Goal: Communication & Community: Share content

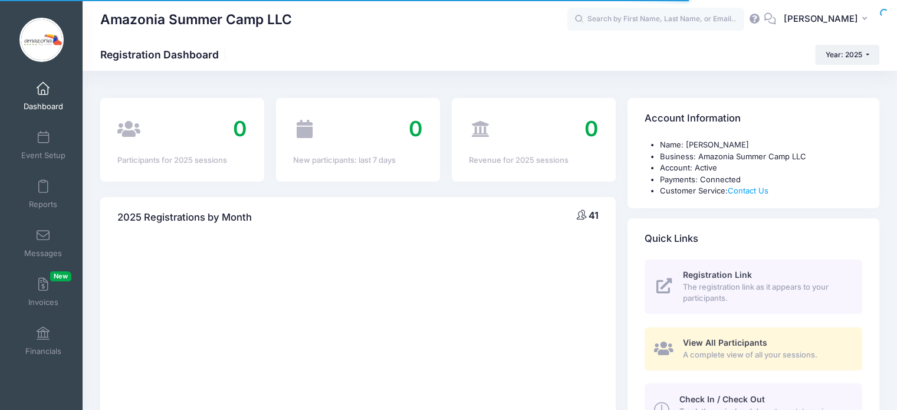
select select
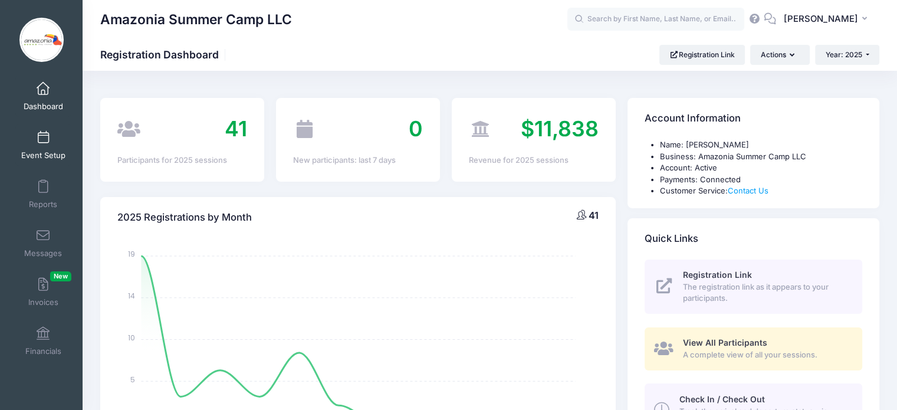
click at [43, 139] on span at bounding box center [43, 138] width 0 height 13
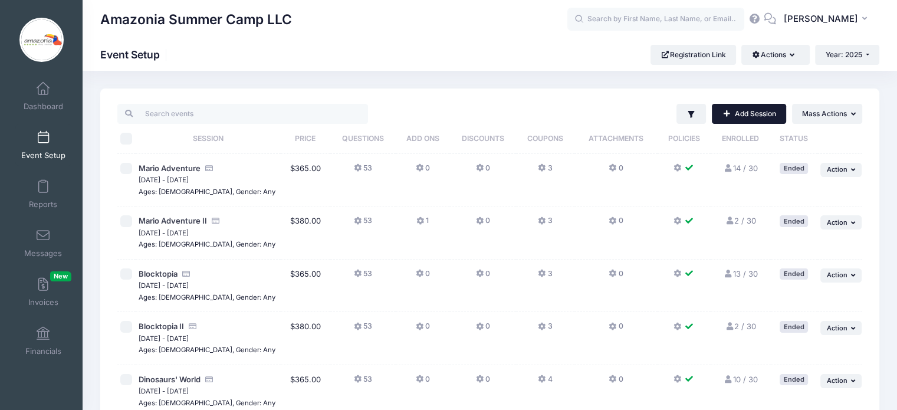
click at [746, 113] on link "Add Session" at bounding box center [749, 114] width 74 height 20
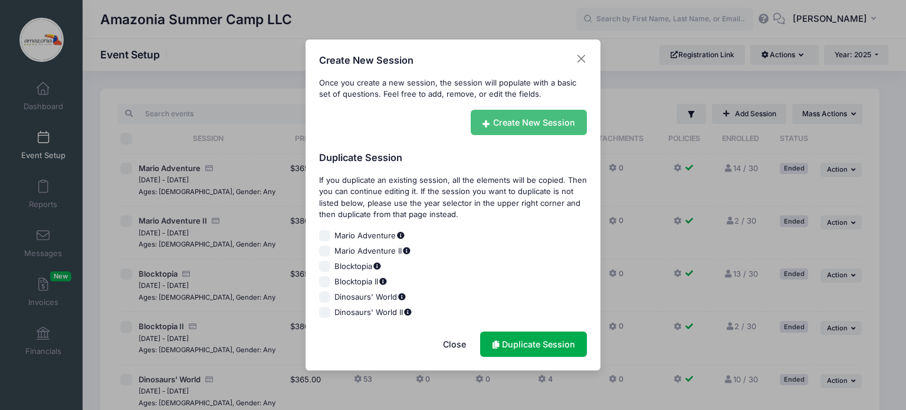
click at [539, 122] on link "Create New Session" at bounding box center [529, 122] width 117 height 25
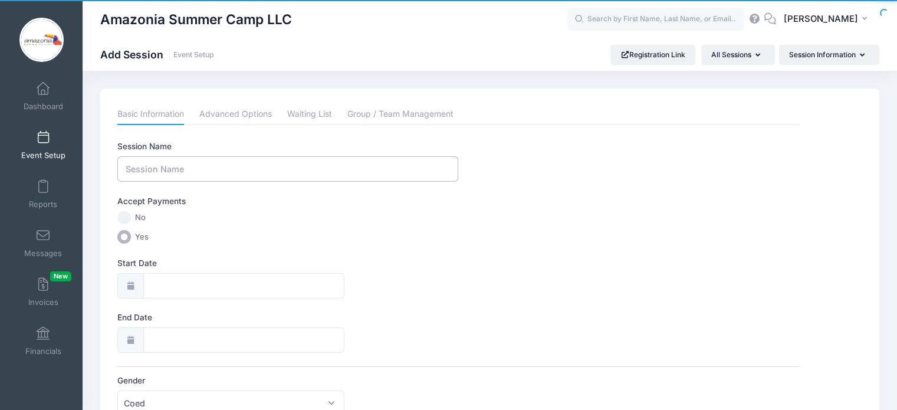
click at [206, 171] on input "Session Name" at bounding box center [287, 168] width 341 height 25
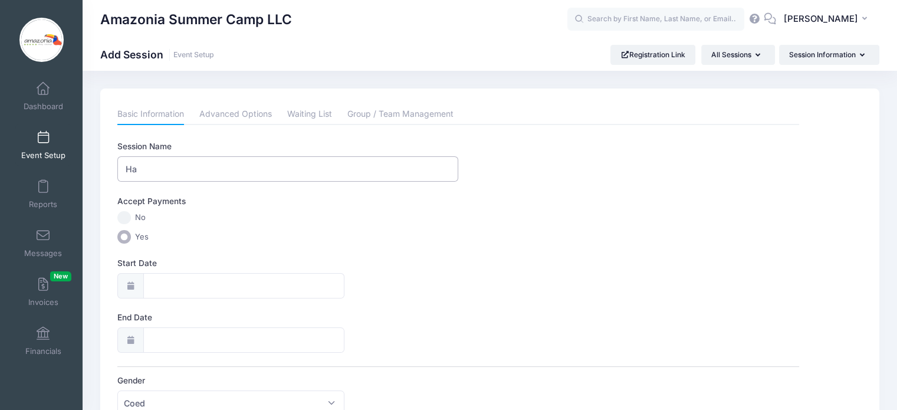
type input "H"
type input "Little Monster's [DATE] Adventure"
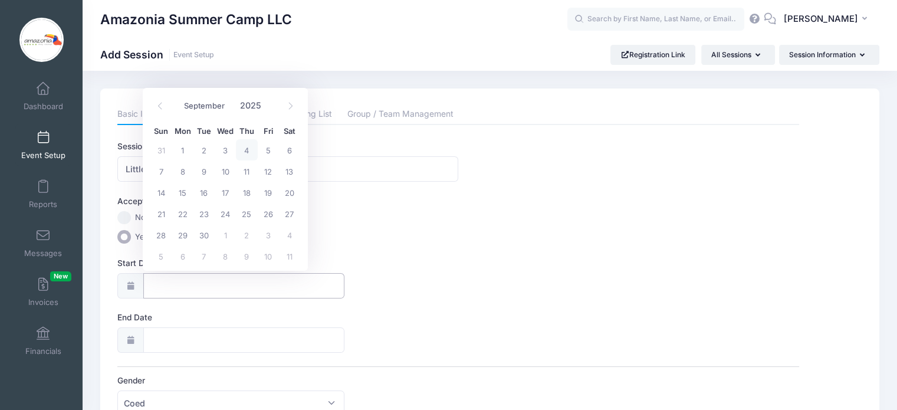
click at [147, 283] on input "Start Date" at bounding box center [244, 285] width 202 height 25
click at [284, 151] on span "6" at bounding box center [289, 149] width 21 height 21
type input "09/06/2025"
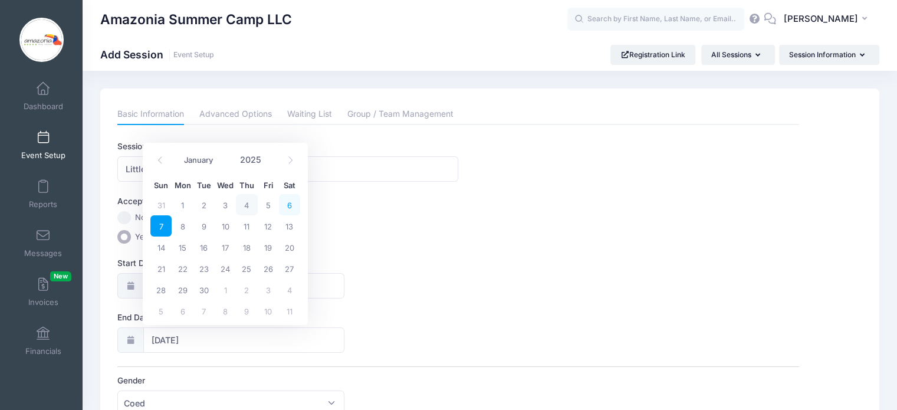
click at [286, 199] on span "6" at bounding box center [289, 204] width 21 height 21
type input "09/06/2025"
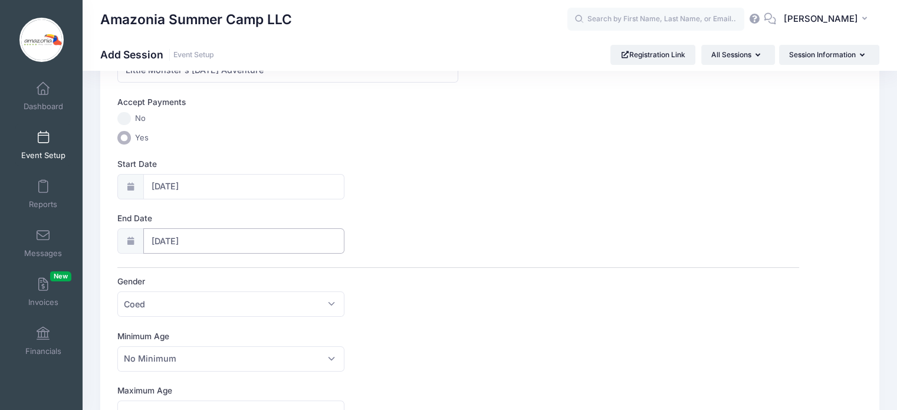
scroll to position [106, 0]
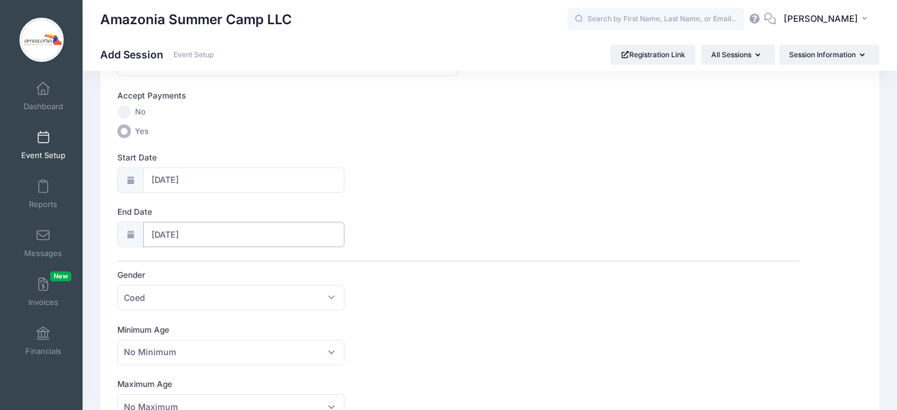
click at [177, 235] on input "09/06/2025" at bounding box center [244, 234] width 202 height 25
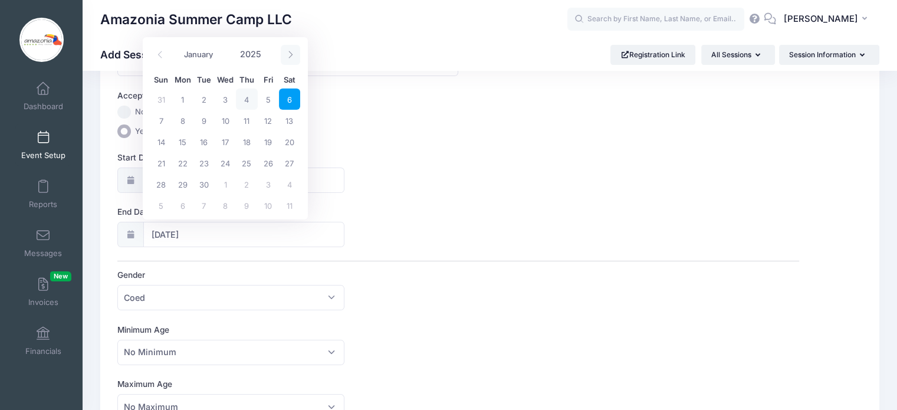
click at [290, 54] on icon at bounding box center [291, 55] width 8 height 8
select select "9"
click at [268, 122] on span "10" at bounding box center [268, 120] width 21 height 21
type input "10/10/2025"
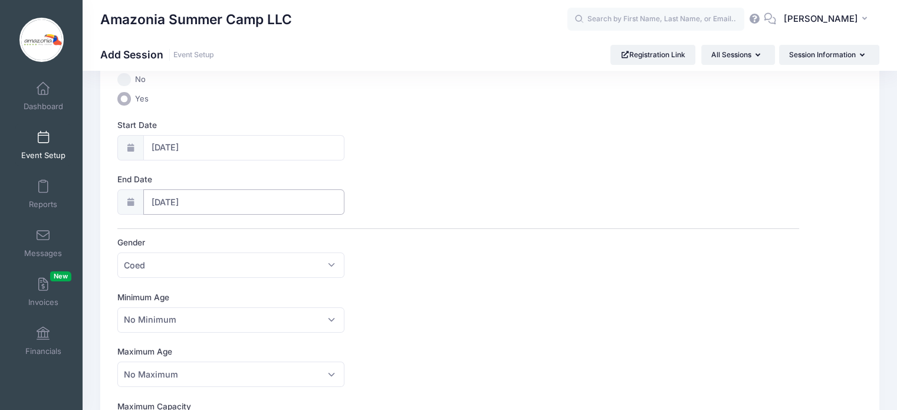
scroll to position [158, 0]
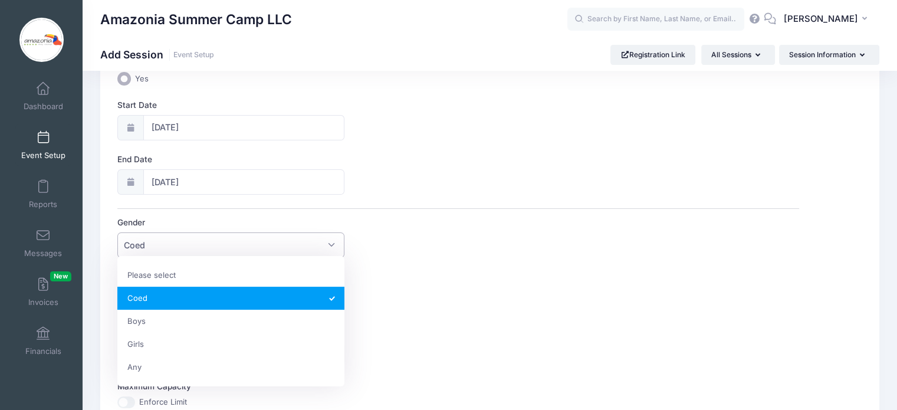
click at [330, 243] on span "Coed" at bounding box center [230, 244] width 227 height 25
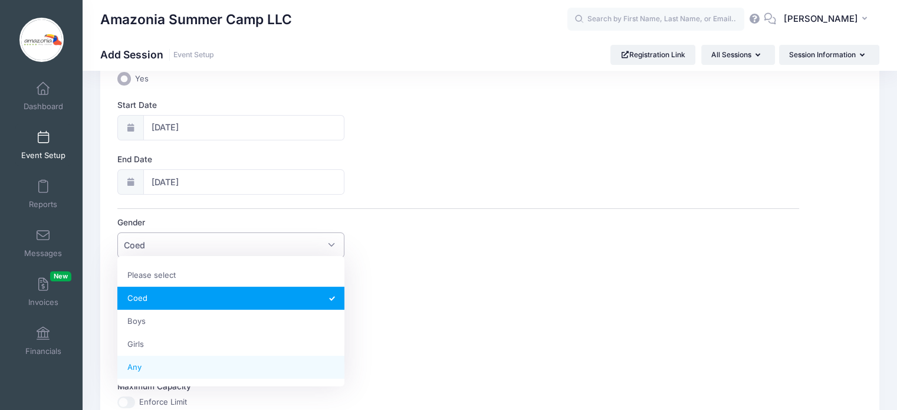
select select "Any"
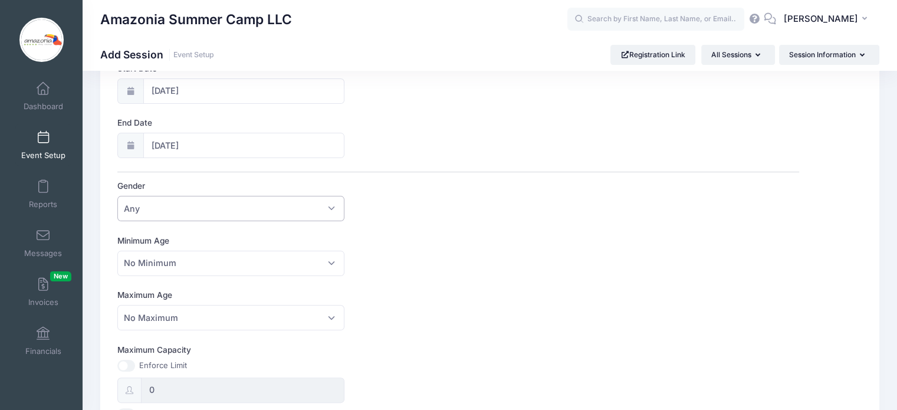
scroll to position [225, 0]
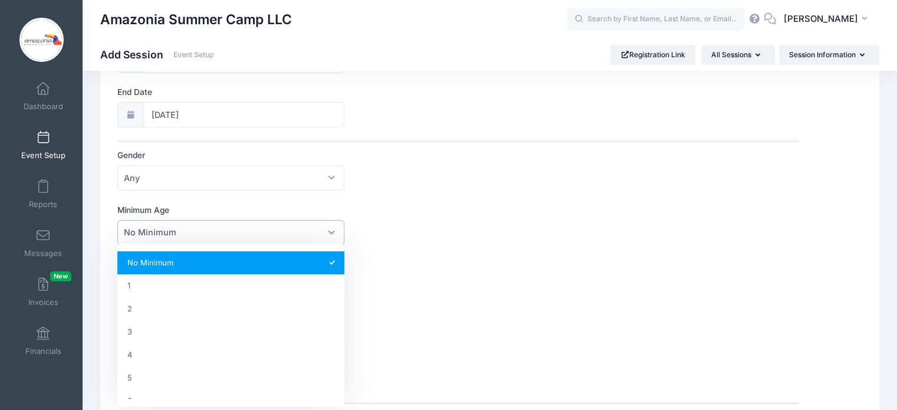
click at [333, 232] on span "No Minimum" at bounding box center [230, 232] width 227 height 25
select select "4"
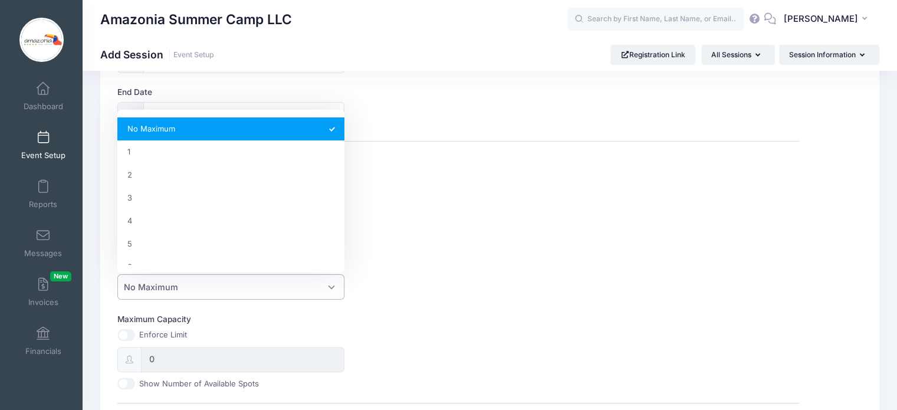
click at [327, 284] on span "No Maximum" at bounding box center [230, 286] width 227 height 25
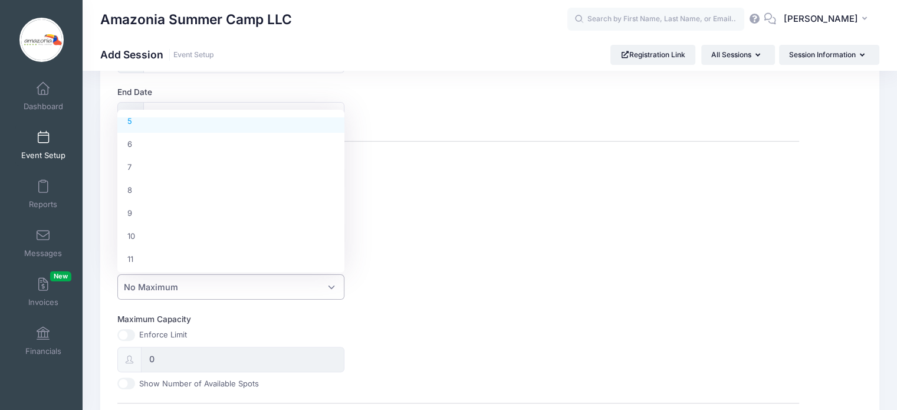
scroll to position [149, 0]
select select "10"
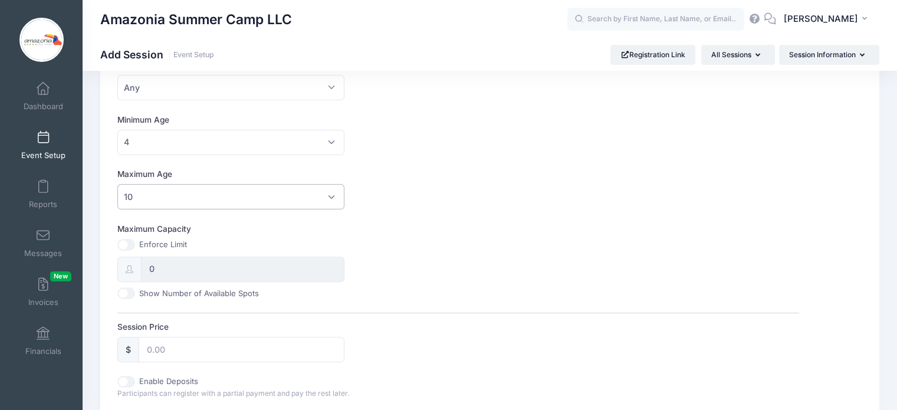
scroll to position [323, 0]
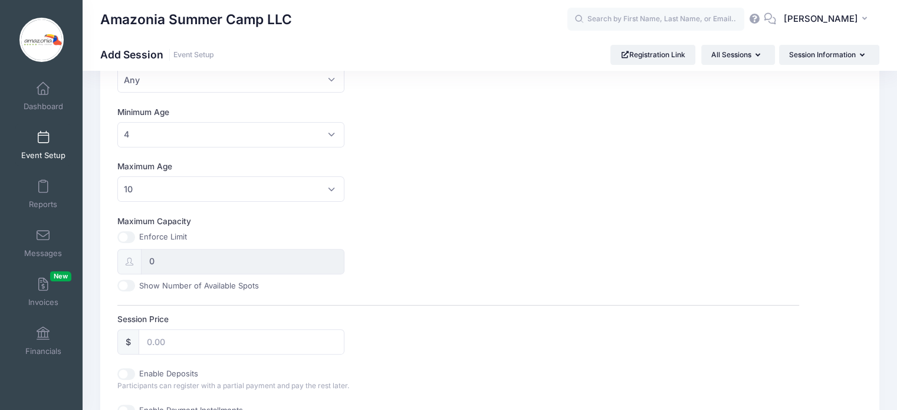
click at [124, 235] on input "Maximum Capacity" at bounding box center [126, 237] width 18 height 12
checkbox input "true"
click at [169, 261] on input "0" at bounding box center [243, 261] width 204 height 25
type input "30"
click at [131, 234] on input "Maximum Capacity" at bounding box center [126, 237] width 18 height 12
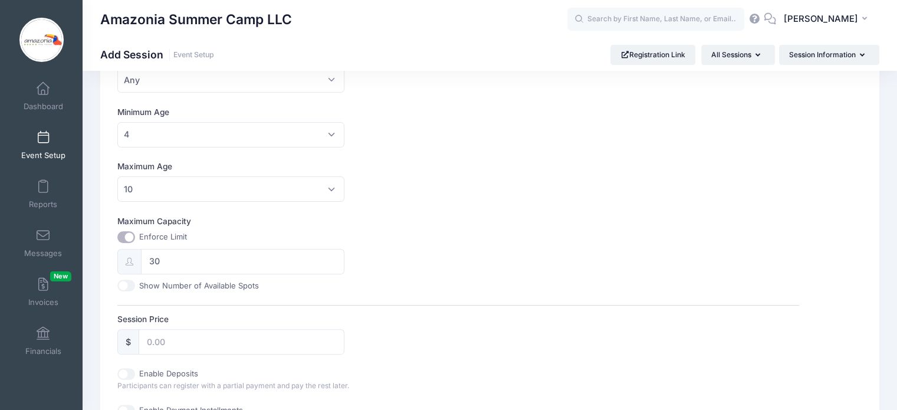
checkbox input "false"
type input "0"
click at [120, 232] on input "Maximum Capacity" at bounding box center [126, 237] width 18 height 12
checkbox input "true"
click at [160, 262] on input "0" at bounding box center [243, 261] width 204 height 25
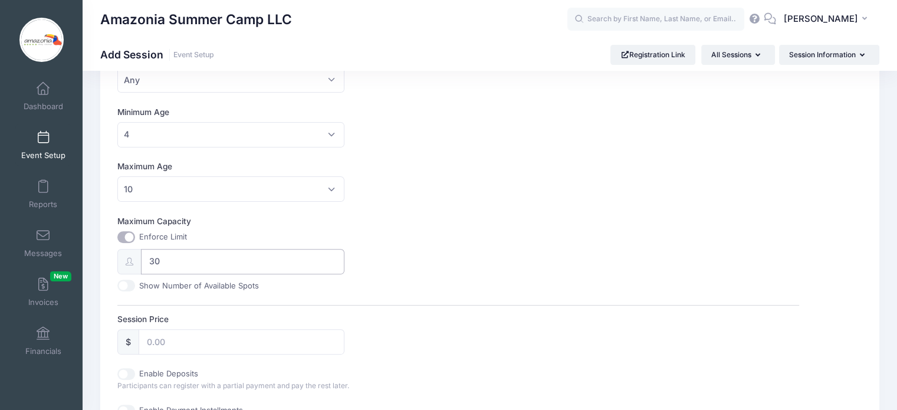
type input "30"
click at [177, 342] on input "Session Price" at bounding box center [242, 341] width 206 height 25
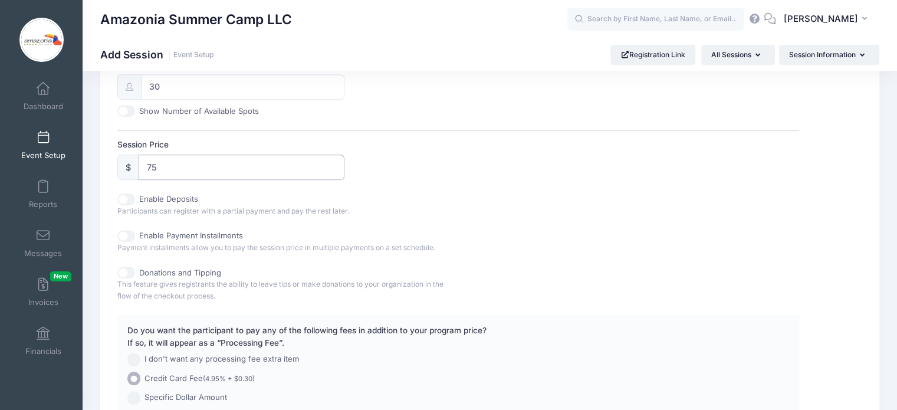
scroll to position [500, 0]
type input "75"
click at [130, 241] on span "Payment installments allow you to pay the session price in multiple payments on…" at bounding box center [276, 245] width 318 height 9
click at [132, 228] on input "Enable Payment Installments" at bounding box center [126, 234] width 18 height 12
checkbox input "true"
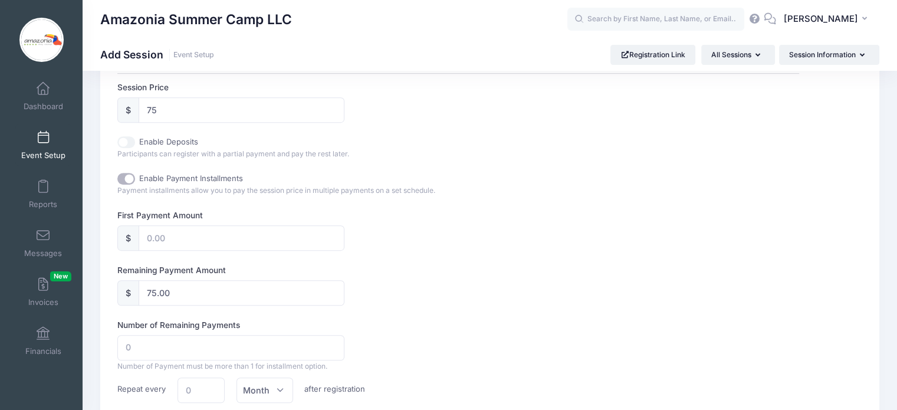
scroll to position [557, 0]
click at [290, 237] on input "text" at bounding box center [242, 236] width 206 height 25
type input "2"
type input "73.00"
type input "25"
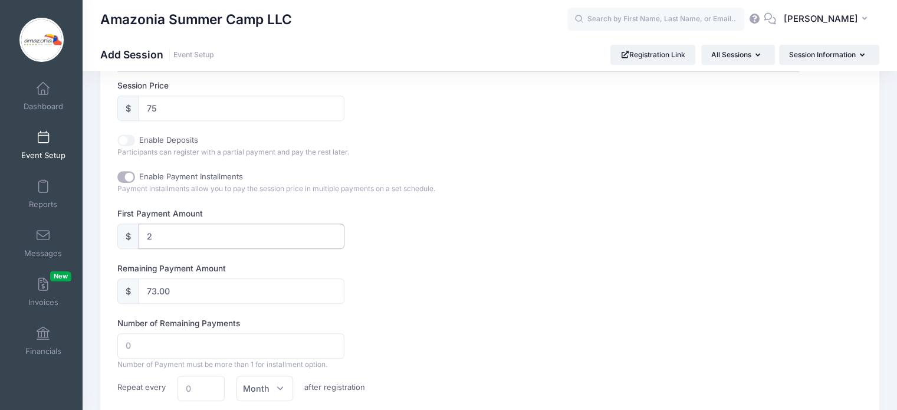
type input "50.00"
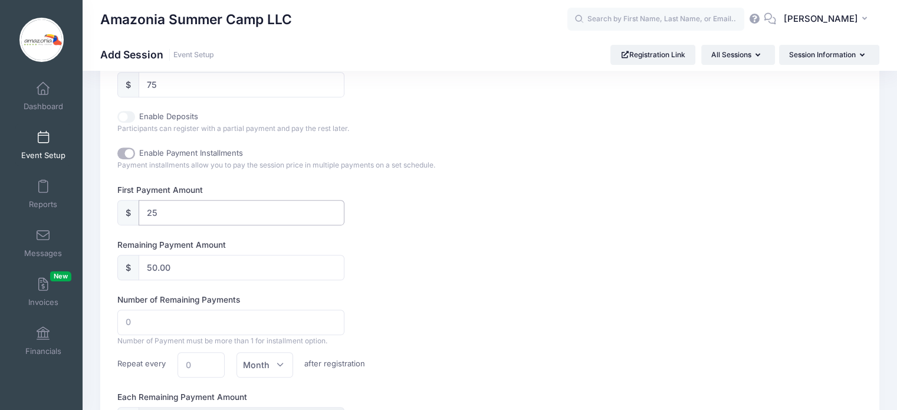
scroll to position [595, 0]
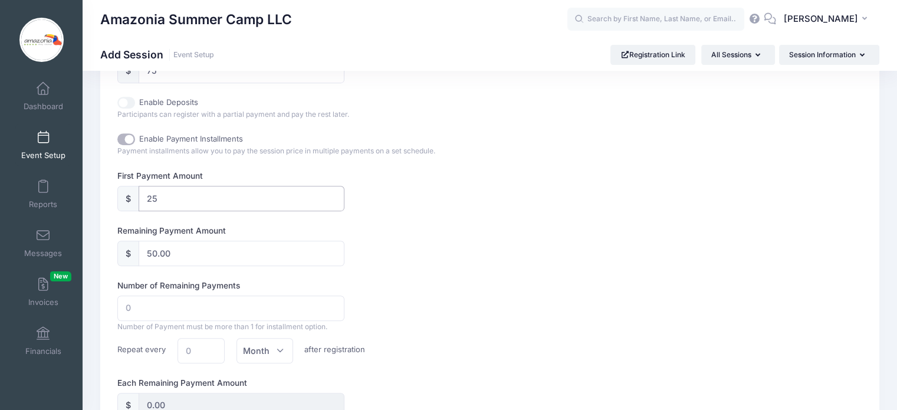
type input "25"
click at [293, 309] on input "number" at bounding box center [230, 308] width 227 height 25
type input "1"
click at [332, 300] on input "1" at bounding box center [230, 308] width 227 height 25
type input "50.00"
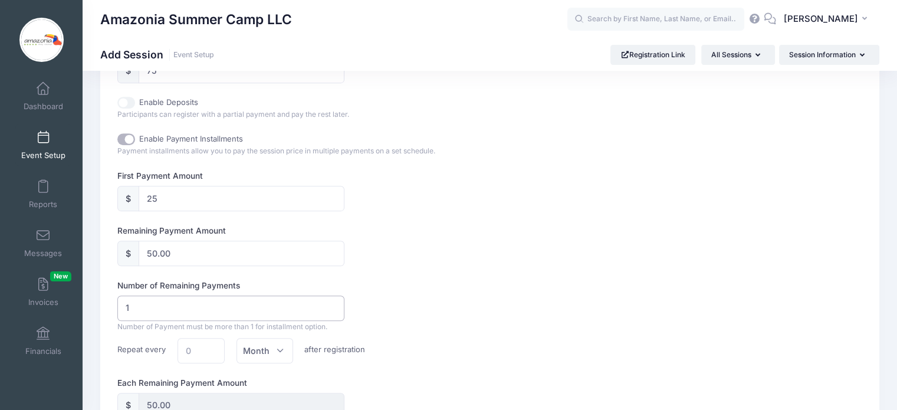
type input "2"
click at [333, 299] on input "2" at bounding box center [230, 308] width 227 height 25
type input "25.00"
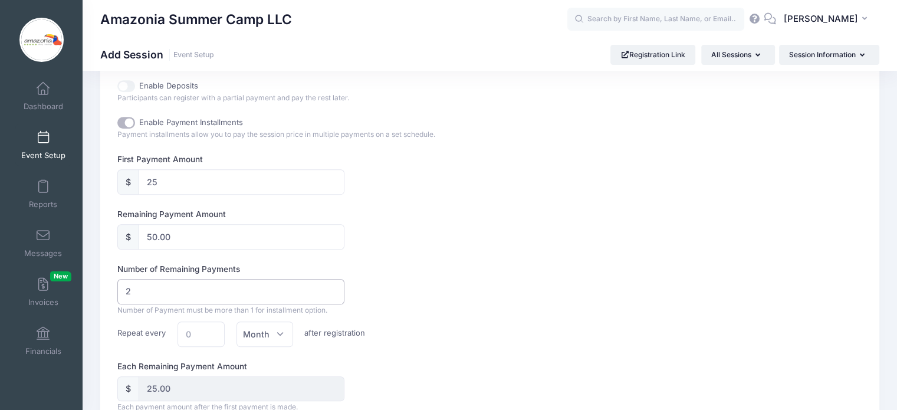
scroll to position [612, 0]
click at [185, 179] on input "25" at bounding box center [242, 180] width 206 height 25
type input "2"
type input "73.00"
type input "36.50"
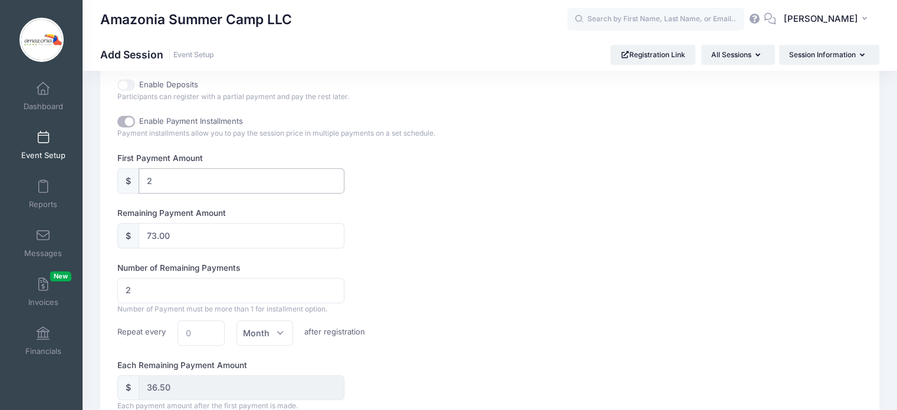
type input "75.00"
type input "37.50"
type input "3"
type input "72.00"
type input "36.00"
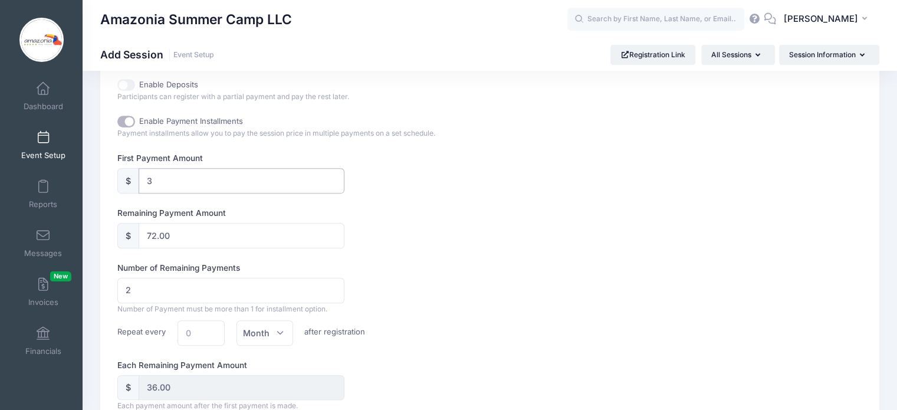
type input "35"
type input "40.00"
type input "20.00"
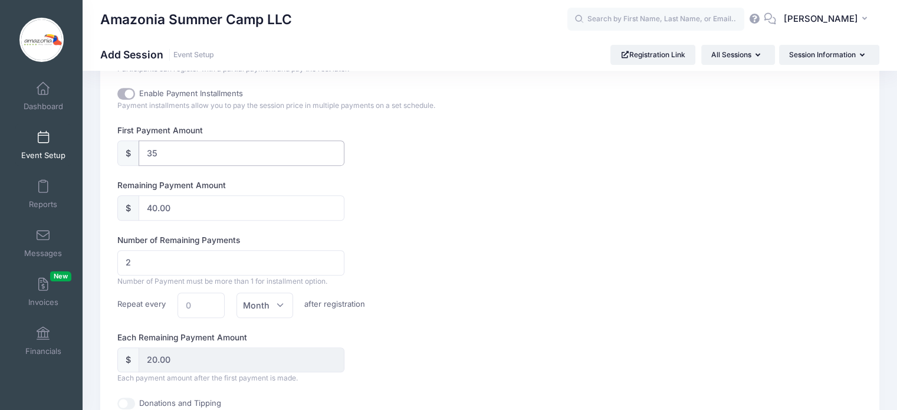
scroll to position [641, 0]
type input "35"
click at [280, 312] on span "Month" at bounding box center [265, 304] width 57 height 25
click at [129, 94] on input "Enable Payment Installments" at bounding box center [126, 93] width 18 height 12
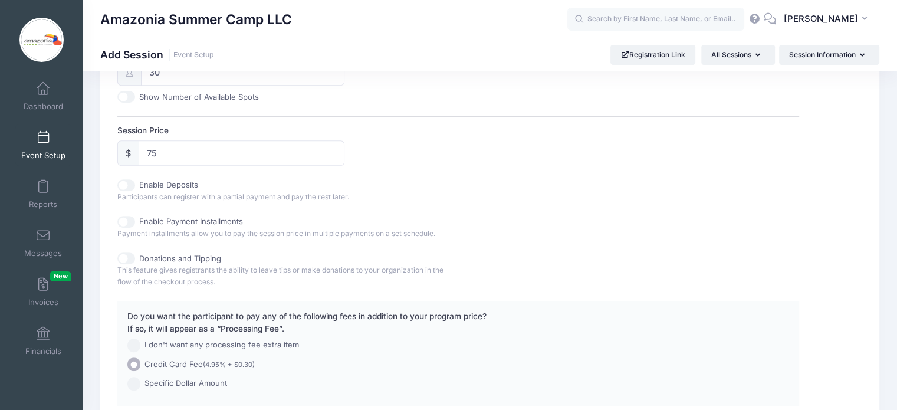
scroll to position [513, 0]
click at [123, 216] on input "Enable Payment Installments" at bounding box center [126, 221] width 18 height 12
checkbox input "true"
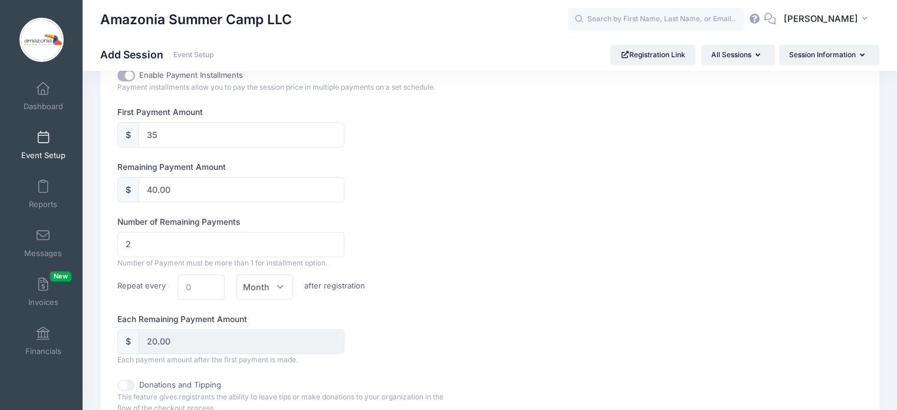
scroll to position [666, 0]
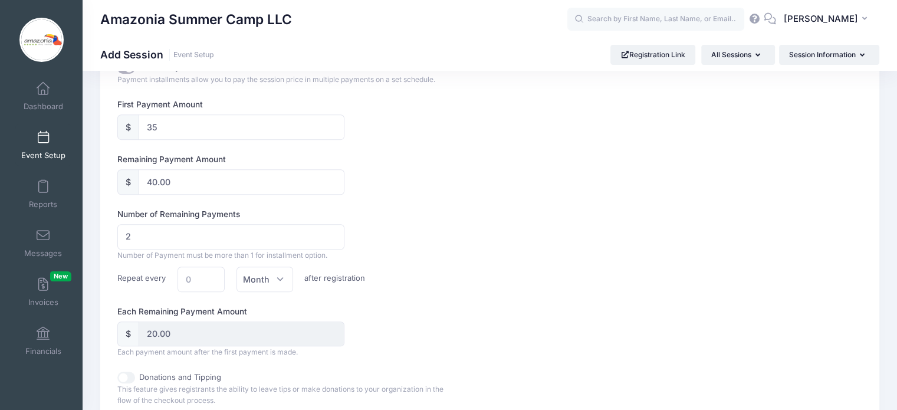
click at [345, 276] on label "after registration" at bounding box center [335, 275] width 73 height 17
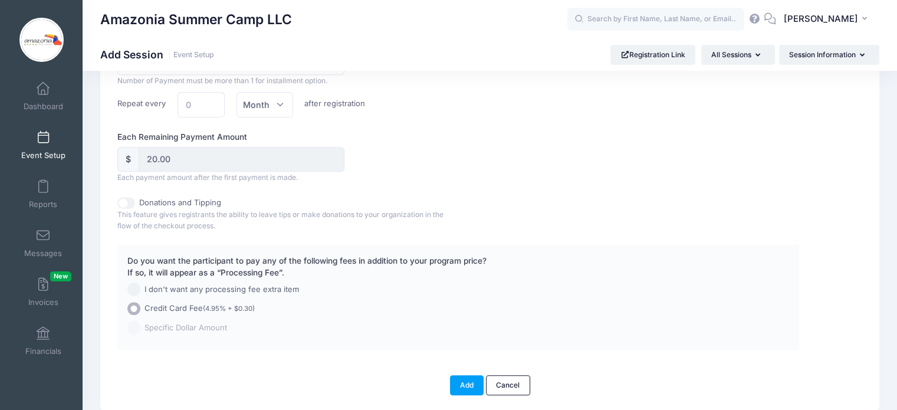
scroll to position [845, 0]
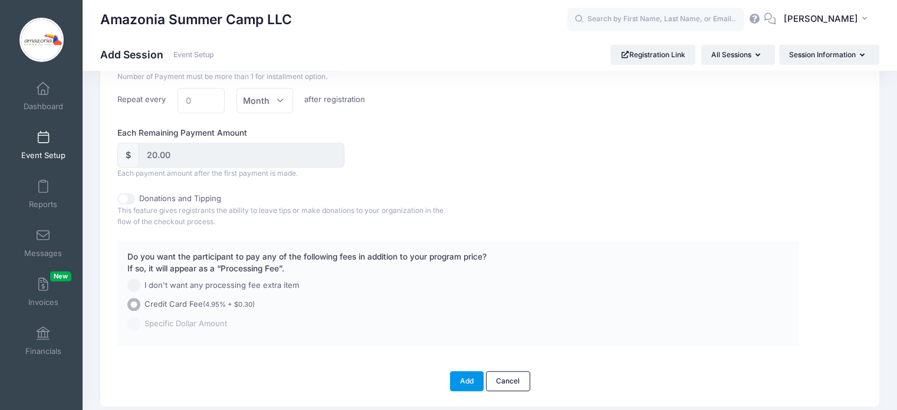
click at [465, 373] on button "Add" at bounding box center [467, 381] width 34 height 20
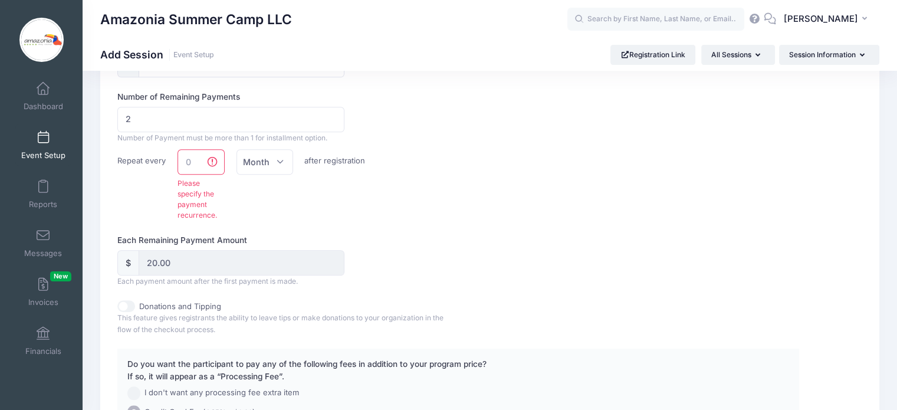
scroll to position [781, 0]
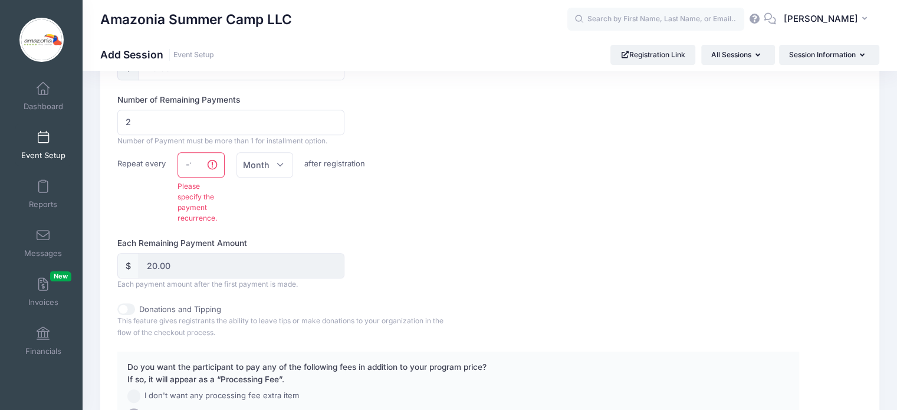
click at [198, 165] on input "-1" at bounding box center [202, 164] width 48 height 25
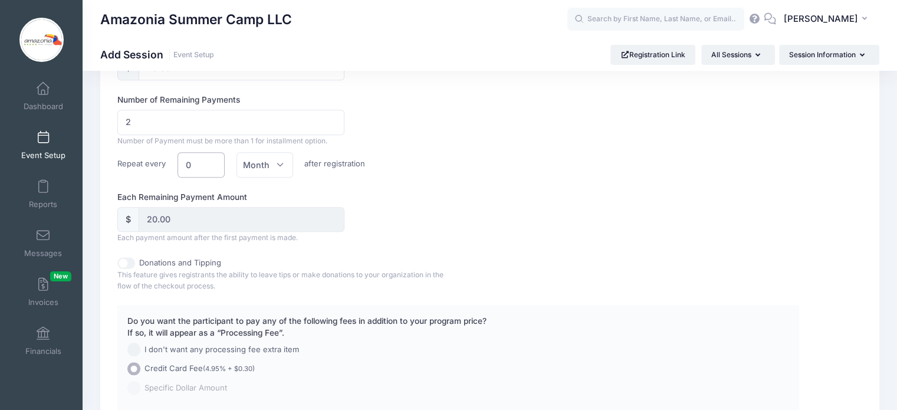
click at [213, 160] on input "0" at bounding box center [202, 164] width 48 height 25
click at [206, 162] on input "0" at bounding box center [202, 164] width 48 height 25
type input "1"
click at [210, 160] on input "1" at bounding box center [202, 164] width 48 height 25
click at [283, 163] on span "Month" at bounding box center [265, 164] width 57 height 25
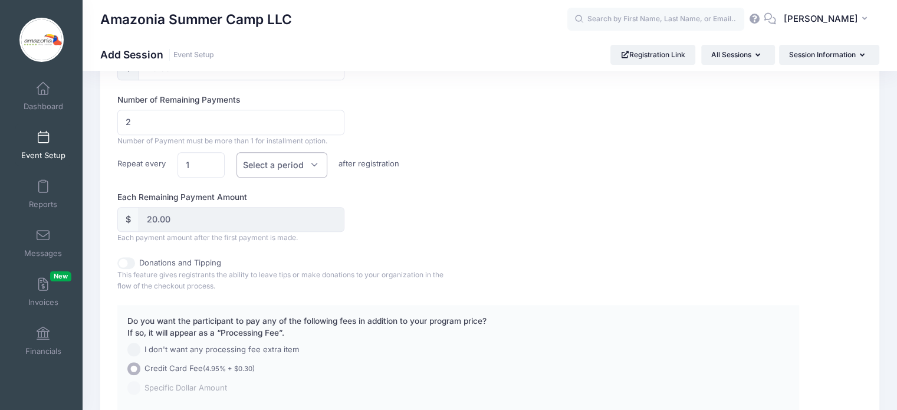
click at [319, 168] on span "Select a period" at bounding box center [282, 164] width 91 height 25
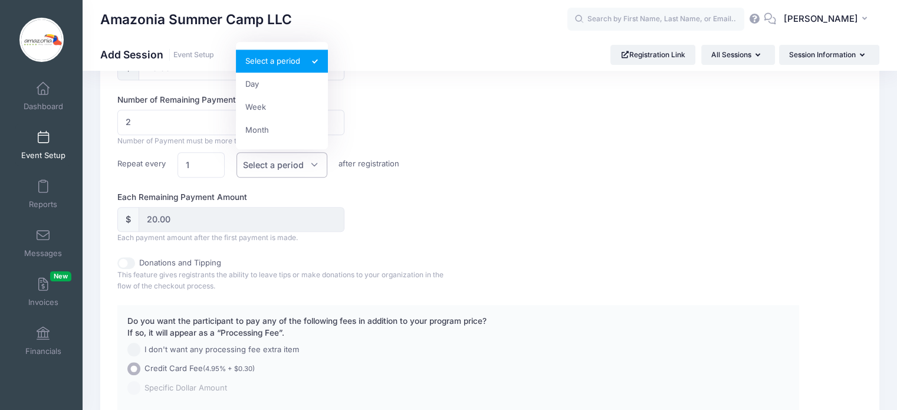
click at [598, 228] on div "Each Remaining Payment Amount $ 20.00 Each payment amount after the first payme…" at bounding box center [458, 217] width 682 height 53
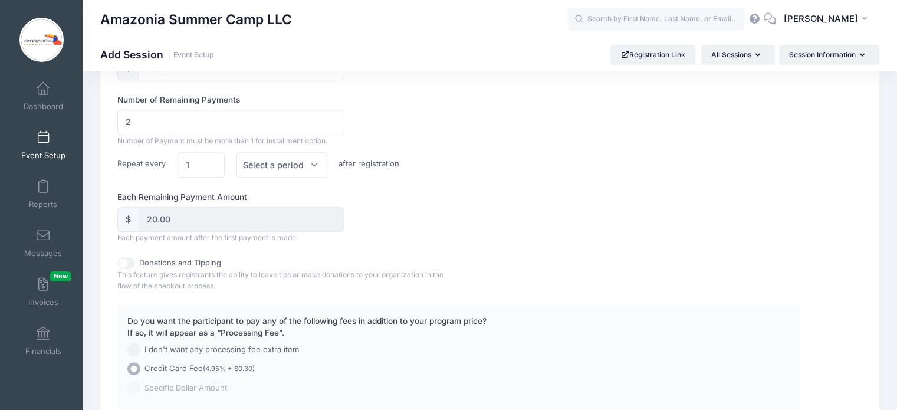
click at [374, 164] on label "after registration" at bounding box center [369, 160] width 73 height 17
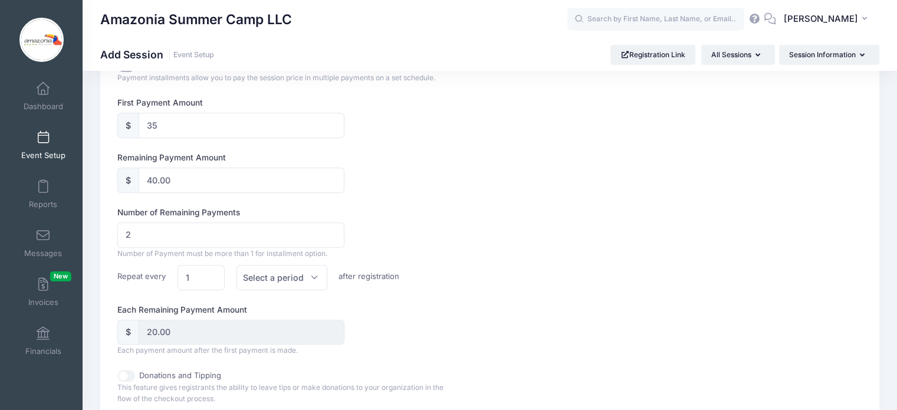
scroll to position [673, 0]
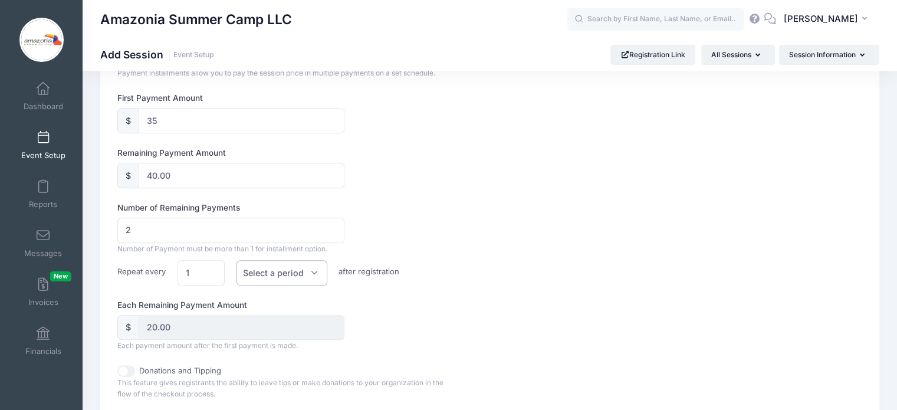
click at [318, 274] on span "Select a period" at bounding box center [282, 272] width 91 height 25
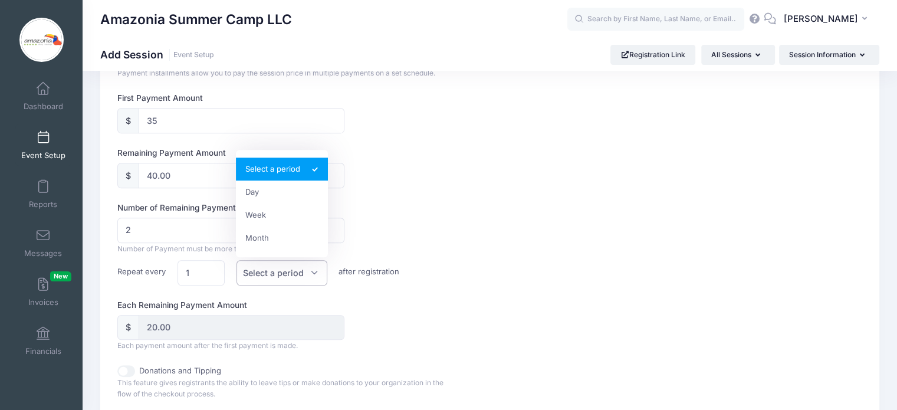
click at [113, 272] on label "Repeat every" at bounding box center [142, 268] width 60 height 17
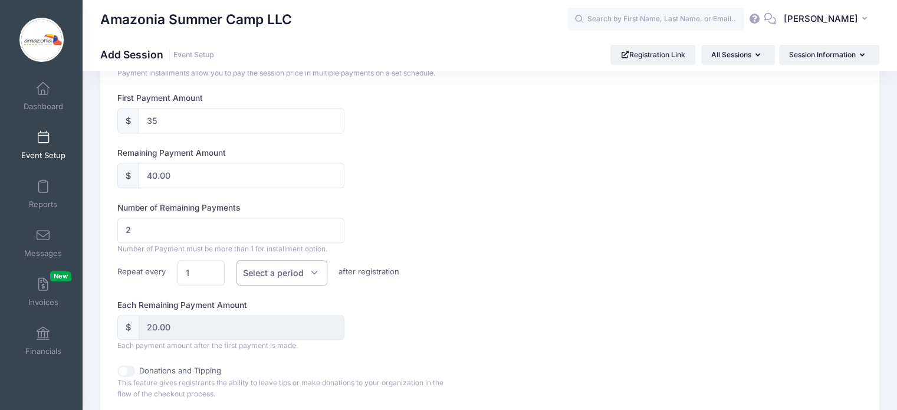
click at [313, 270] on span "Select a period" at bounding box center [282, 272] width 91 height 25
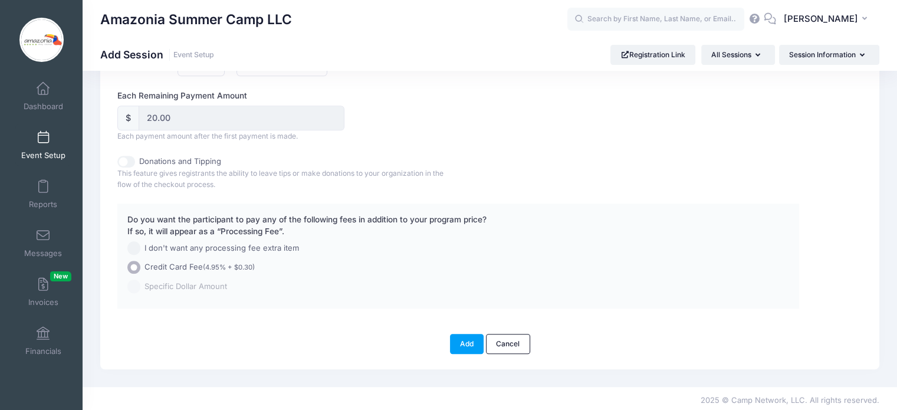
scroll to position [883, 0]
click at [464, 343] on button "Add" at bounding box center [467, 343] width 34 height 20
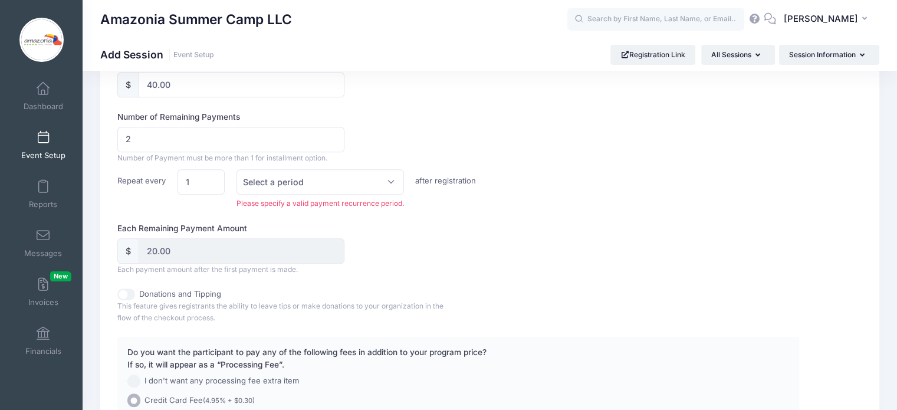
scroll to position [763, 0]
click at [386, 178] on span "Select a period" at bounding box center [321, 182] width 168 height 25
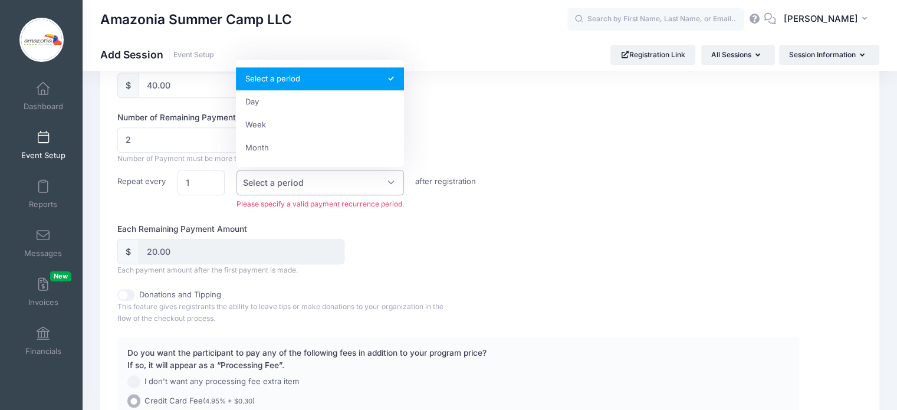
select select "2"
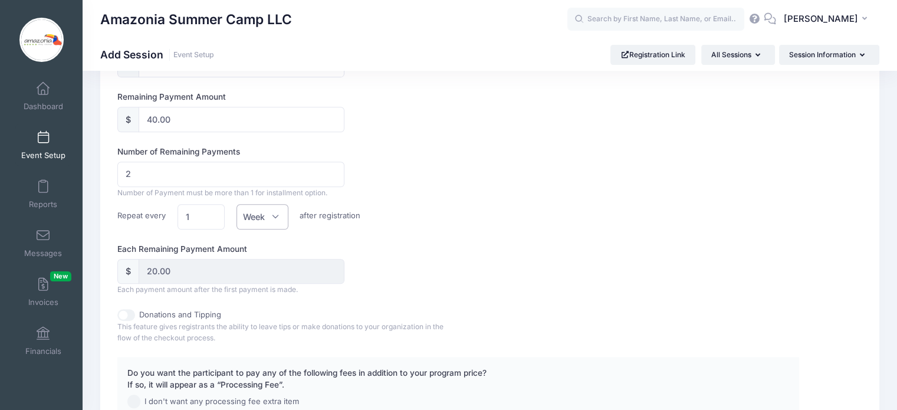
scroll to position [726, 0]
click at [196, 218] on input "1" at bounding box center [202, 218] width 48 height 25
click at [214, 217] on input "0" at bounding box center [202, 218] width 48 height 25
type input "1"
click at [211, 215] on input "1" at bounding box center [202, 218] width 48 height 25
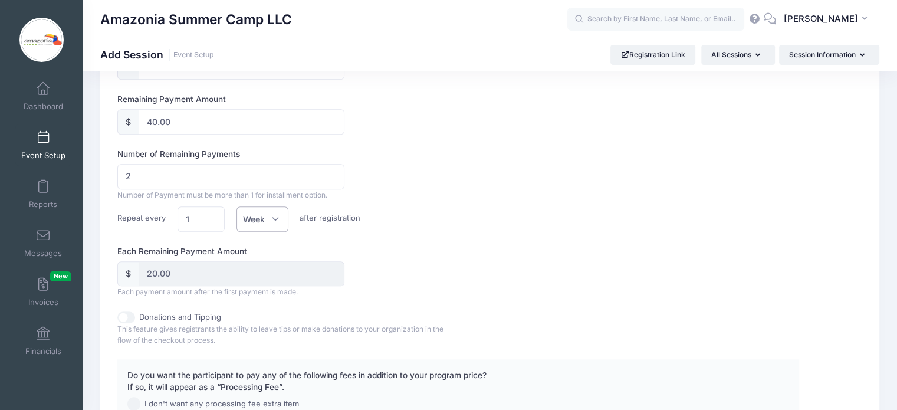
click at [275, 222] on span "Week" at bounding box center [263, 218] width 52 height 25
click at [269, 219] on span "Month" at bounding box center [256, 219] width 27 height 12
click at [280, 226] on span "Week" at bounding box center [263, 218] width 52 height 25
click at [267, 224] on span "Day" at bounding box center [259, 218] width 45 height 25
select select "3"
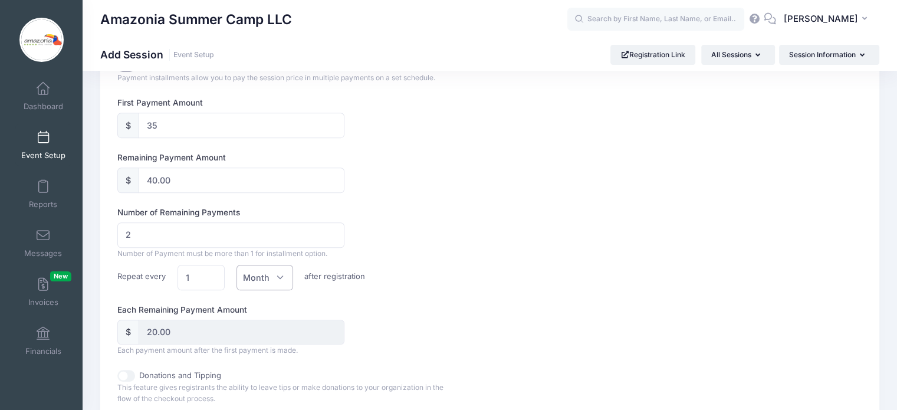
scroll to position [668, 0]
click at [202, 277] on input "1" at bounding box center [202, 277] width 48 height 25
click at [215, 270] on input "2" at bounding box center [202, 277] width 48 height 25
type input "1"
click at [212, 276] on input "1" at bounding box center [202, 277] width 48 height 25
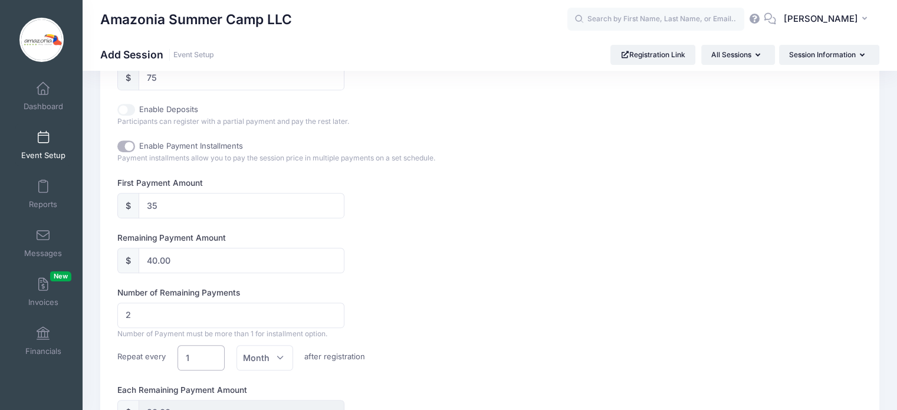
scroll to position [587, 0]
click at [283, 353] on span "Month" at bounding box center [265, 358] width 57 height 25
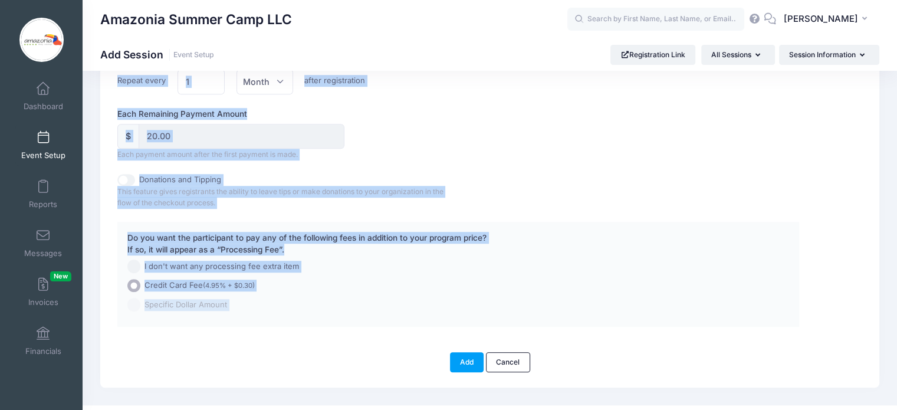
scroll to position [874, 0]
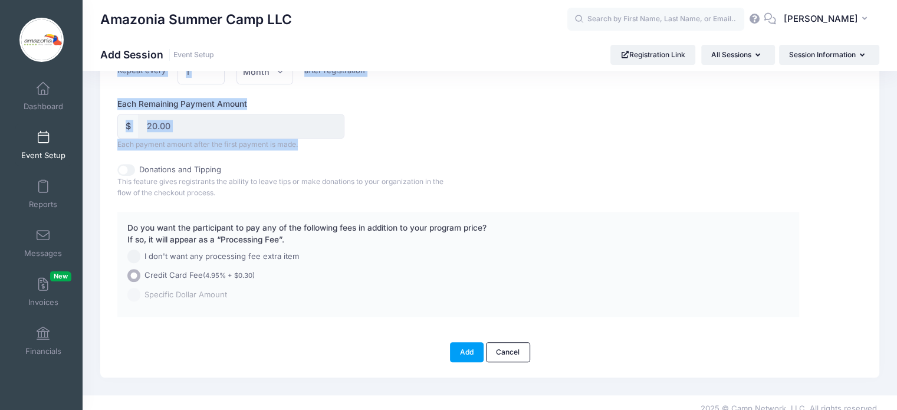
drag, startPoint x: 111, startPoint y: 169, endPoint x: 303, endPoint y: 143, distance: 194.0
copy div "First Payment Amount $ Remaining Payment Amount $ Number of Remaining Payments …"
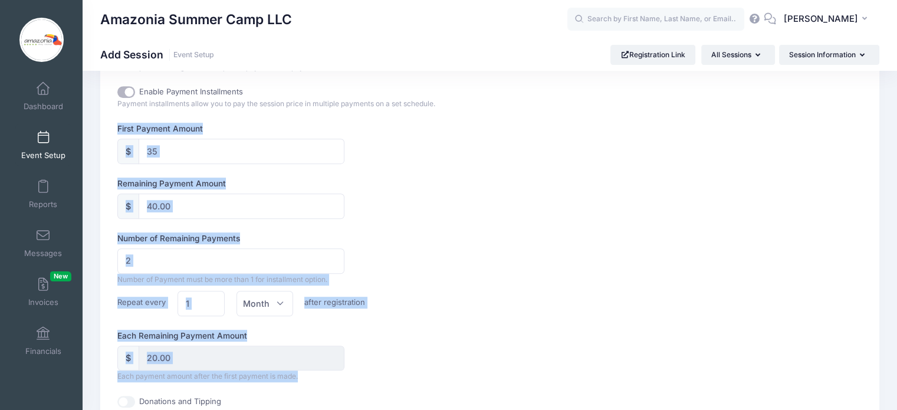
scroll to position [641, 0]
click at [164, 152] on input "35" at bounding box center [242, 152] width 206 height 25
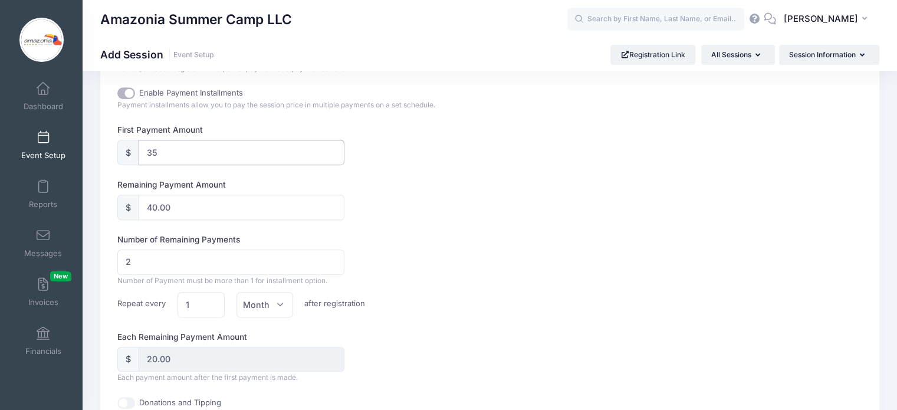
type input "3"
type input "72.00"
type input "36.00"
type input "75.00"
type input "37.50"
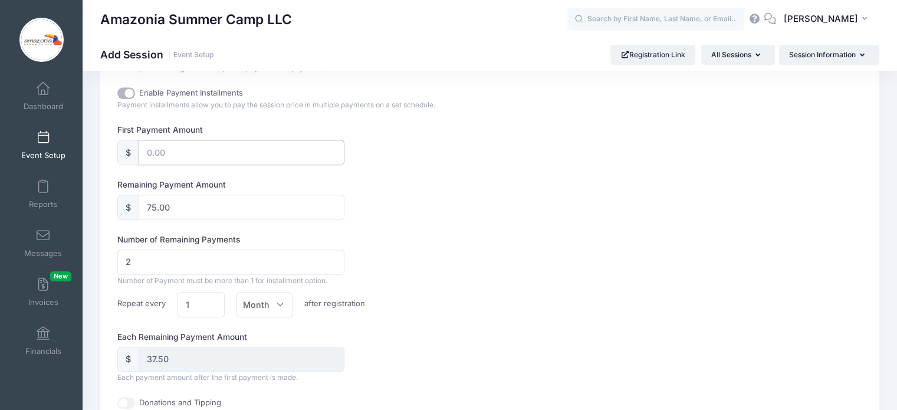
type input "4"
type input "71.00"
type input "35.50"
type input "40"
type input "35.00"
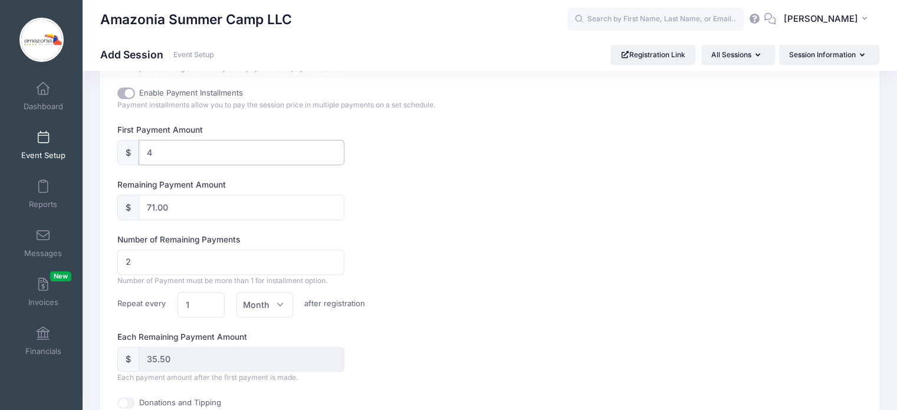
type input "17.50"
type input "40"
click at [153, 259] on input "2" at bounding box center [230, 262] width 227 height 25
type input "0.00"
type input "1"
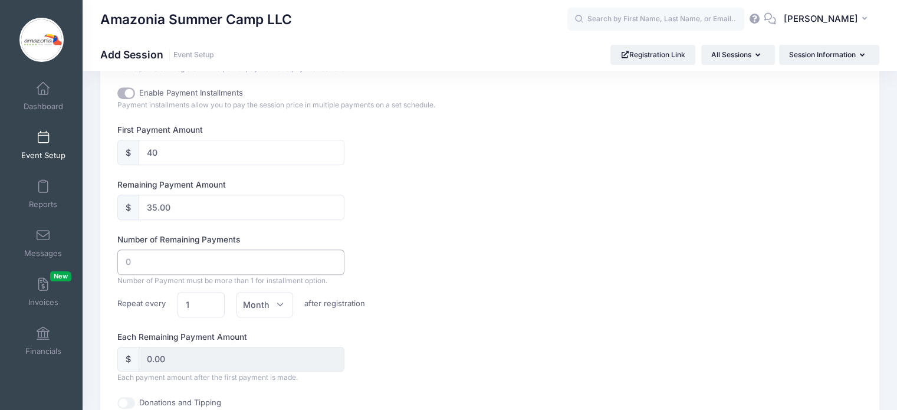
type input "35.00"
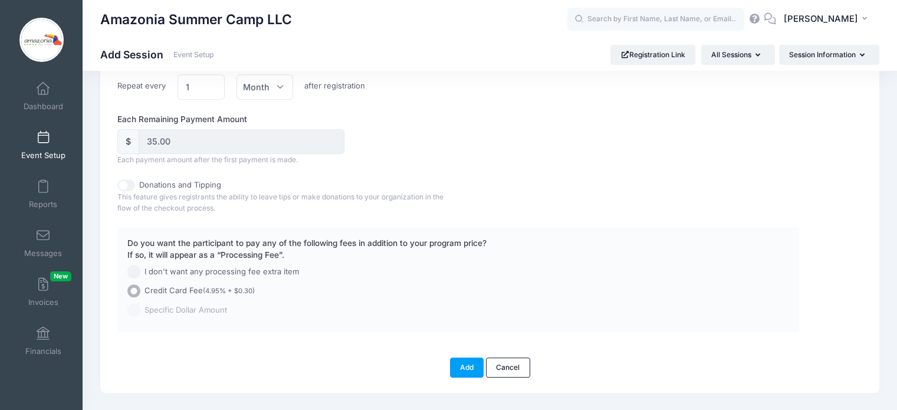
scroll to position [861, 0]
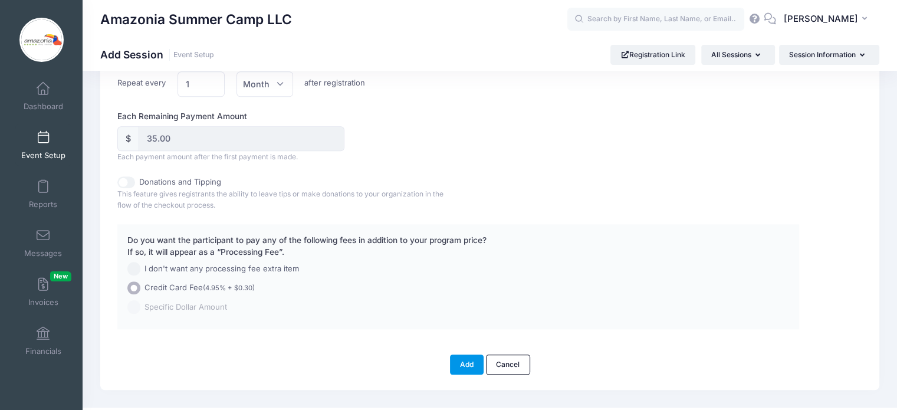
type input "1"
click at [460, 363] on button "Add" at bounding box center [467, 365] width 34 height 20
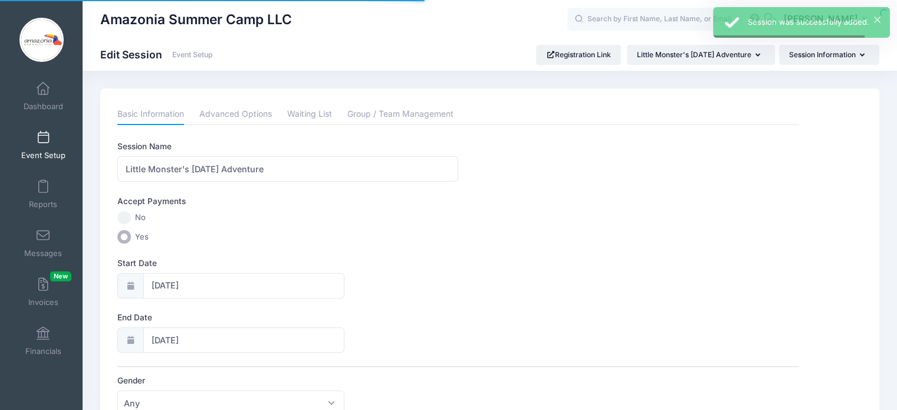
click at [667, 319] on div "End Date 10/10/2025" at bounding box center [458, 332] width 682 height 41
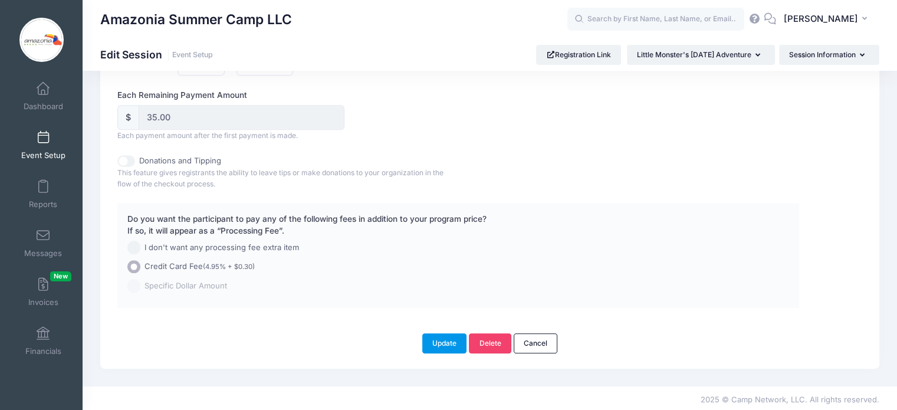
click at [439, 343] on button "Update" at bounding box center [444, 343] width 45 height 20
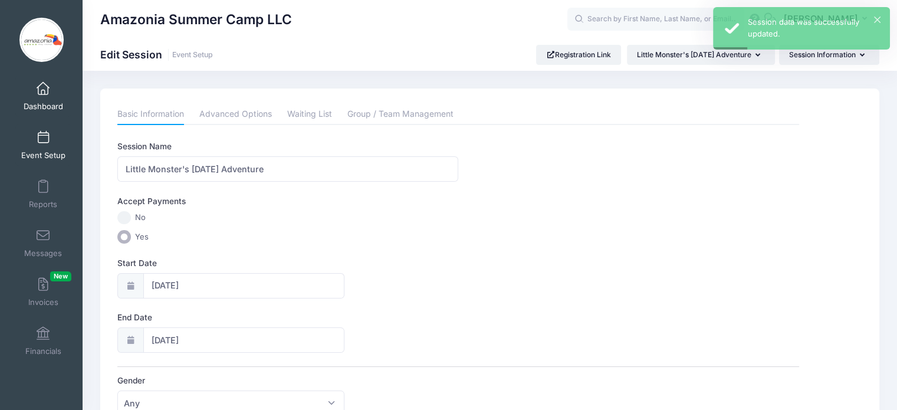
click at [35, 109] on span "Dashboard" at bounding box center [44, 106] width 40 height 10
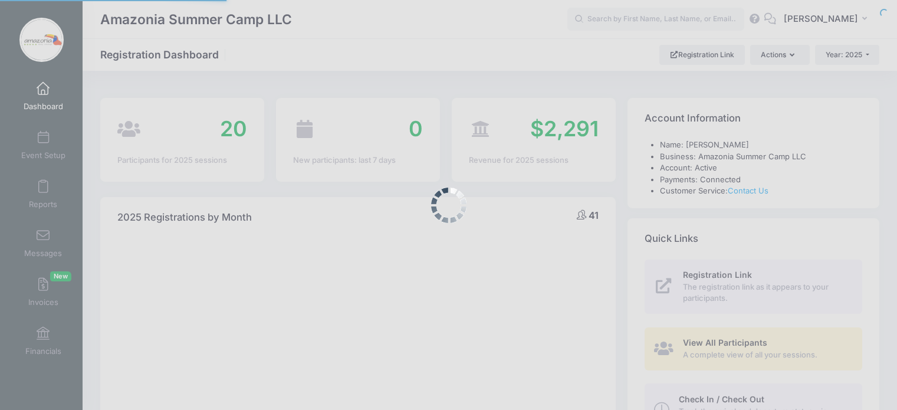
select select
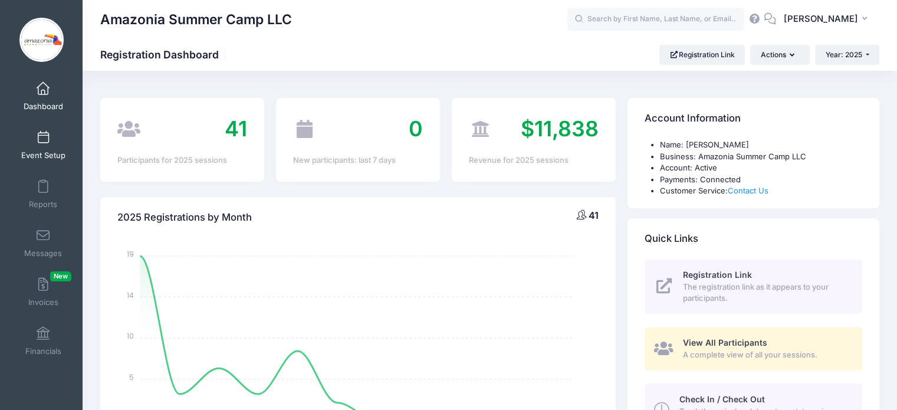
click at [31, 156] on span "Event Setup" at bounding box center [43, 155] width 44 height 10
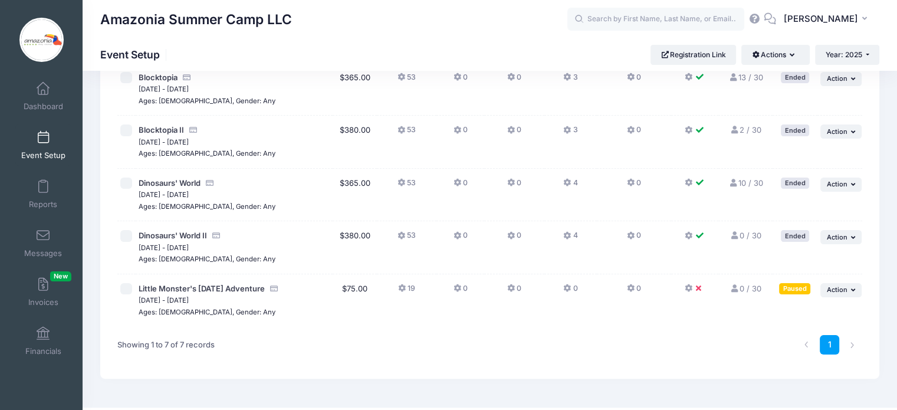
scroll to position [194, 0]
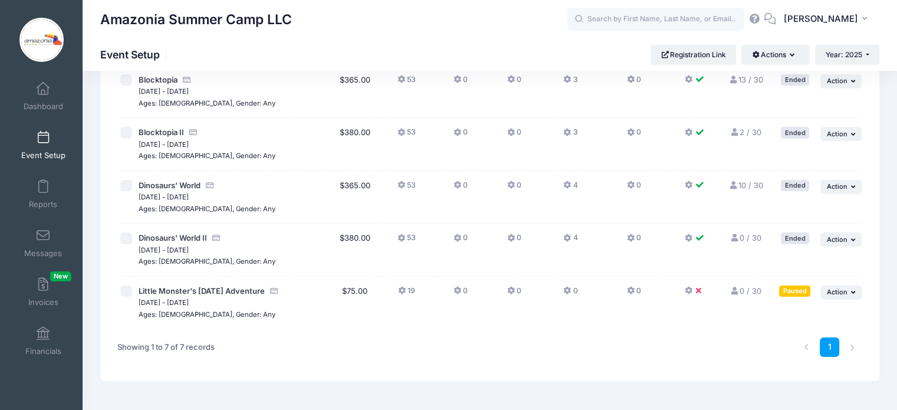
click at [687, 296] on button at bounding box center [695, 294] width 21 height 17
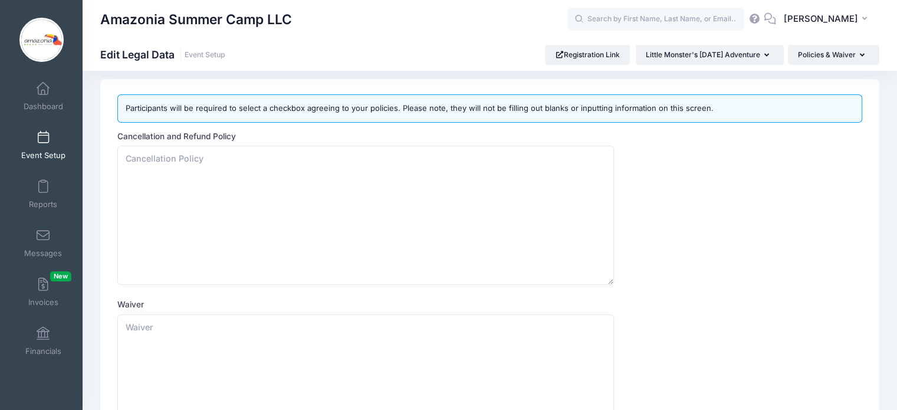
scroll to position [9, 0]
click at [219, 172] on textarea "Cancellation and Refund Policy" at bounding box center [365, 215] width 497 height 139
paste textarea "Halloween Special Event – Cancellation Policy At Amazonia Day Camp, we want eve…"
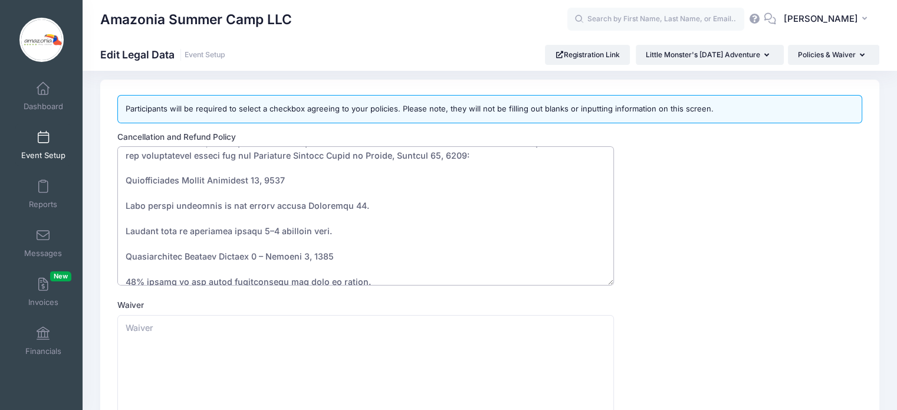
scroll to position [0, 0]
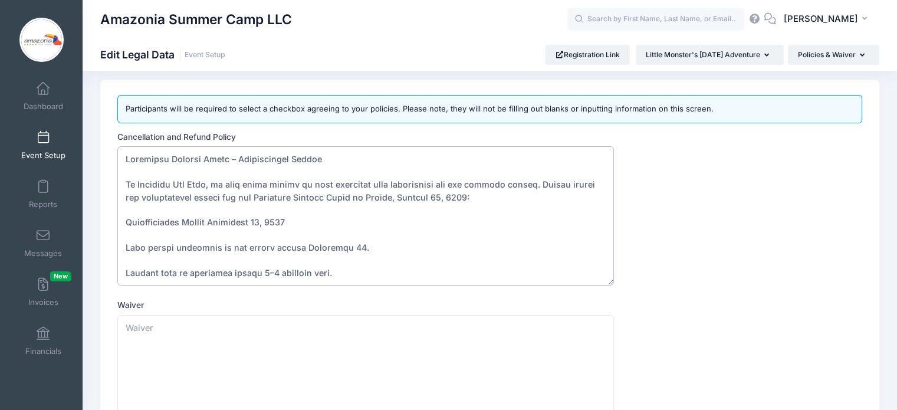
drag, startPoint x: 225, startPoint y: 159, endPoint x: 307, endPoint y: 159, distance: 82.0
click at [307, 159] on textarea "Cancellation and Refund Policy" at bounding box center [365, 215] width 497 height 139
drag, startPoint x: 328, startPoint y: 163, endPoint x: 224, endPoint y: 158, distance: 104.0
click at [224, 158] on textarea "Cancellation and Refund Policy" at bounding box center [365, 215] width 497 height 139
drag, startPoint x: 234, startPoint y: 158, endPoint x: 119, endPoint y: 155, distance: 115.1
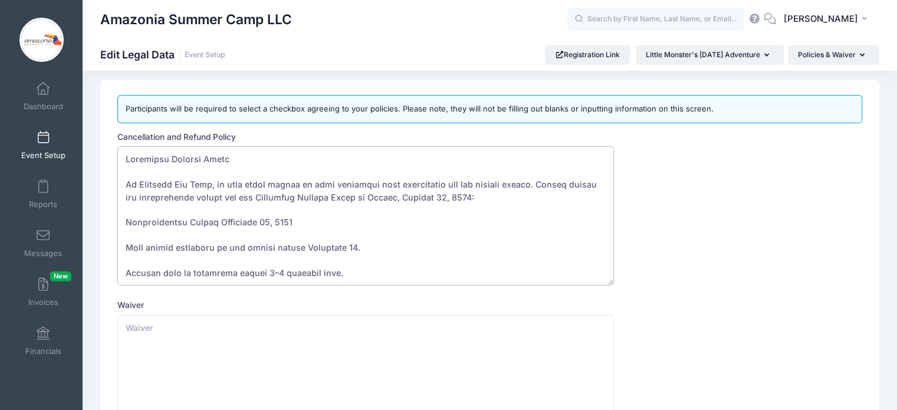
click at [119, 155] on textarea "Cancellation and Refund Policy" at bounding box center [365, 215] width 497 height 139
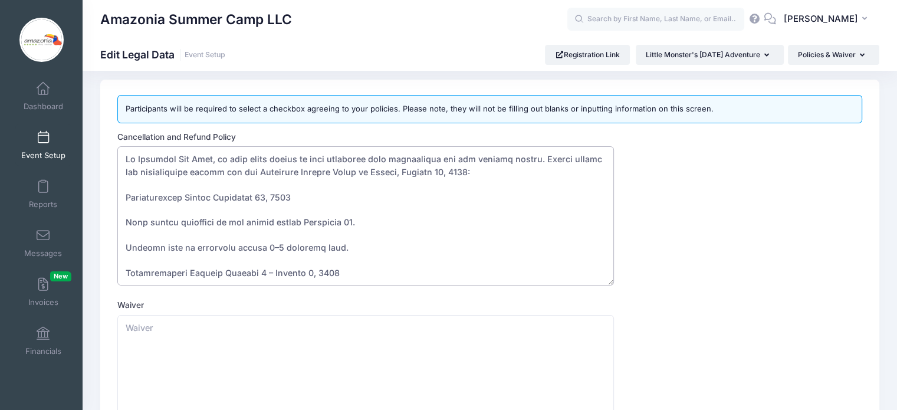
click at [123, 185] on textarea "Cancellation and Refund Policy" at bounding box center [365, 215] width 497 height 139
type textarea "At Amazonia Day Camp, we want every family to feel confident when registering f…"
click at [46, 101] on link "Dashboard" at bounding box center [43, 96] width 56 height 41
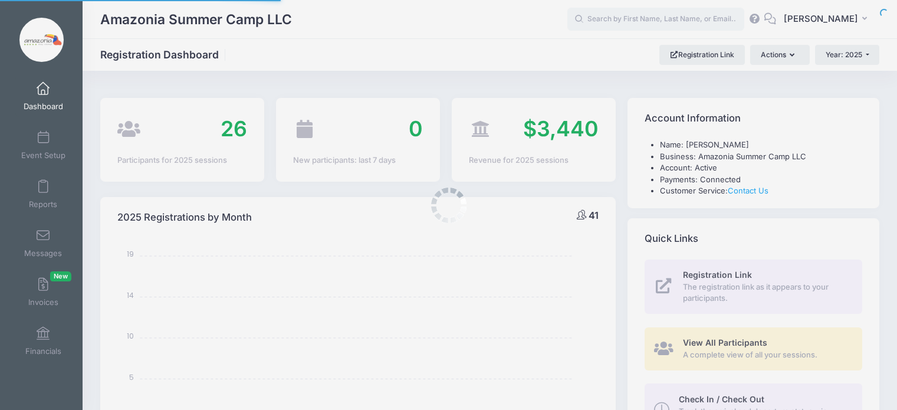
select select
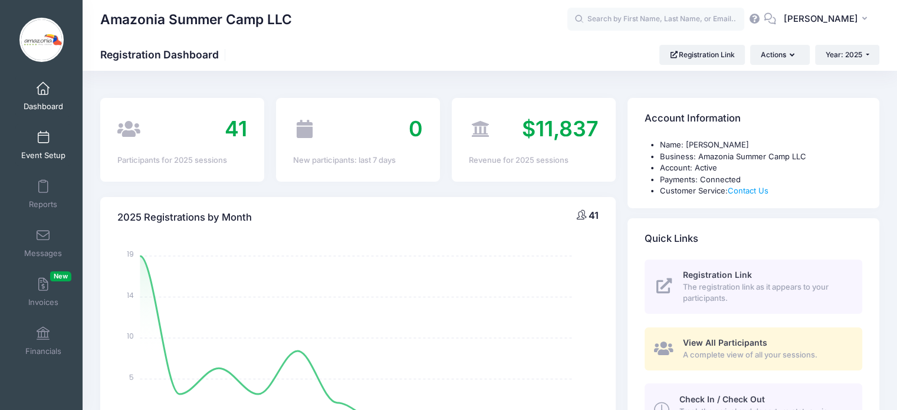
click at [44, 150] on span "Event Setup" at bounding box center [43, 155] width 44 height 10
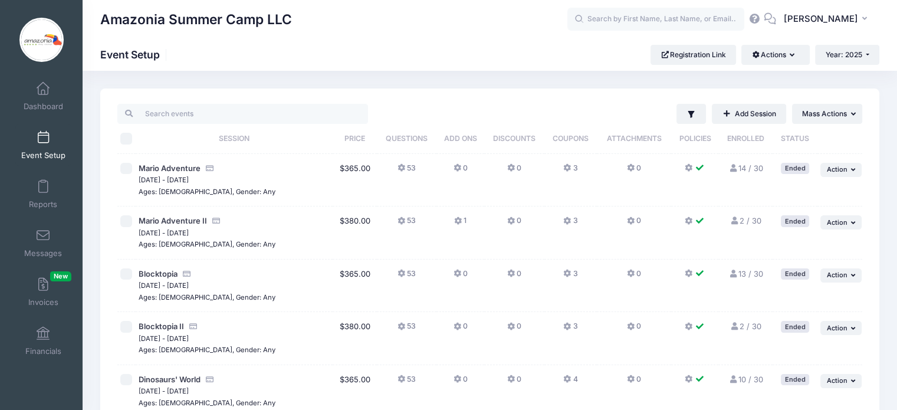
click at [684, 166] on td at bounding box center [694, 180] width 47 height 53
click at [687, 168] on icon at bounding box center [689, 168] width 9 height 0
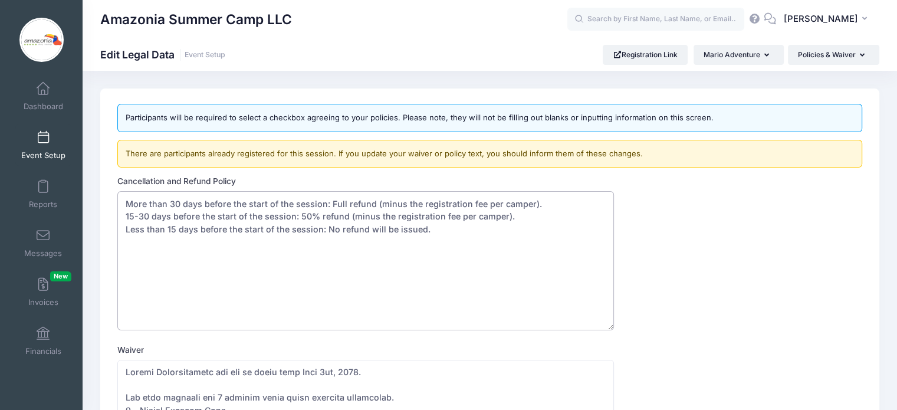
drag, startPoint x: 125, startPoint y: 200, endPoint x: 441, endPoint y: 229, distance: 317.6
click at [441, 229] on textarea "More than 30 days before the start of the session: Full refund (minus the regis…" at bounding box center [365, 260] width 497 height 139
click at [47, 100] on link "Dashboard" at bounding box center [43, 96] width 56 height 41
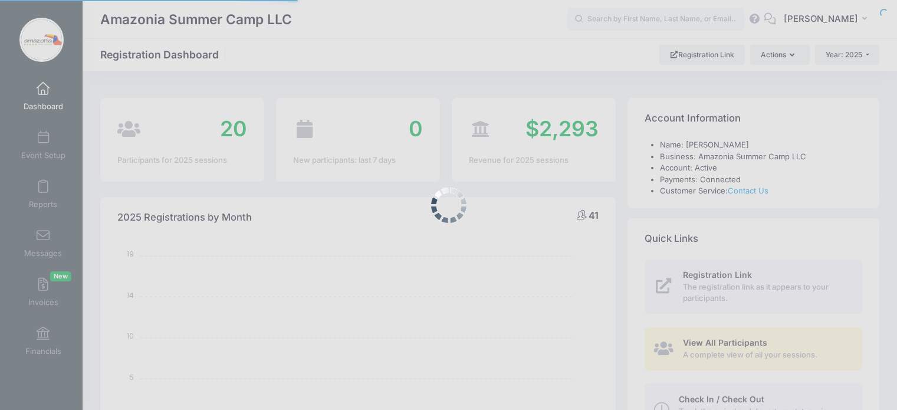
select select
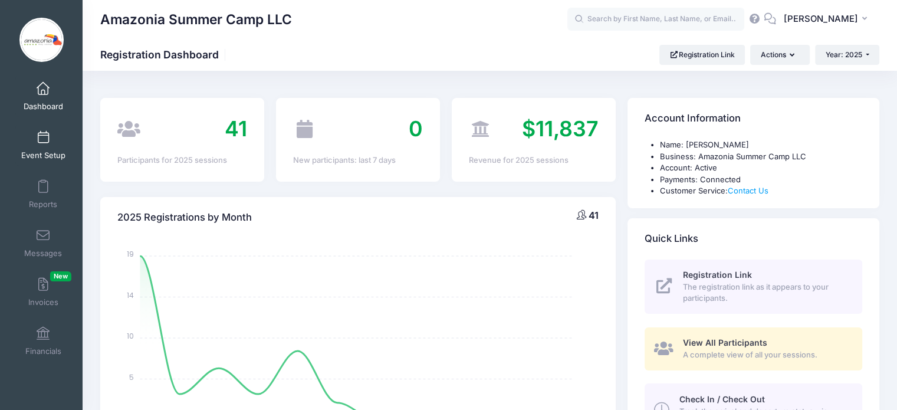
click at [34, 151] on span "Event Setup" at bounding box center [43, 155] width 44 height 10
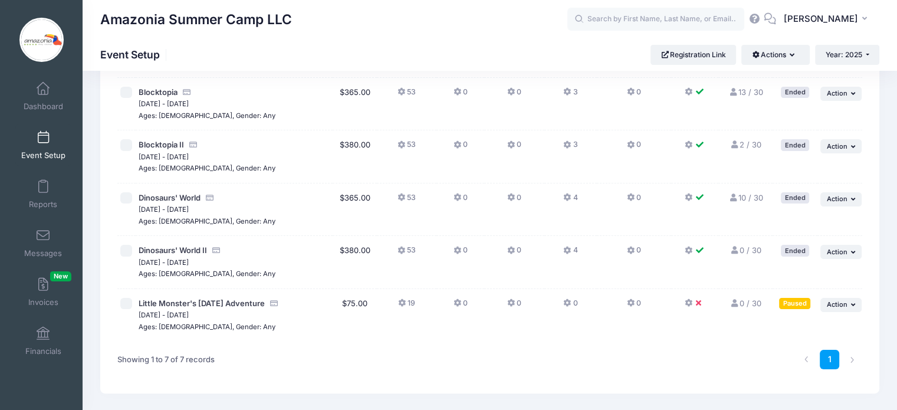
scroll to position [220, 0]
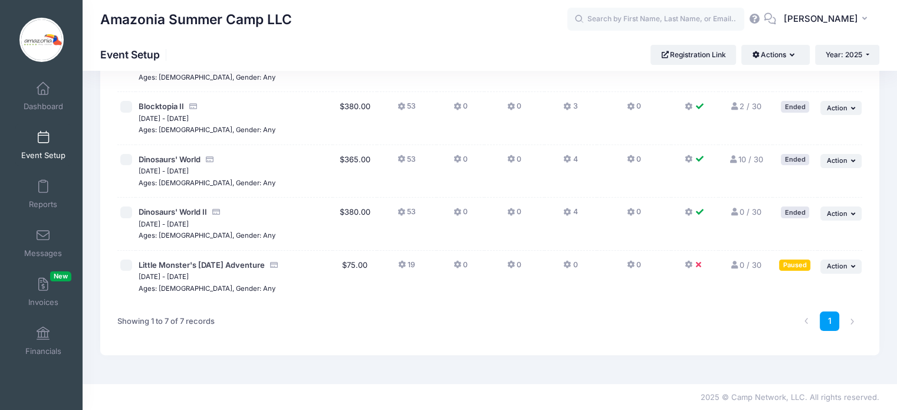
click at [688, 265] on icon at bounding box center [689, 265] width 9 height 0
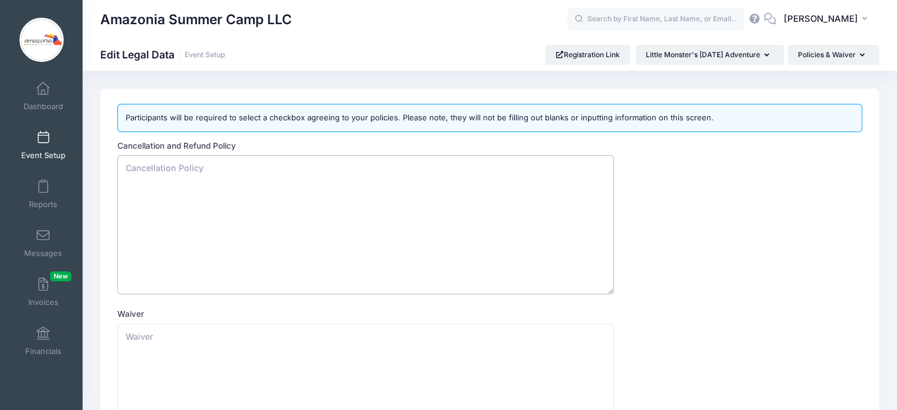
click at [146, 171] on textarea "Cancellation and Refund Policy" at bounding box center [365, 224] width 497 height 139
paste textarea "More than 30 days before the start of the session: Full refund (minus the regis…"
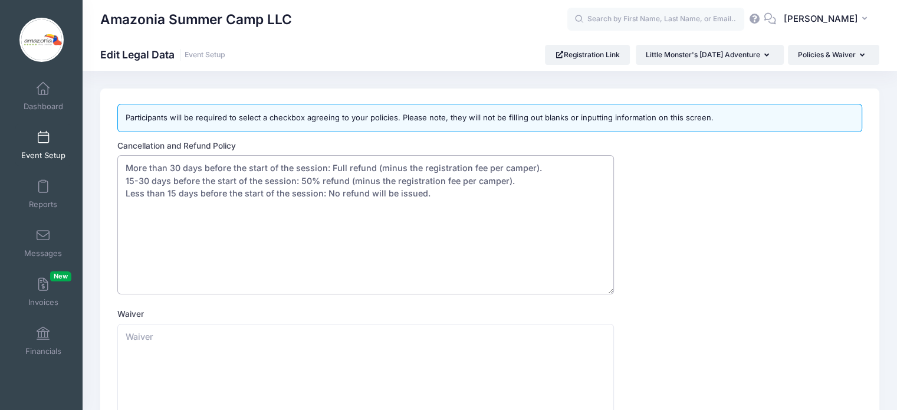
click at [326, 168] on textarea "More than 30 days before the start of the session: Full refund (minus the regis…" at bounding box center [365, 224] width 497 height 139
click at [444, 196] on textarea "More than 30 days before the start of the ses Full refund (minus the registrati…" at bounding box center [365, 224] width 497 height 139
paste textarea "Halloween Special Event – Cancellation Policy At Amazonia Day Camp, we want eve…"
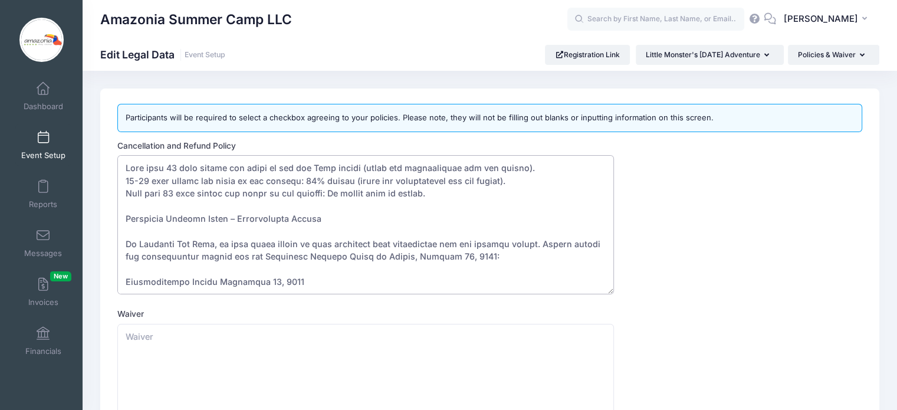
drag, startPoint x: 125, startPoint y: 242, endPoint x: 505, endPoint y: 253, distance: 380.1
click at [505, 253] on textarea "Cancellation and Refund Policy" at bounding box center [365, 224] width 497 height 139
click at [123, 169] on textarea "Cancellation and Refund Policy" at bounding box center [365, 224] width 497 height 139
paste textarea "At Amazonia Day Camp, we want every family to feel confident when registering f…"
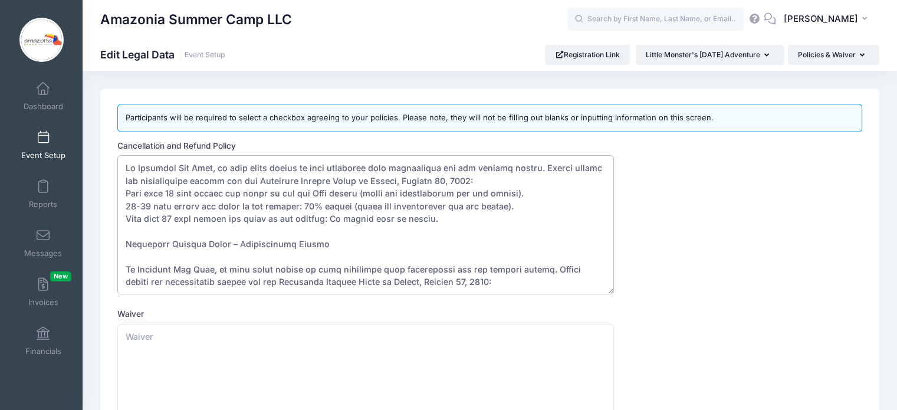
scroll to position [14, 0]
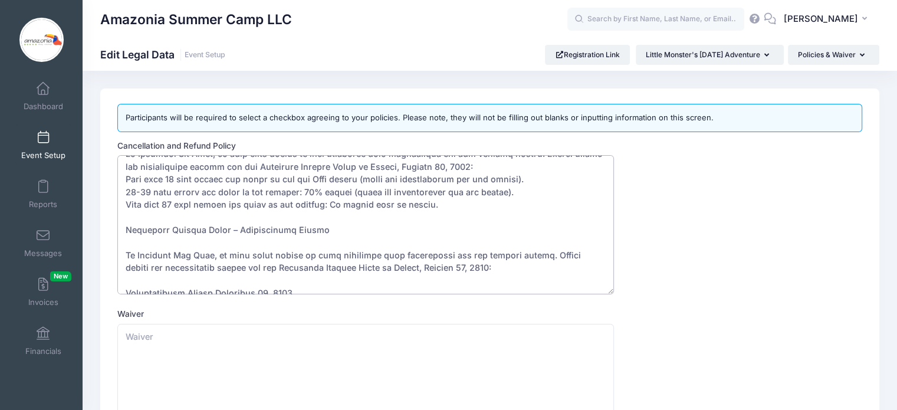
drag, startPoint x: 165, startPoint y: 273, endPoint x: 502, endPoint y: 277, distance: 337.5
click at [502, 277] on textarea "Cancellation and Refund Policy" at bounding box center [365, 224] width 497 height 139
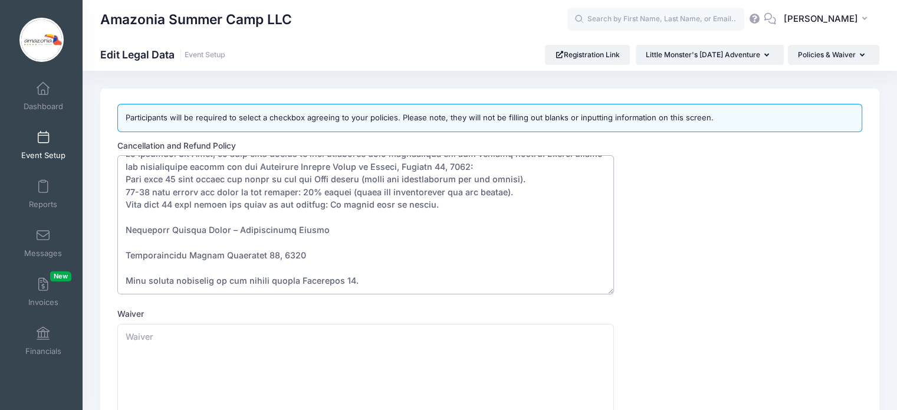
scroll to position [0, 0]
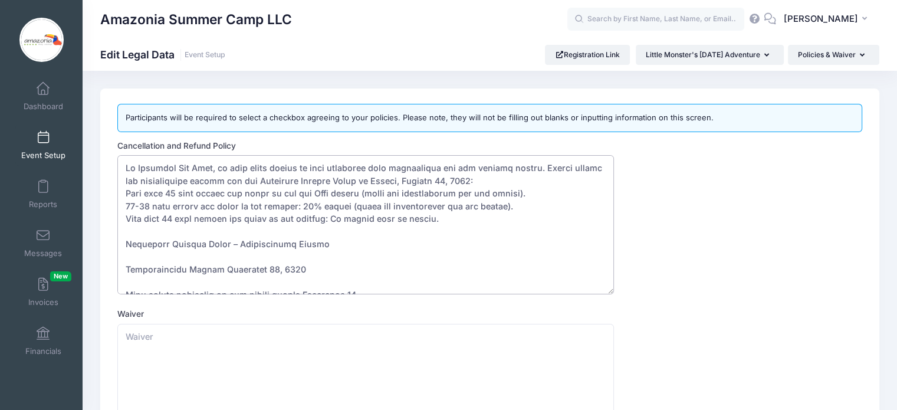
click at [507, 177] on textarea "Cancellation and Refund Policy" at bounding box center [365, 224] width 497 height 139
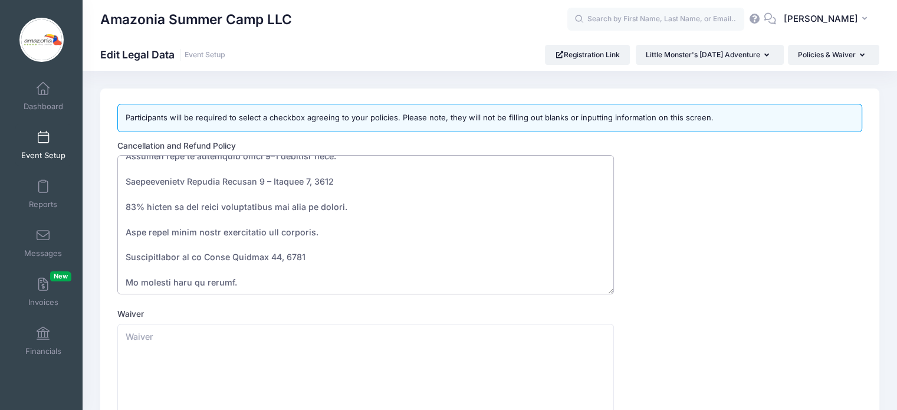
scroll to position [329, 0]
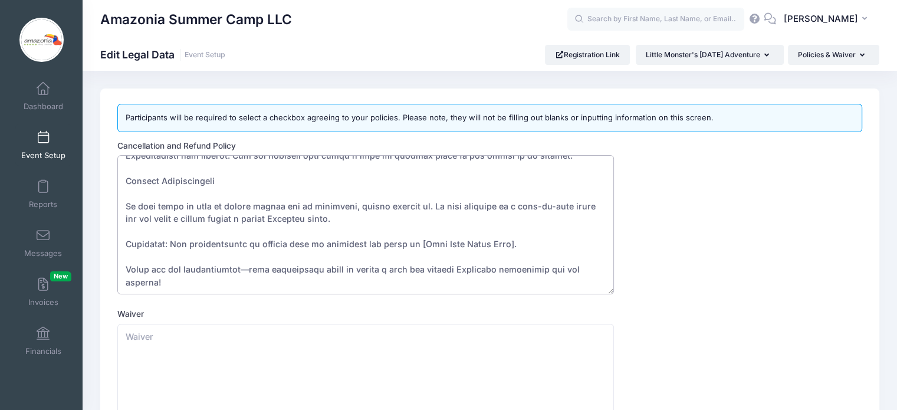
drag, startPoint x: 127, startPoint y: 200, endPoint x: 304, endPoint y: 328, distance: 218.4
click at [304, 328] on form "Cancellation and Refund Policy Waiver Update Cancel" at bounding box center [489, 327] width 745 height 374
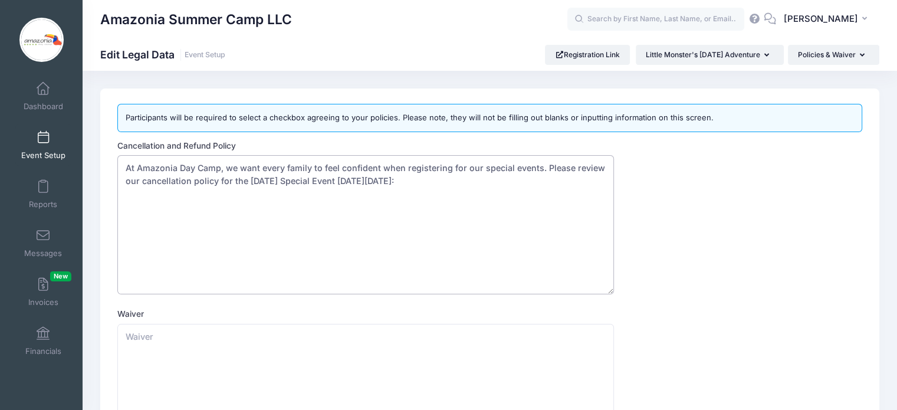
scroll to position [0, 0]
drag, startPoint x: 328, startPoint y: 188, endPoint x: 119, endPoint y: 191, distance: 208.9
click at [119, 191] on textarea "At Amazonia Day Camp, we want every family to feel confident when registering f…" at bounding box center [365, 224] width 497 height 139
drag, startPoint x: 229, startPoint y: 169, endPoint x: 361, endPoint y: 165, distance: 132.2
click at [361, 165] on textarea "At Amazonia Day Camp, we want every family to feel confident when registering f…" at bounding box center [365, 224] width 497 height 139
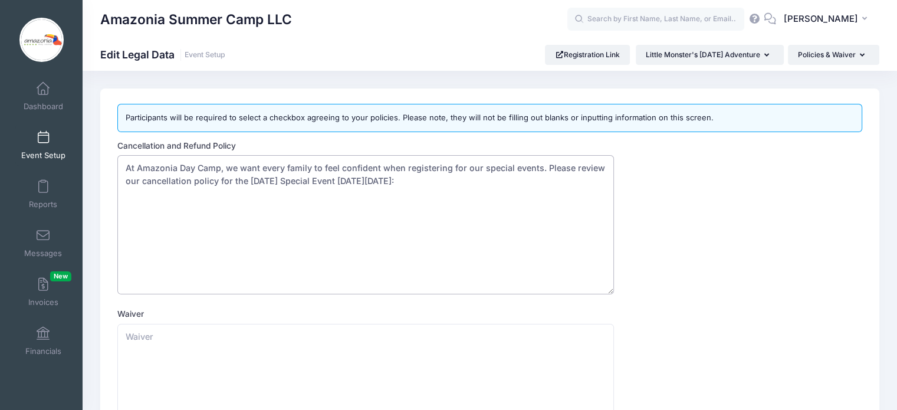
drag, startPoint x: 474, startPoint y: 180, endPoint x: 119, endPoint y: 175, distance: 355.8
click at [119, 175] on textarea "At Amazonia Day Camp, we want every family to feel confident when registering f…" at bounding box center [365, 224] width 497 height 139
type textarea "At Amazonia Day Camp, we want every family to feel confident when registering f…"
drag, startPoint x: 125, startPoint y: 166, endPoint x: 599, endPoint y: 165, distance: 474.4
click at [599, 165] on textarea "At Amazonia Day Camp, we want every family to feel confident when registering f…" at bounding box center [365, 224] width 497 height 139
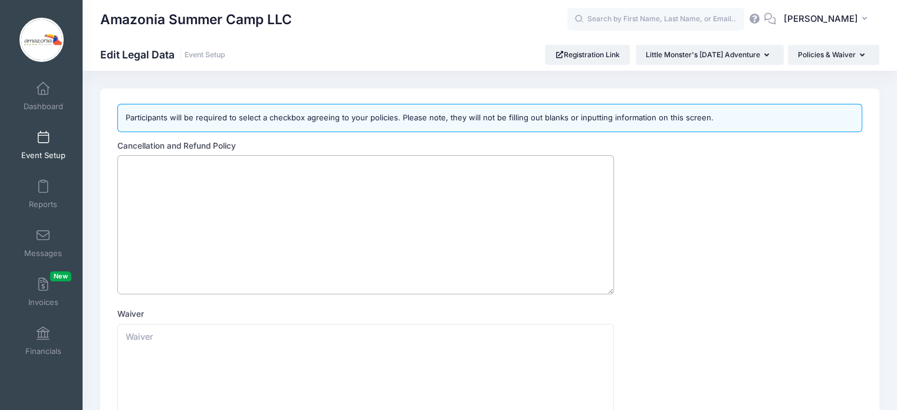
paste textarea "Halloween Special Event – Cancellation Policy At Amazonia Day Camp, we want eve…"
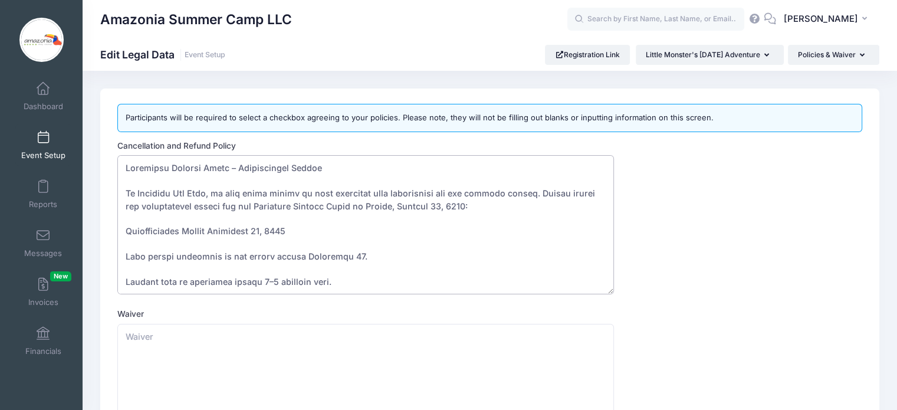
drag, startPoint x: 317, startPoint y: 171, endPoint x: 116, endPoint y: 167, distance: 201.8
click at [116, 167] on div "Cancellation and Refund Policy Waiver Update Cancel" at bounding box center [490, 327] width 756 height 374
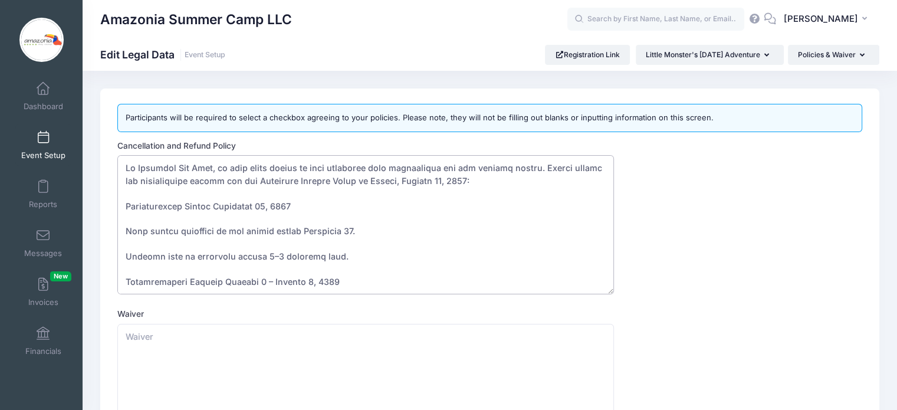
click at [125, 196] on textarea "Cancellation and Refund Policy" at bounding box center [365, 224] width 497 height 139
click at [125, 230] on textarea "Cancellation and Refund Policy" at bounding box center [365, 224] width 497 height 139
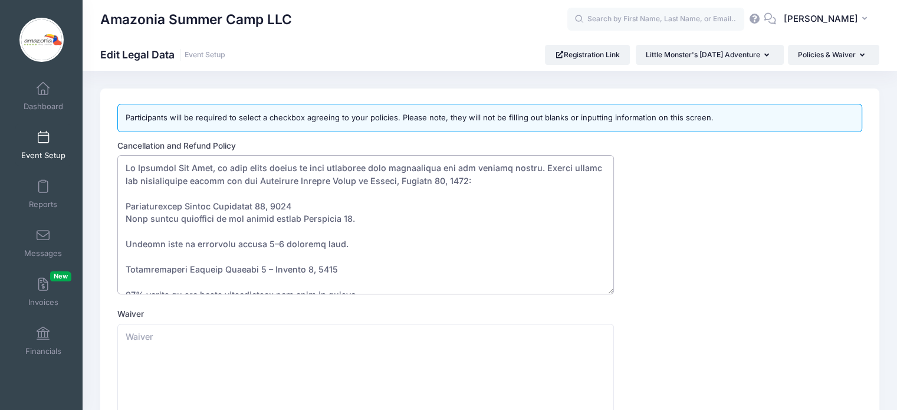
click at [127, 247] on textarea "Cancellation and Refund Policy" at bounding box center [365, 224] width 497 height 139
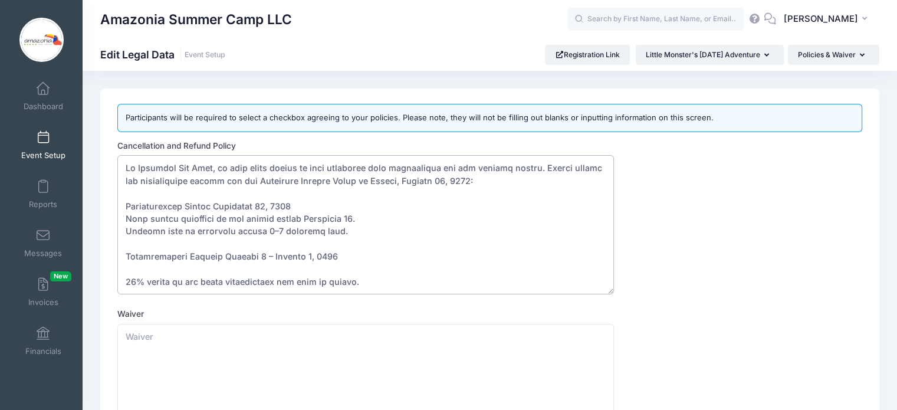
click at [125, 217] on textarea "Cancellation and Refund Policy" at bounding box center [365, 224] width 497 height 139
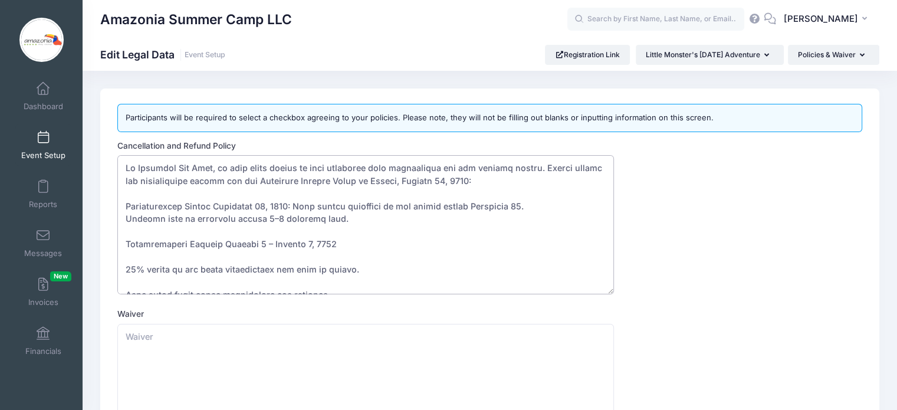
click at [126, 271] on textarea "Cancellation and Refund Policy" at bounding box center [365, 224] width 497 height 139
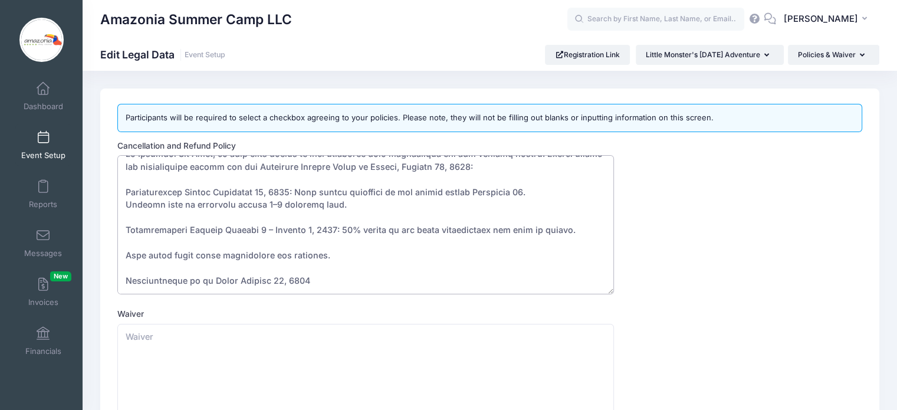
scroll to position [15, 0]
click at [127, 251] on textarea "Cancellation and Refund Policy" at bounding box center [365, 224] width 497 height 139
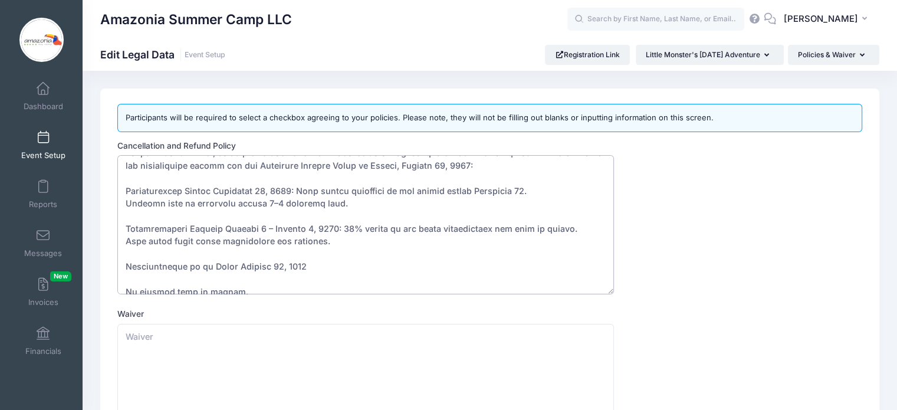
click at [124, 290] on textarea "Cancellation and Refund Policy" at bounding box center [365, 224] width 497 height 139
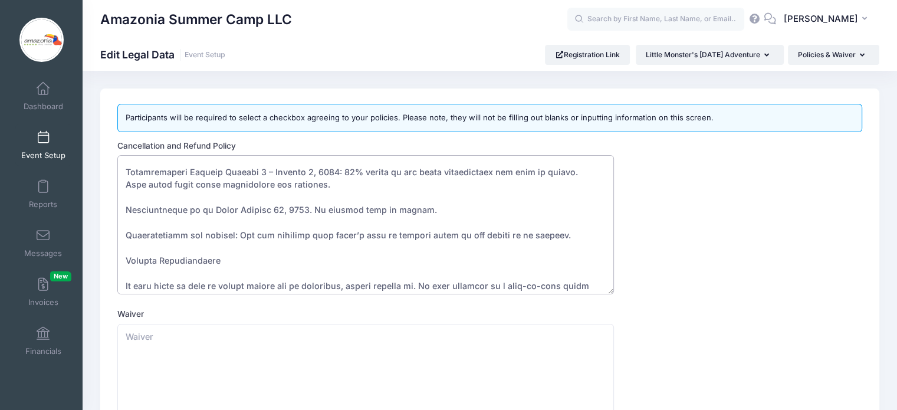
scroll to position [74, 0]
click at [126, 230] on textarea "Cancellation and Refund Policy" at bounding box center [365, 224] width 497 height 139
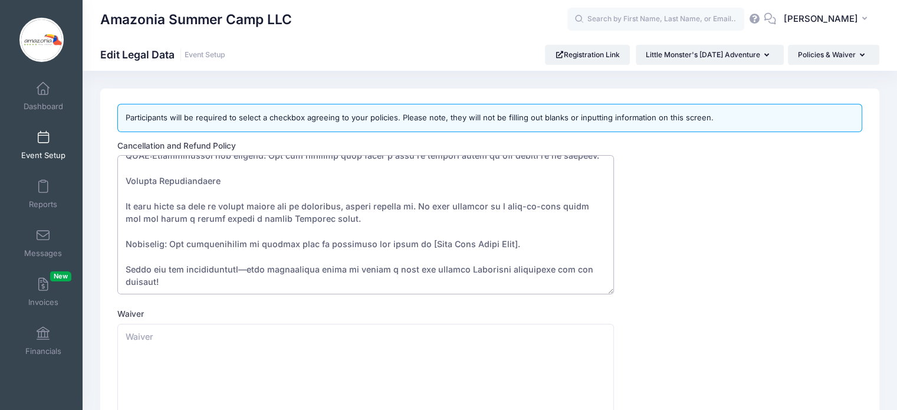
scroll to position [145, 0]
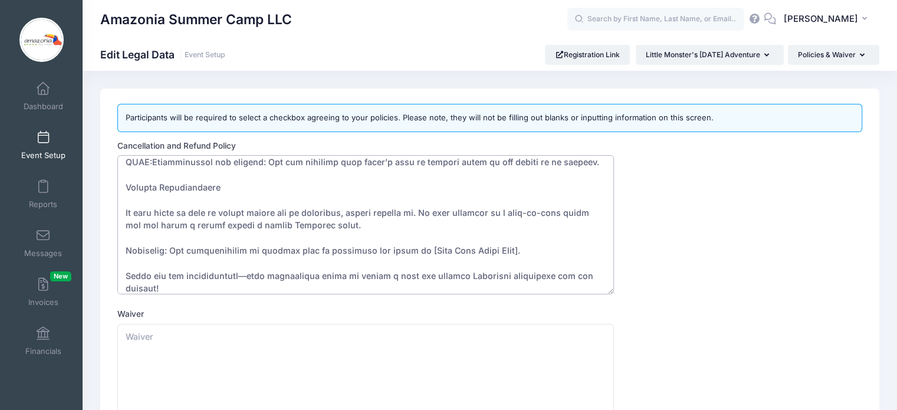
click at [504, 252] on textarea "Cancellation and Refund Policy" at bounding box center [365, 224] width 497 height 139
click at [250, 277] on textarea "Cancellation and Refund Policy" at bounding box center [365, 224] width 497 height 139
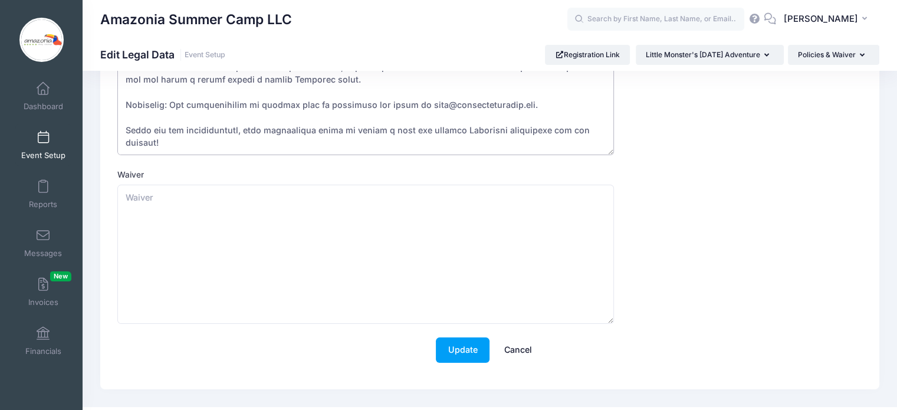
scroll to position [153, 0]
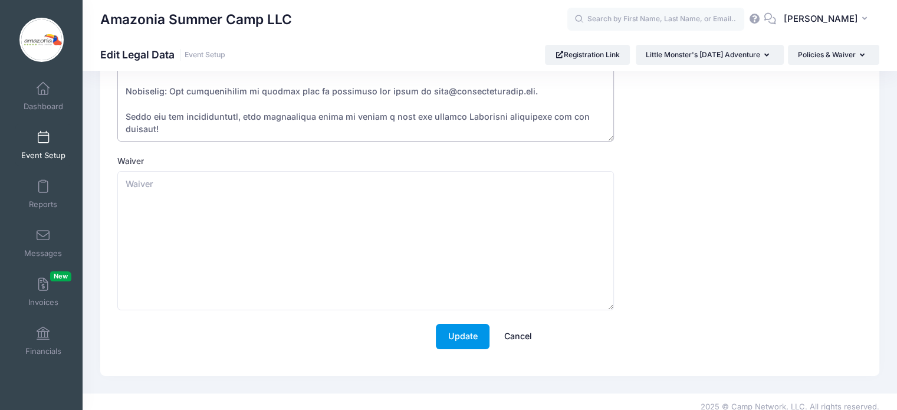
type textarea "At Amazonia Day Camp, we want every family to feel confident when registering f…"
click at [472, 339] on button "Update" at bounding box center [463, 336] width 54 height 25
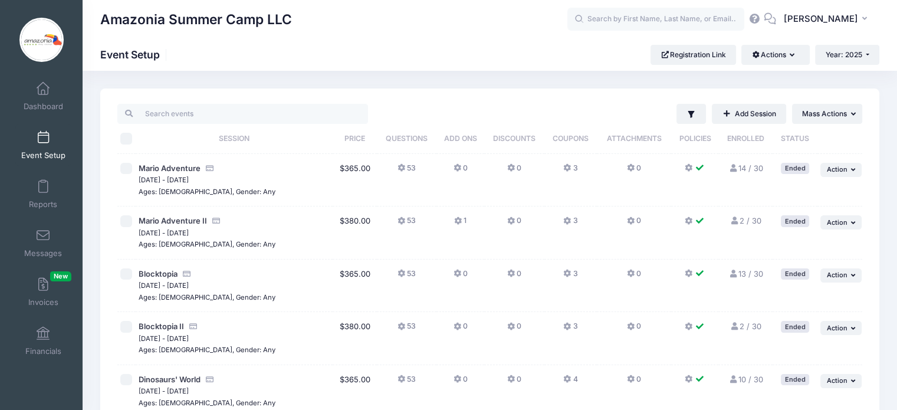
click at [686, 168] on icon at bounding box center [689, 168] width 9 height 0
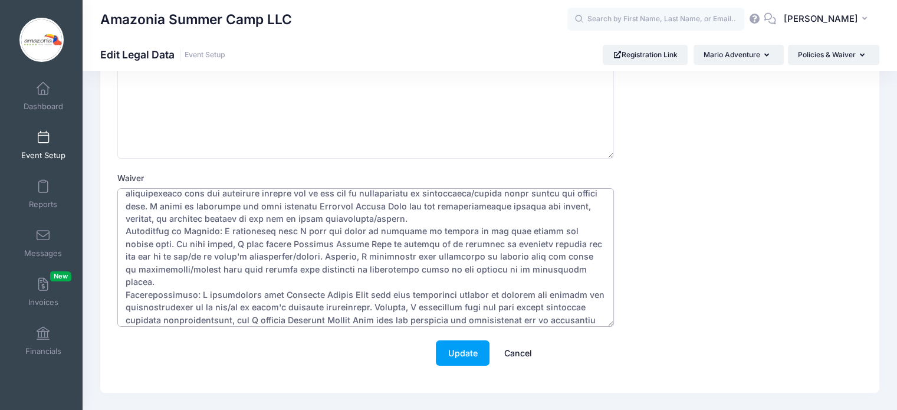
scroll to position [392, 0]
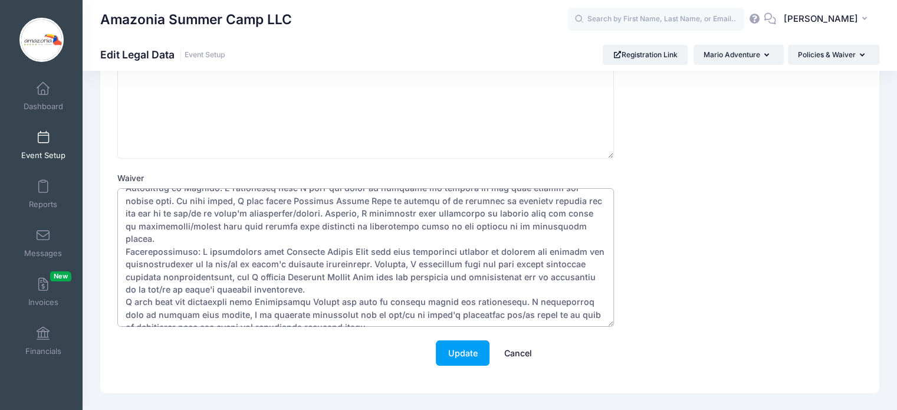
drag, startPoint x: 125, startPoint y: 200, endPoint x: 394, endPoint y: 324, distance: 296.2
click at [394, 324] on textarea "Waiver" at bounding box center [365, 257] width 497 height 139
click at [43, 92] on span at bounding box center [43, 89] width 0 height 13
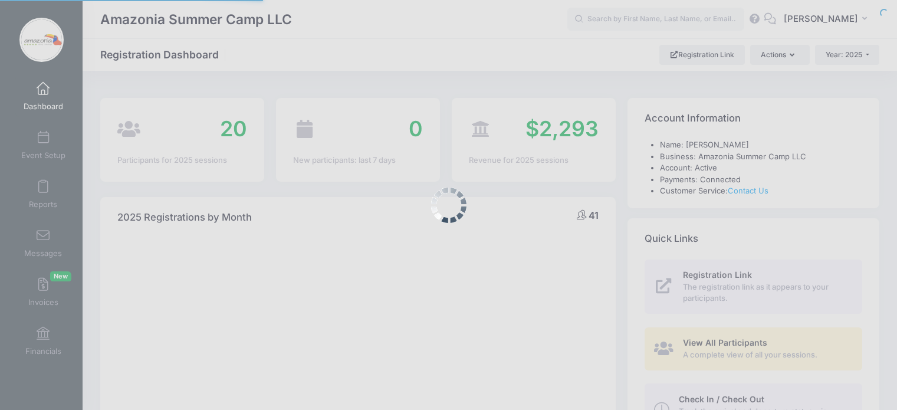
select select
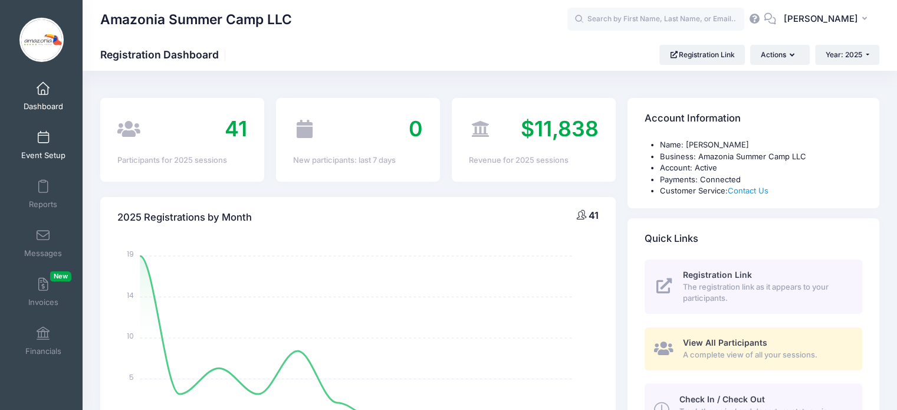
click at [43, 142] on span at bounding box center [43, 138] width 0 height 13
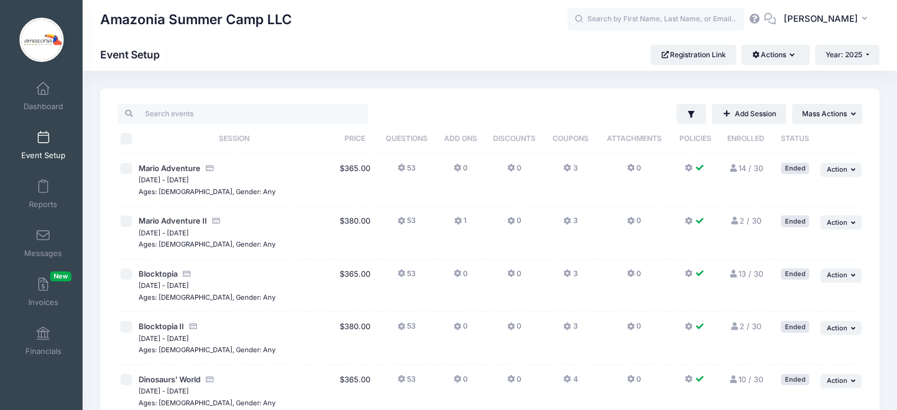
click at [691, 168] on icon at bounding box center [689, 168] width 9 height 0
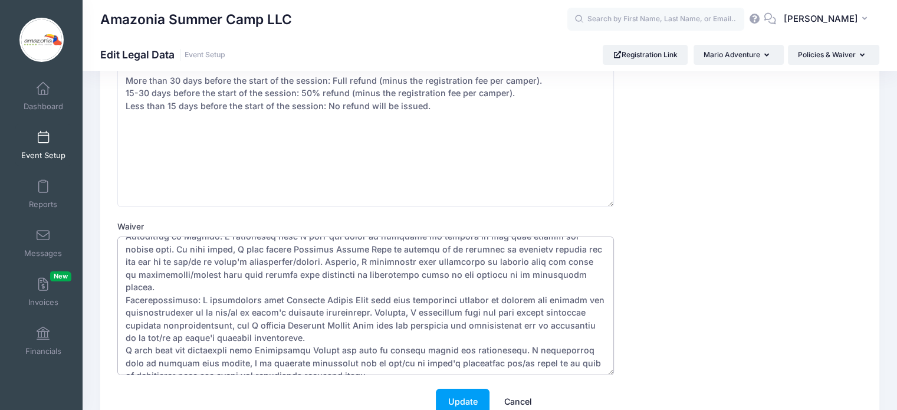
scroll to position [198, 0]
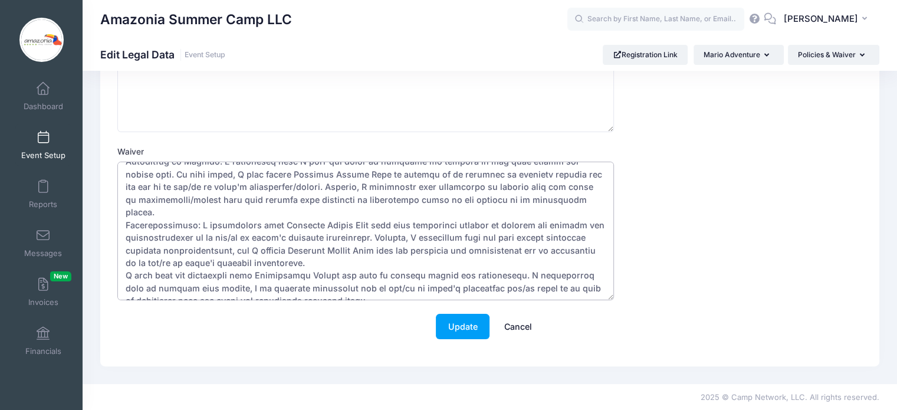
drag, startPoint x: 127, startPoint y: 368, endPoint x: 415, endPoint y: 389, distance: 289.3
click at [415, 389] on div "Amazonia Summer Camp LLC MD" at bounding box center [448, 106] width 897 height 609
click at [47, 104] on span "Dashboard" at bounding box center [44, 106] width 40 height 10
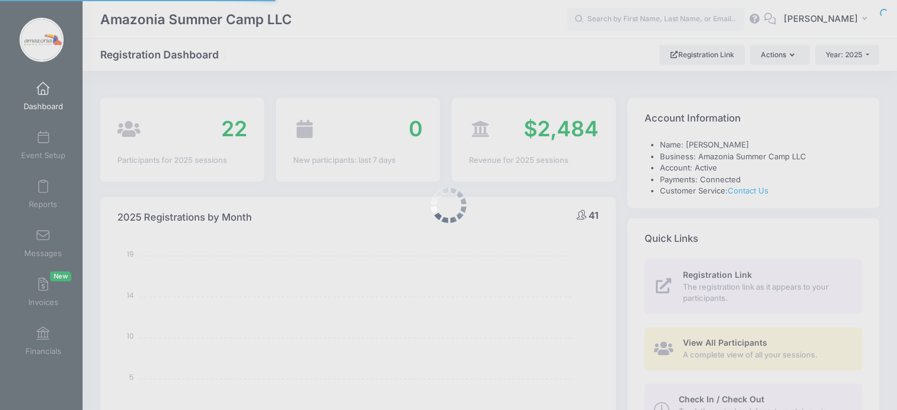
select select
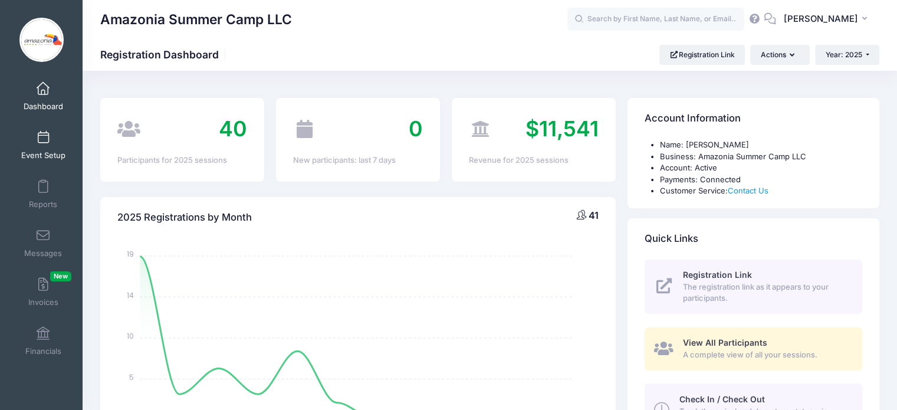
click at [44, 154] on span "Event Setup" at bounding box center [43, 155] width 44 height 10
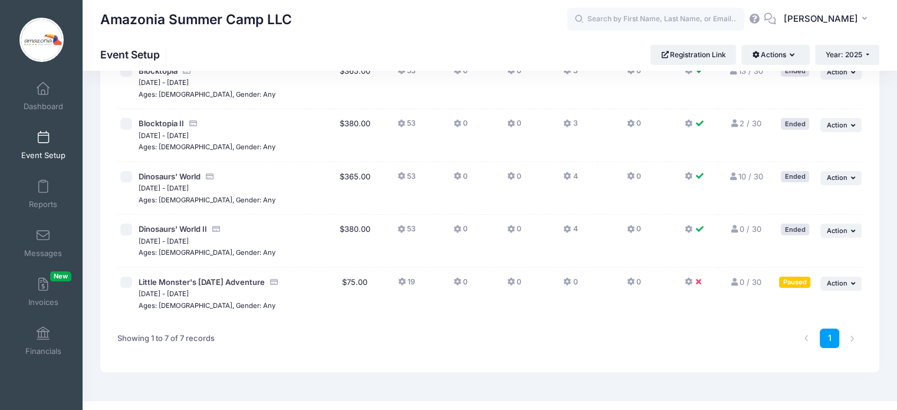
scroll to position [204, 0]
click at [690, 281] on icon at bounding box center [689, 281] width 9 height 0
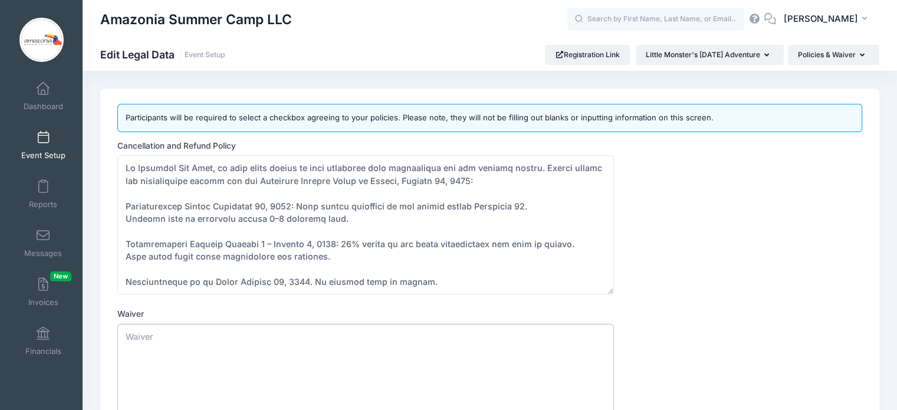
click at [232, 340] on textarea "Waiver" at bounding box center [365, 393] width 497 height 139
paste textarea "Loremi Dolorsitametc adi eli se doeiu temp Inci 0ut, 3576. Lab etdo magnaali en…"
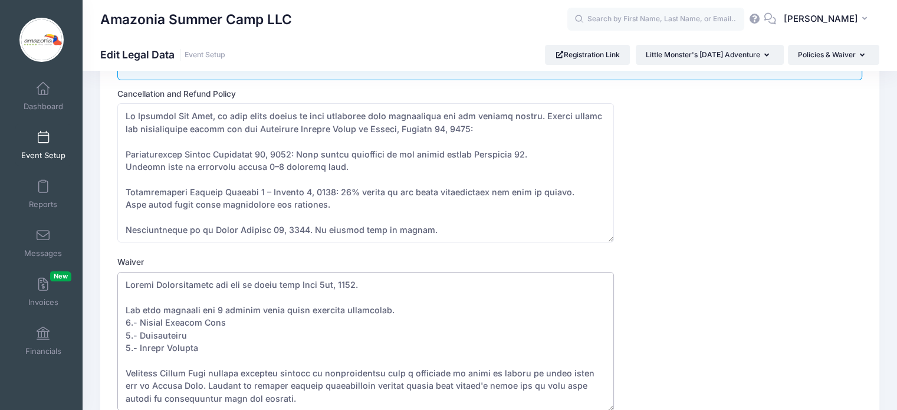
click at [339, 280] on textarea "Waiver" at bounding box center [365, 341] width 497 height 139
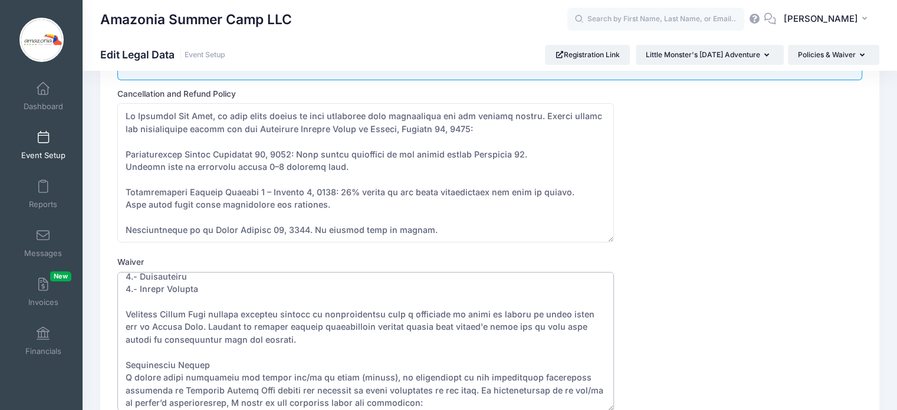
scroll to position [60, 0]
click at [126, 401] on textarea "Waiver" at bounding box center [365, 341] width 497 height 139
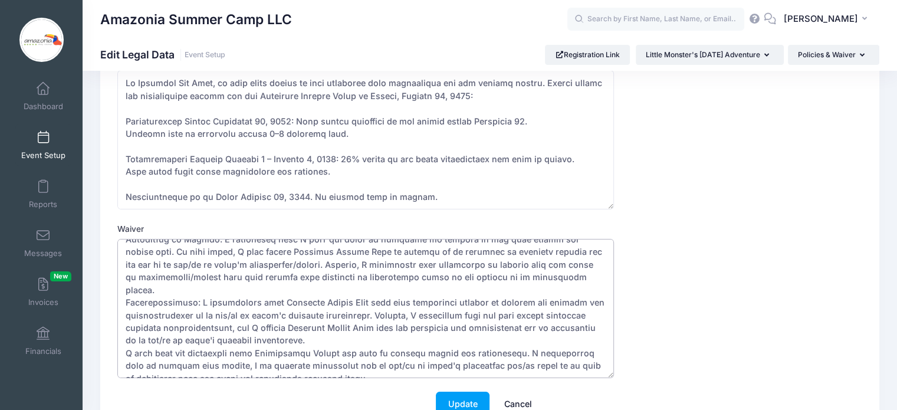
scroll to position [94, 0]
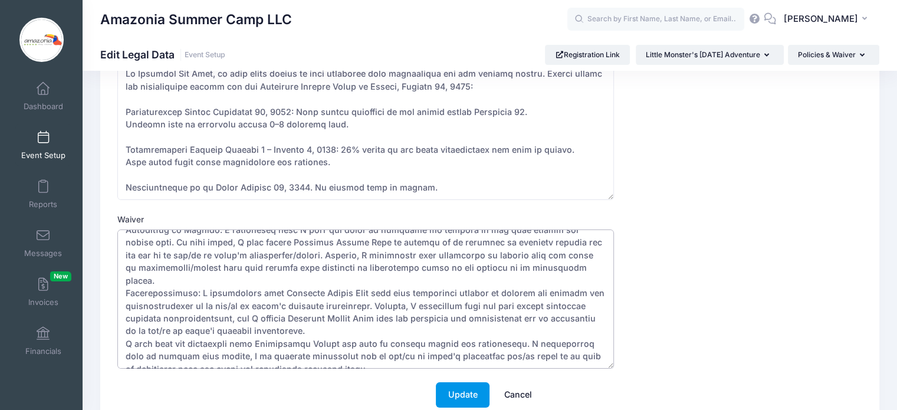
type textarea "Camper Immunizations are due no later than October, 2025. You must complete all…"
click at [471, 389] on button "Update" at bounding box center [463, 394] width 54 height 25
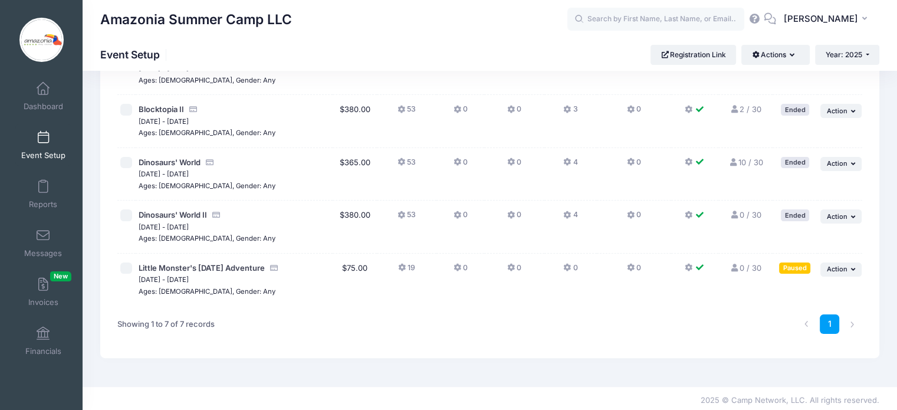
scroll to position [220, 0]
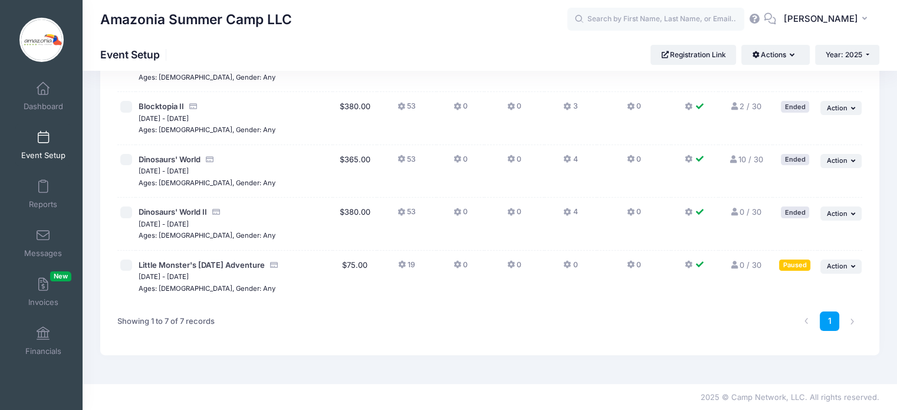
click at [400, 265] on icon at bounding box center [402, 265] width 9 height 0
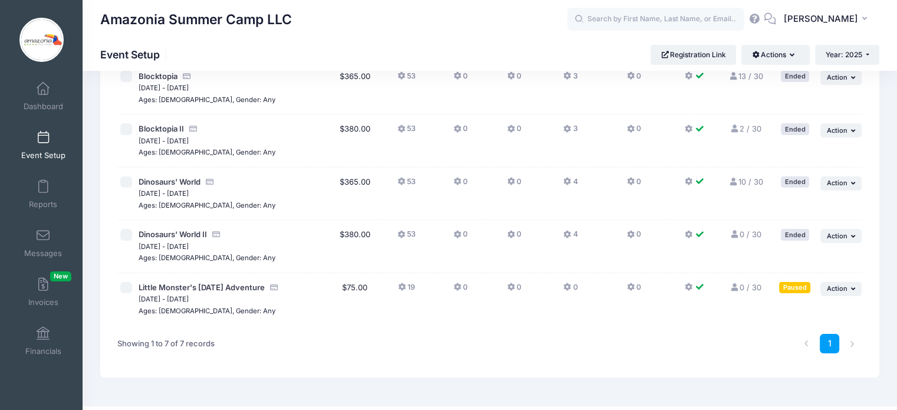
scroll to position [202, 0]
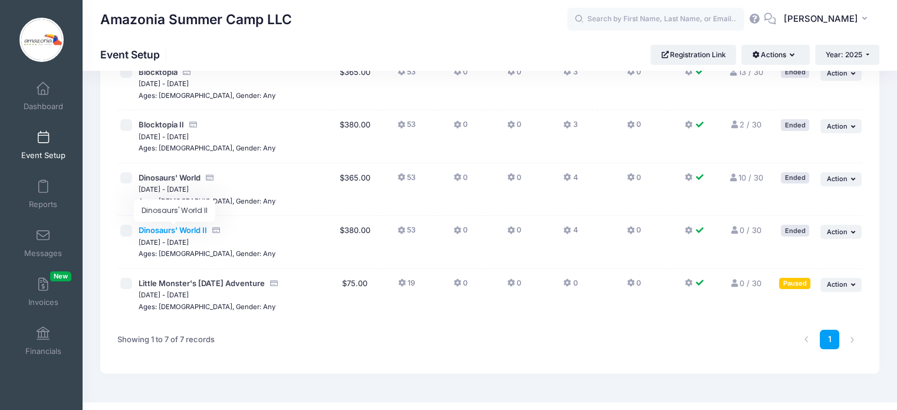
click at [194, 228] on span "Dinosaurs' World II" at bounding box center [173, 229] width 68 height 9
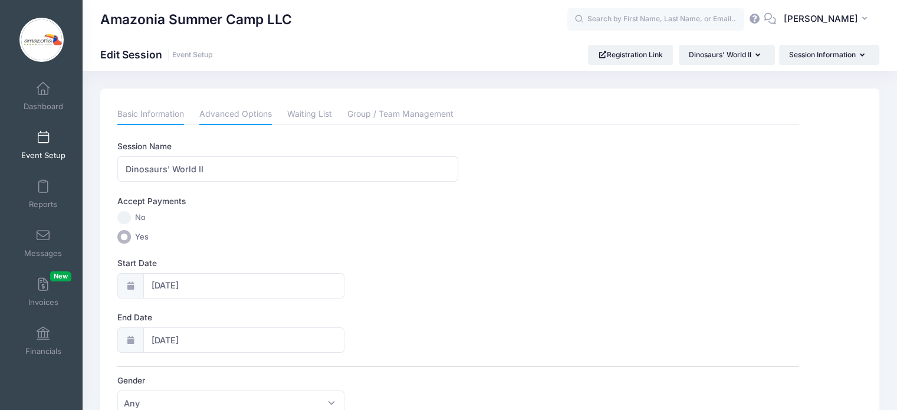
click at [250, 116] on link "Advanced Options" at bounding box center [235, 114] width 73 height 21
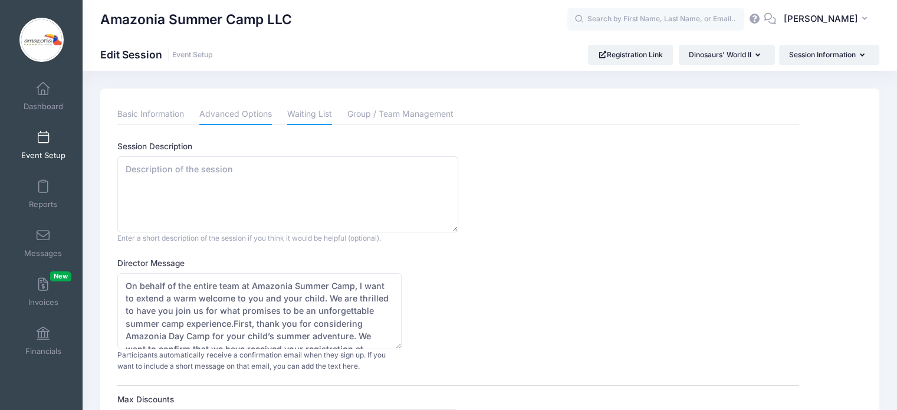
click at [312, 110] on link "Waiting List" at bounding box center [309, 114] width 45 height 21
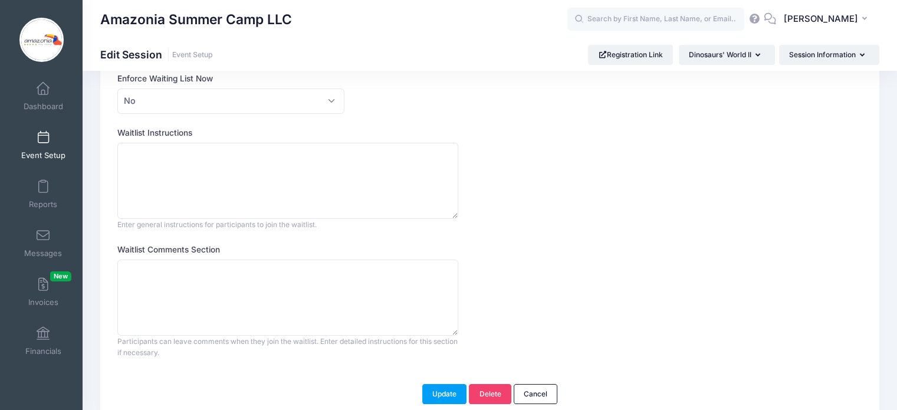
scroll to position [175, 0]
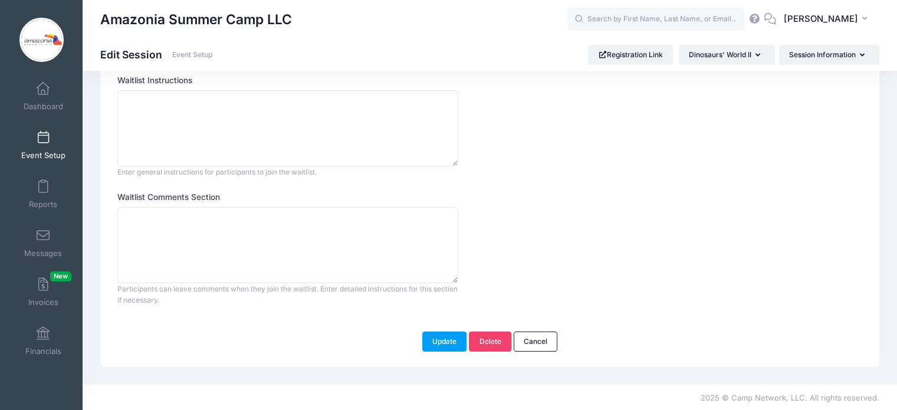
click at [41, 150] on span "Event Setup" at bounding box center [43, 155] width 44 height 10
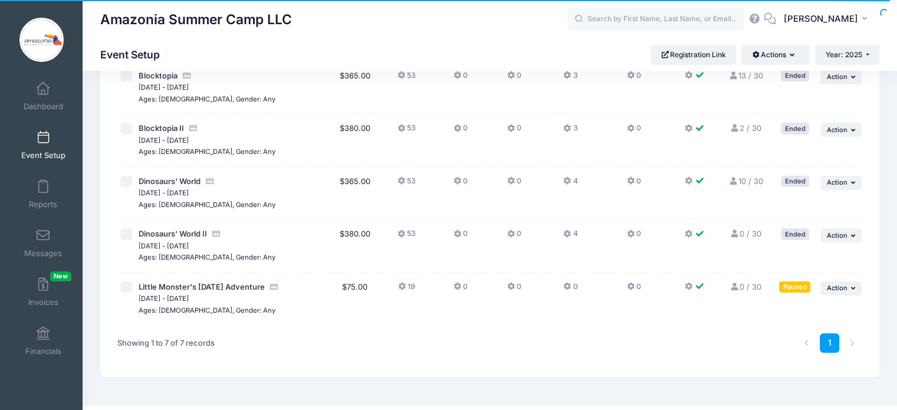
scroll to position [220, 0]
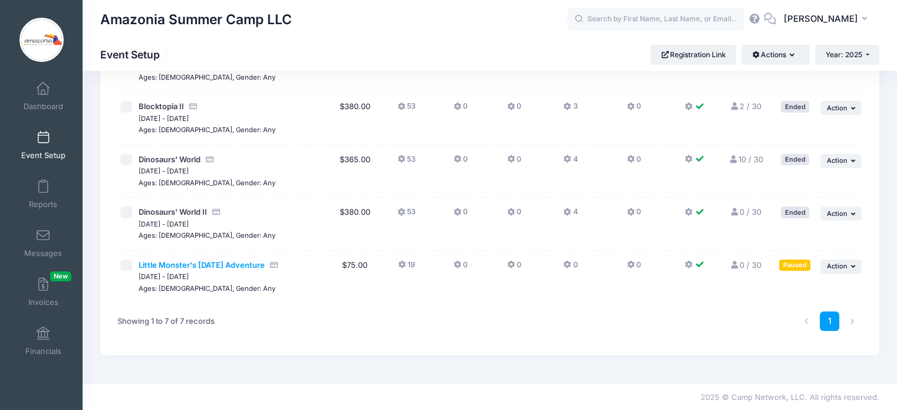
click at [225, 266] on span "Little Monster's [DATE] Adventure" at bounding box center [202, 264] width 126 height 9
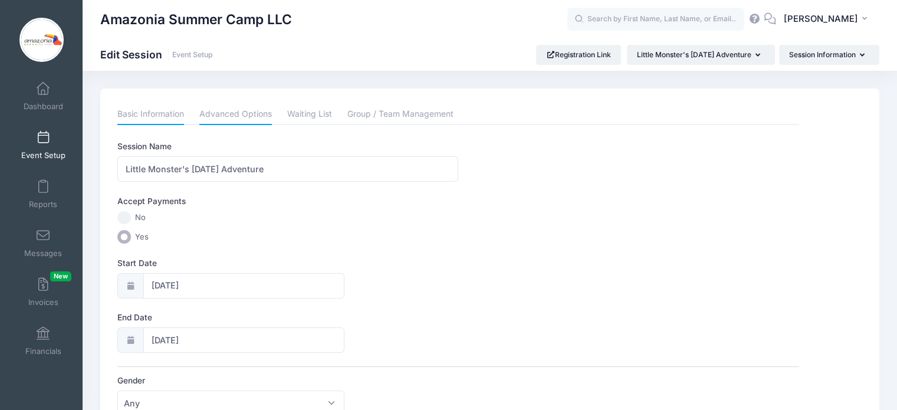
click at [247, 112] on link "Advanced Options" at bounding box center [235, 114] width 73 height 21
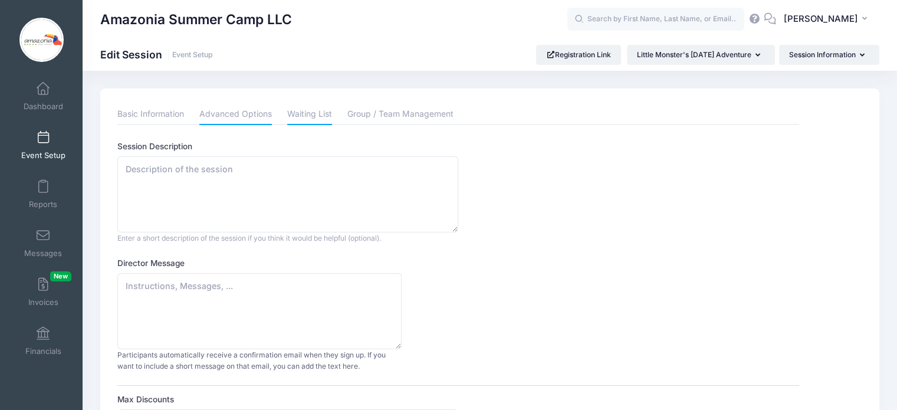
click at [307, 112] on link "Waiting List" at bounding box center [309, 114] width 45 height 21
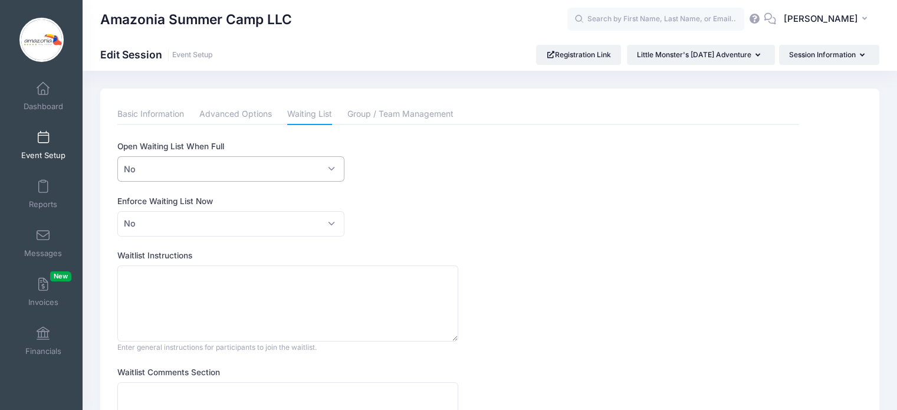
click at [328, 168] on span "No" at bounding box center [230, 168] width 227 height 25
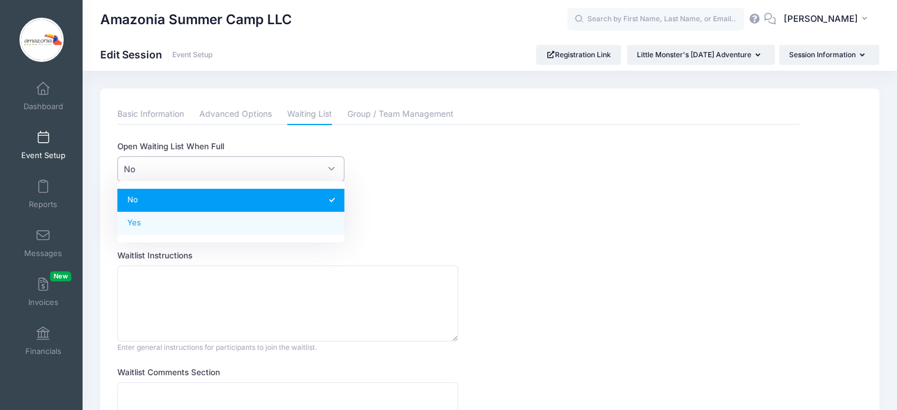
select select "1"
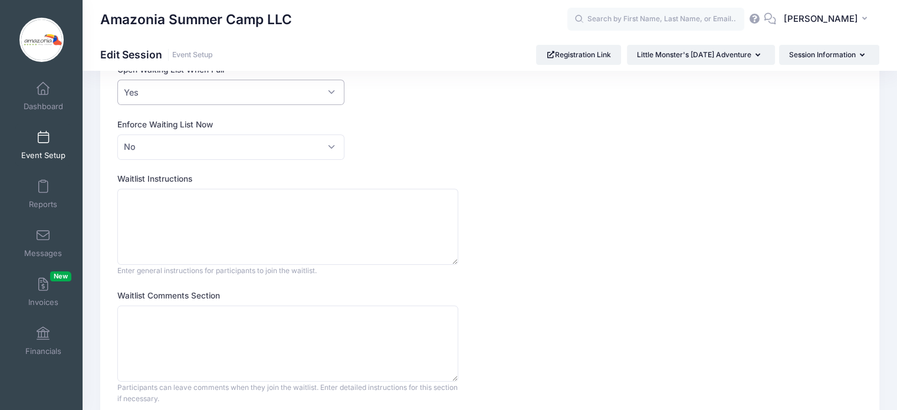
scroll to position [175, 0]
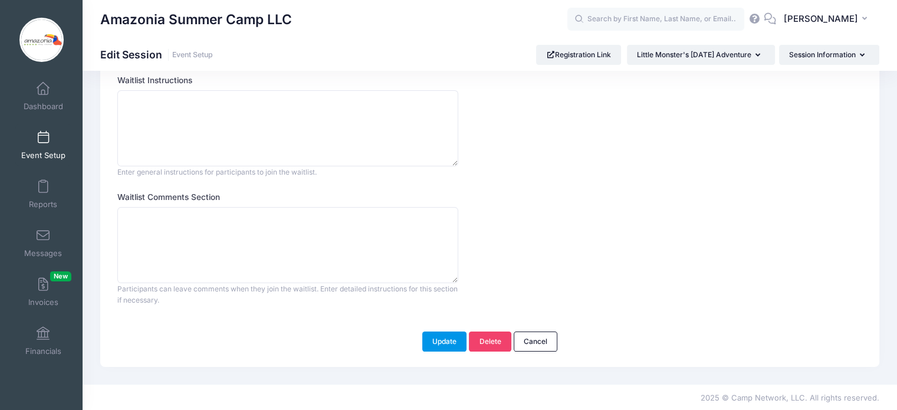
click at [447, 337] on button "Update" at bounding box center [444, 342] width 45 height 20
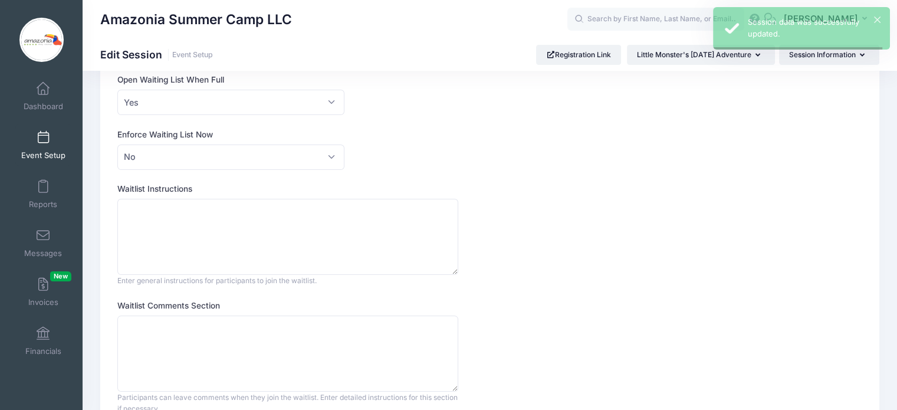
scroll to position [0, 0]
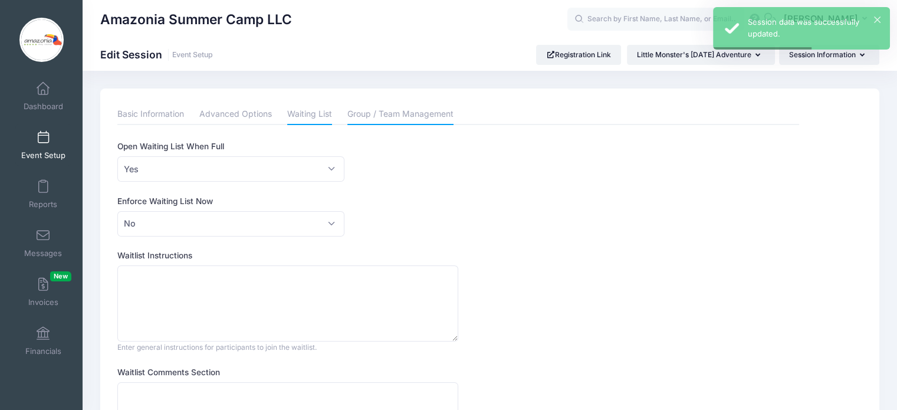
click at [409, 117] on link "Group / Team Management" at bounding box center [401, 114] width 106 height 21
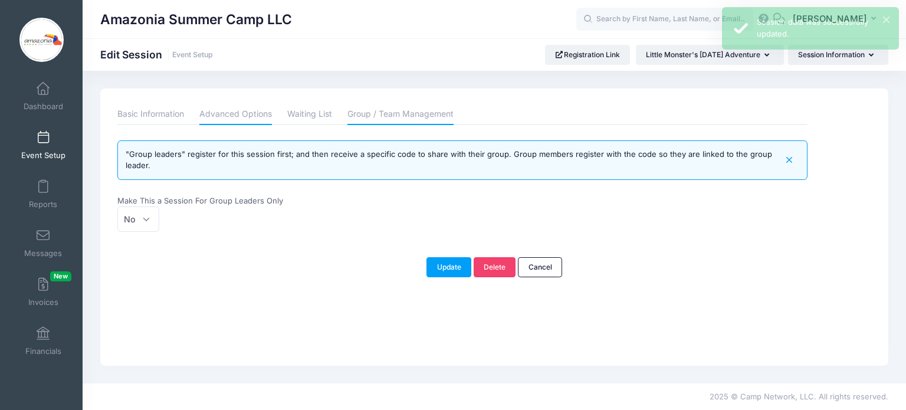
click at [224, 114] on link "Advanced Options" at bounding box center [235, 114] width 73 height 21
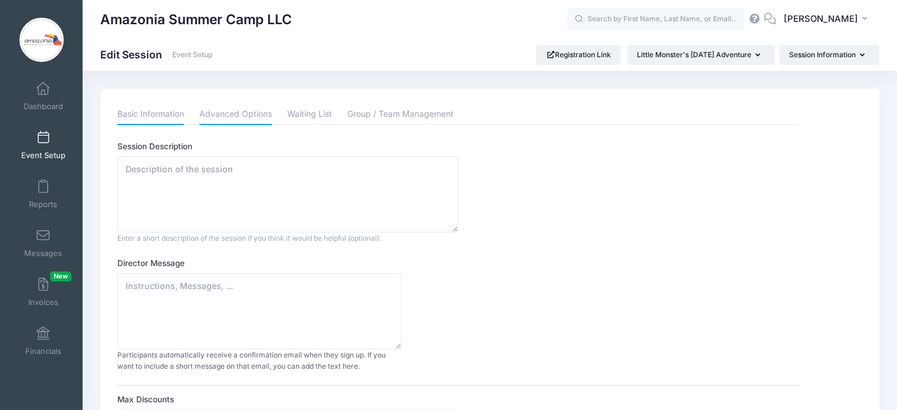
click at [164, 112] on link "Basic Information" at bounding box center [150, 114] width 67 height 21
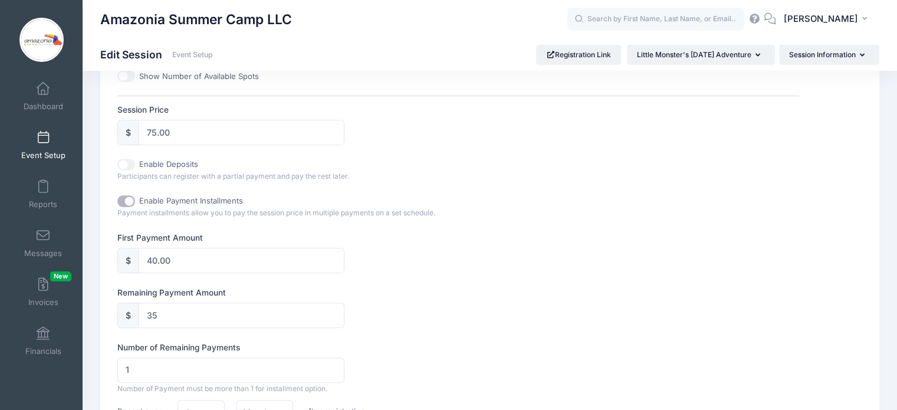
scroll to position [533, 0]
click at [38, 103] on span "Dashboard" at bounding box center [44, 106] width 40 height 10
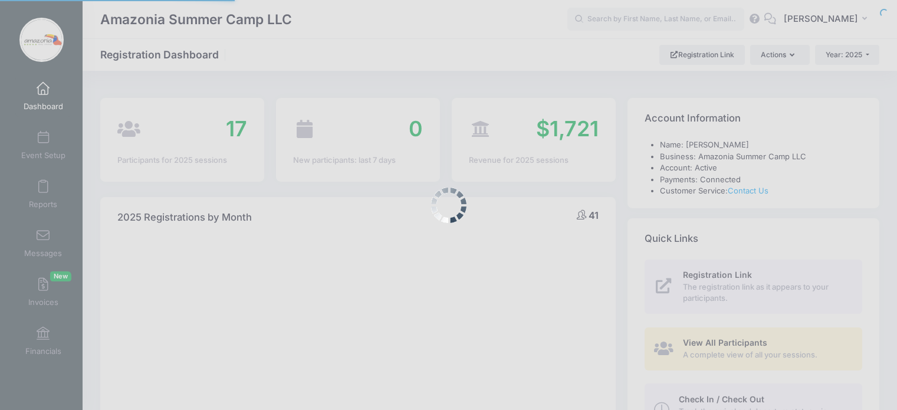
select select
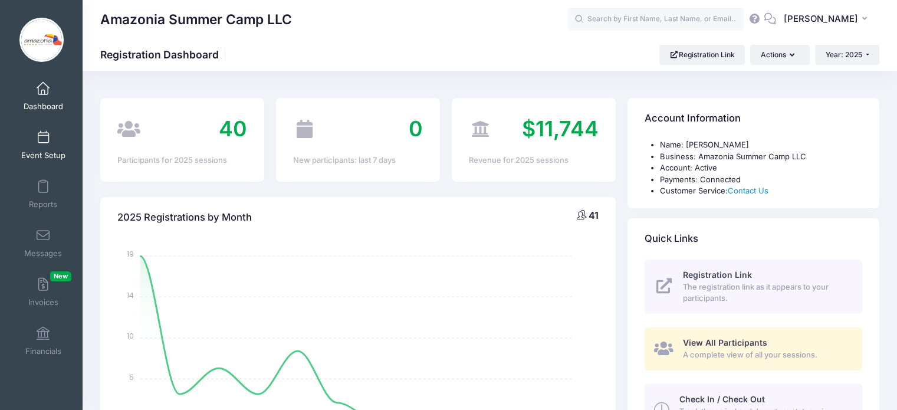
click at [37, 147] on link "Event Setup" at bounding box center [43, 144] width 56 height 41
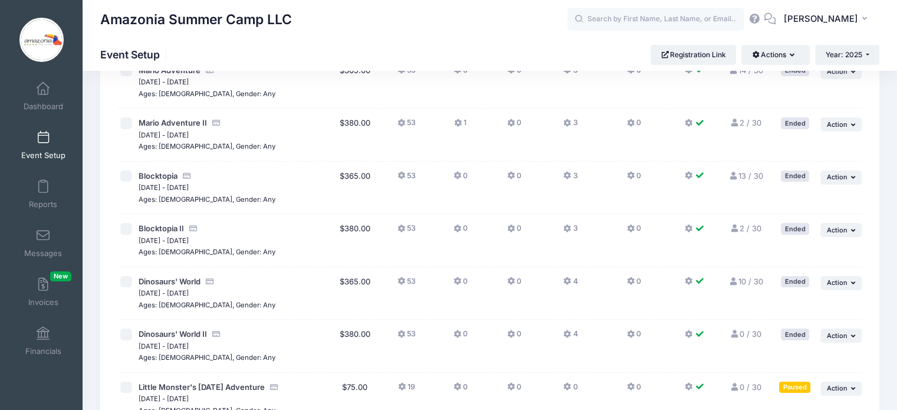
scroll to position [220, 0]
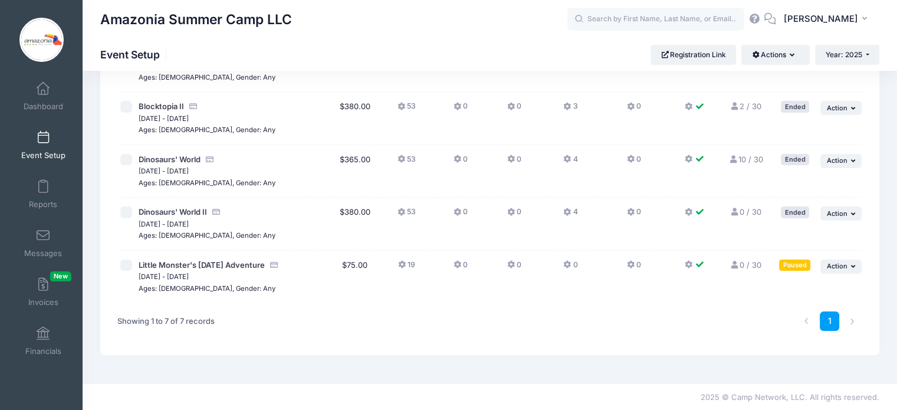
click at [399, 212] on icon at bounding box center [402, 212] width 9 height 0
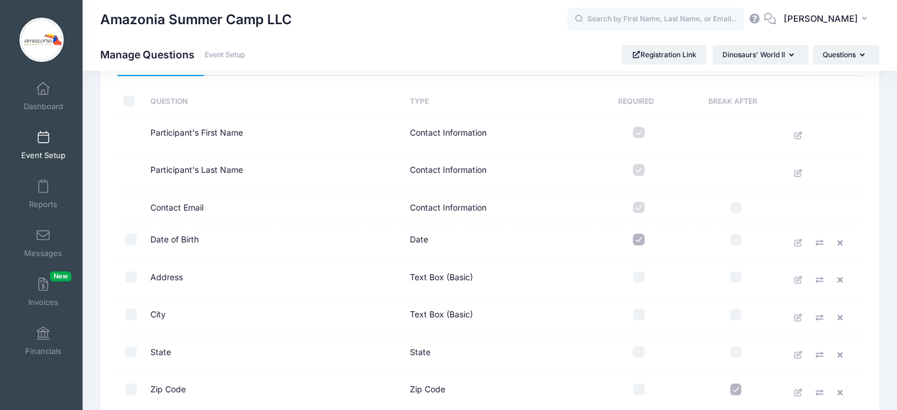
scroll to position [55, 0]
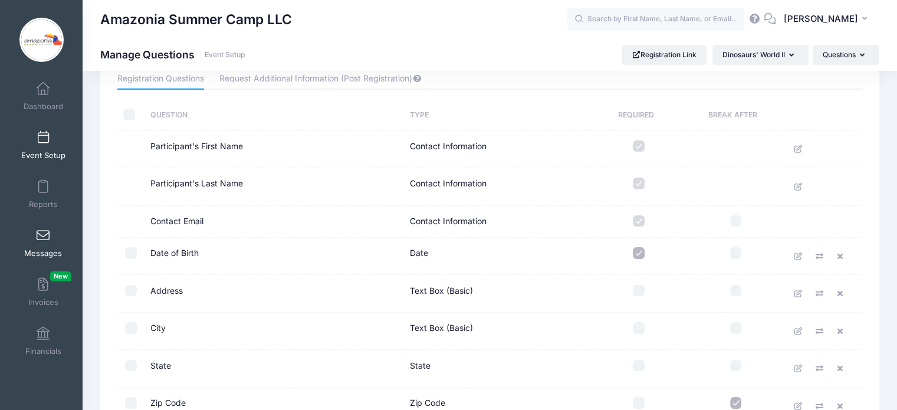
click at [43, 242] on span at bounding box center [43, 236] width 0 height 13
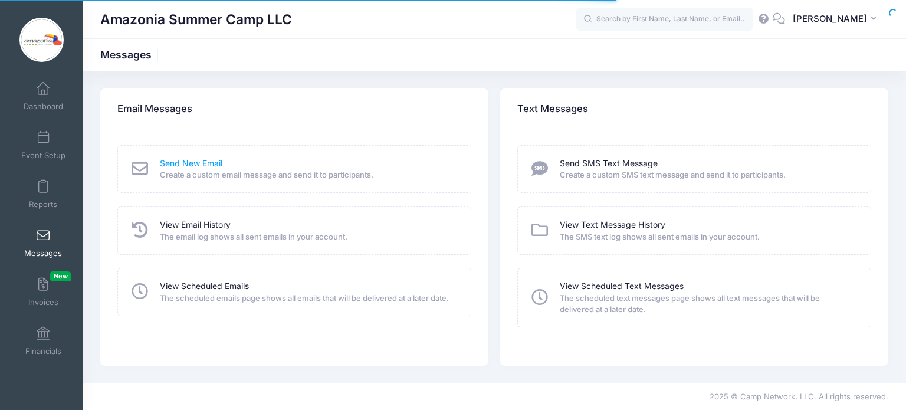
click at [189, 163] on link "Send New Email" at bounding box center [191, 164] width 63 height 12
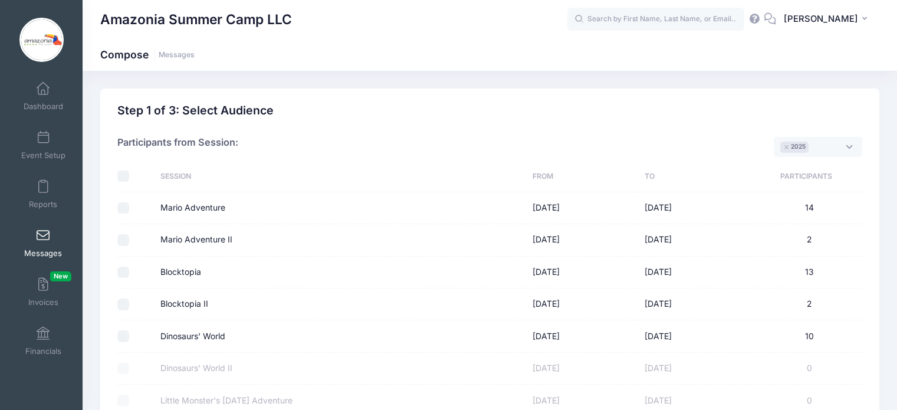
click at [123, 209] on input "Mario Adventure" at bounding box center [123, 208] width 12 height 12
checkbox input "true"
click at [122, 240] on input "Mario Adventure II" at bounding box center [123, 240] width 12 height 12
checkbox input "true"
click at [120, 274] on input "Blocktopia" at bounding box center [123, 273] width 12 height 12
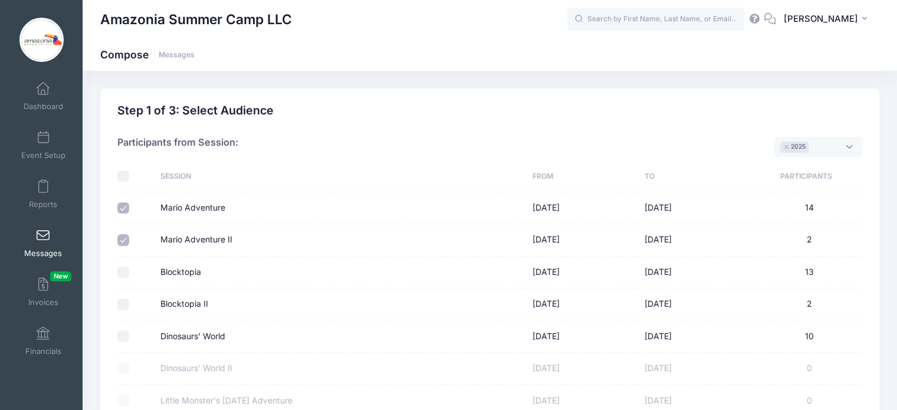
checkbox input "true"
click at [120, 303] on input "Blocktopia II" at bounding box center [123, 305] width 12 height 12
checkbox input "true"
click at [120, 332] on input "Dinosaurs' World" at bounding box center [123, 336] width 12 height 12
checkbox input "true"
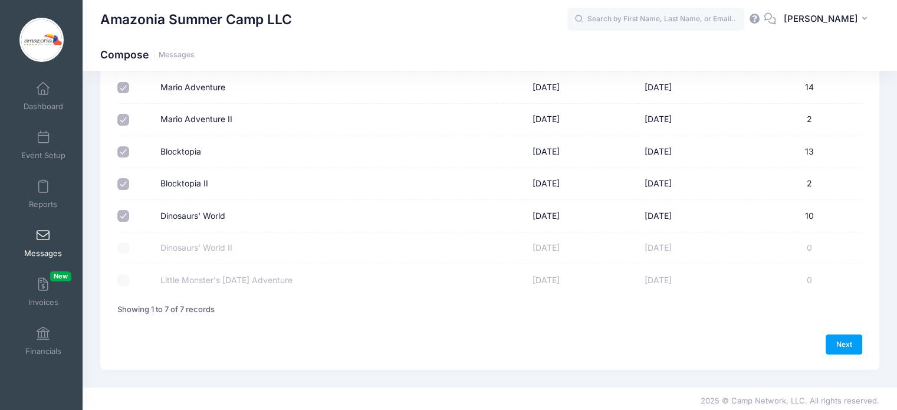
scroll to position [123, 0]
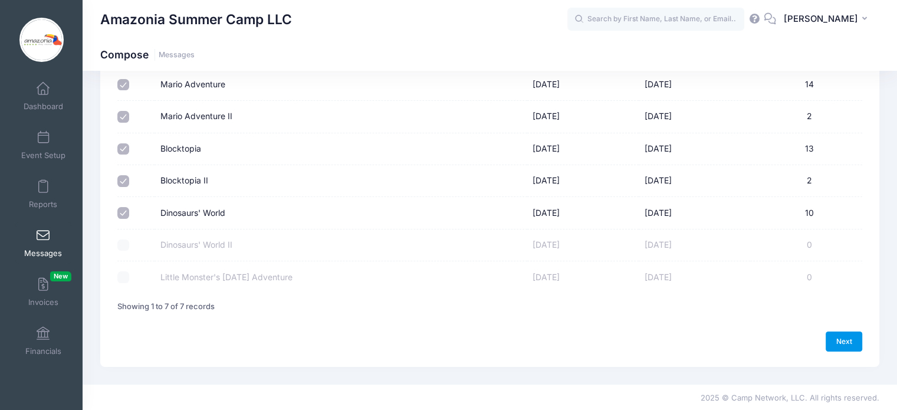
click at [842, 343] on link "Next" at bounding box center [844, 342] width 37 height 20
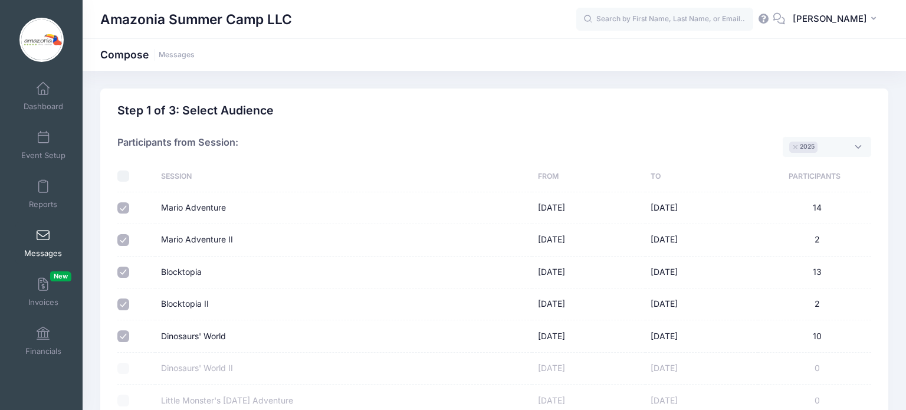
select select "50"
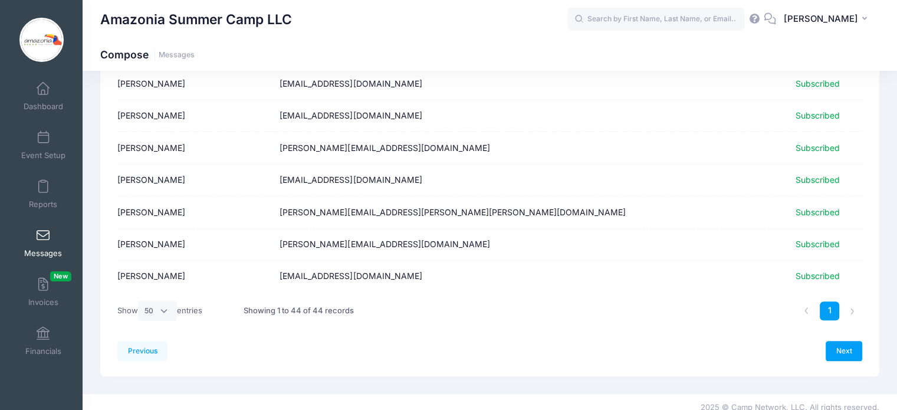
scroll to position [1303, 0]
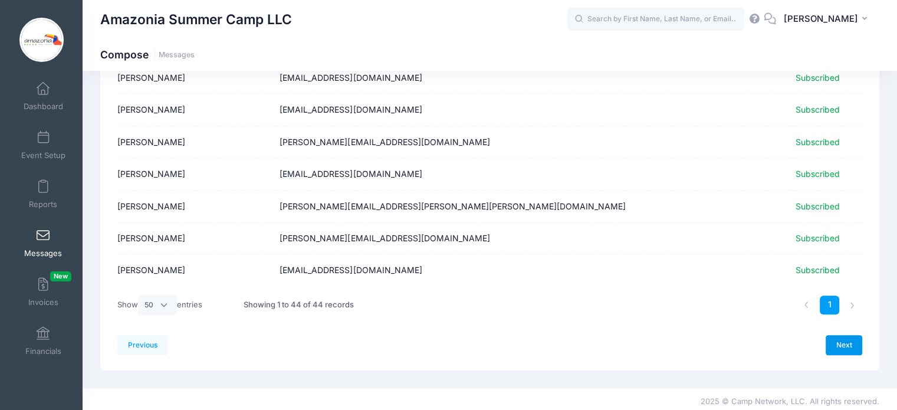
click at [848, 341] on link "Next" at bounding box center [844, 345] width 37 height 20
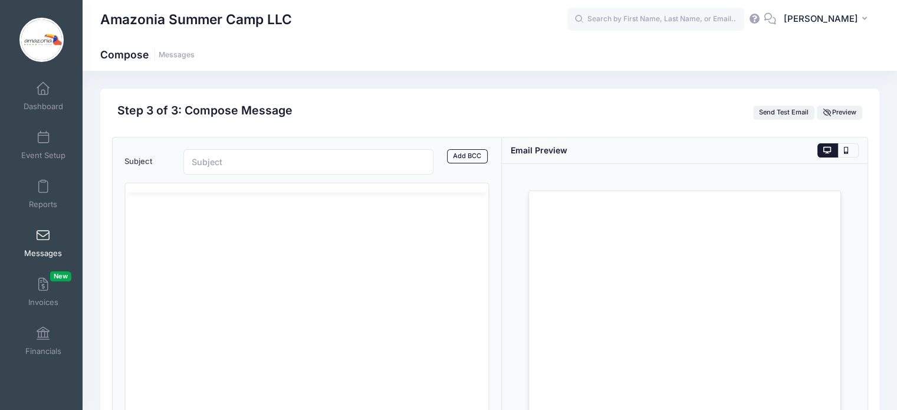
scroll to position [0, 0]
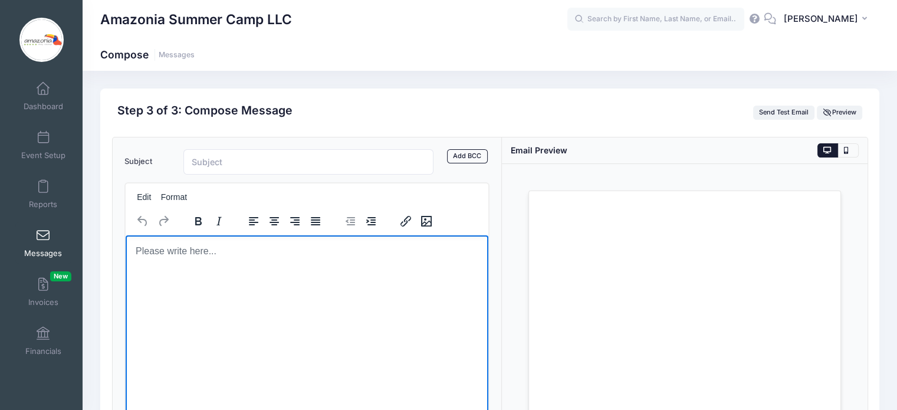
click at [139, 249] on body "Rich Text Area. Press ALT-0 for help." at bounding box center [307, 250] width 345 height 13
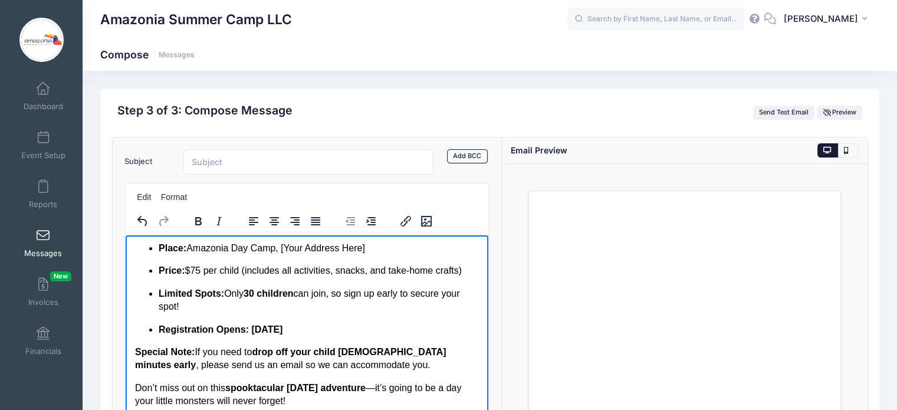
scroll to position [65, 0]
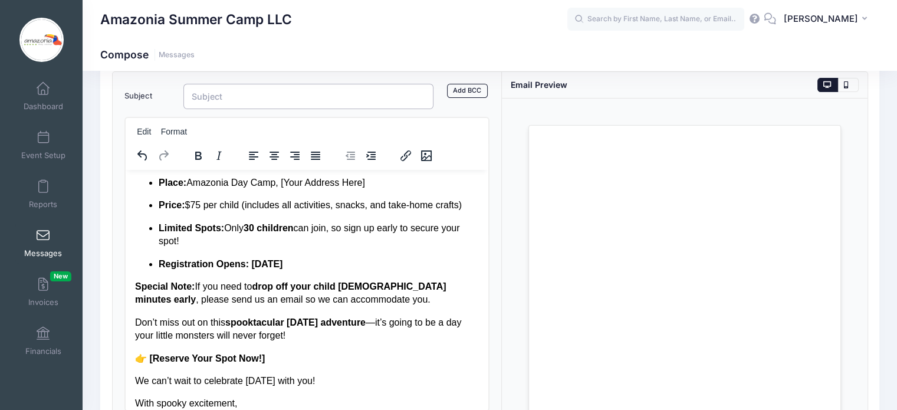
click at [248, 93] on input "Subject" at bounding box center [308, 96] width 251 height 25
click at [340, 95] on input "Don’t Miss Our Spooktacular Halloween Day – Monday, October 13!" at bounding box center [308, 96] width 251 height 25
type input "Don’t Miss Our Spooktacular [DATE] Day. [DATE]!"
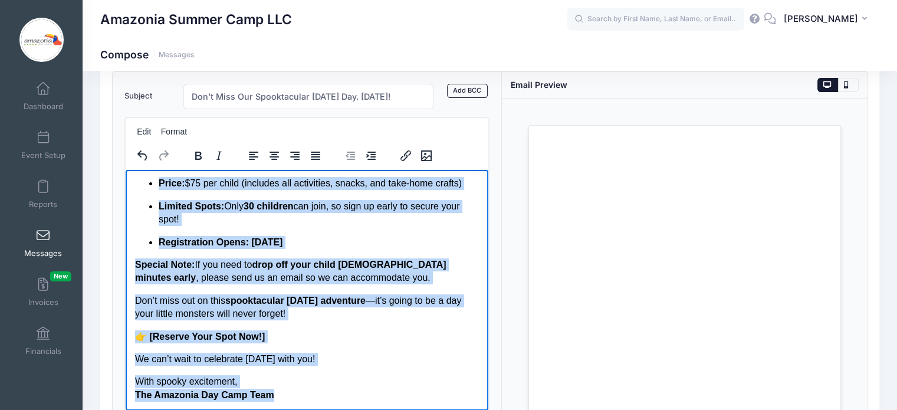
scroll to position [210, 0]
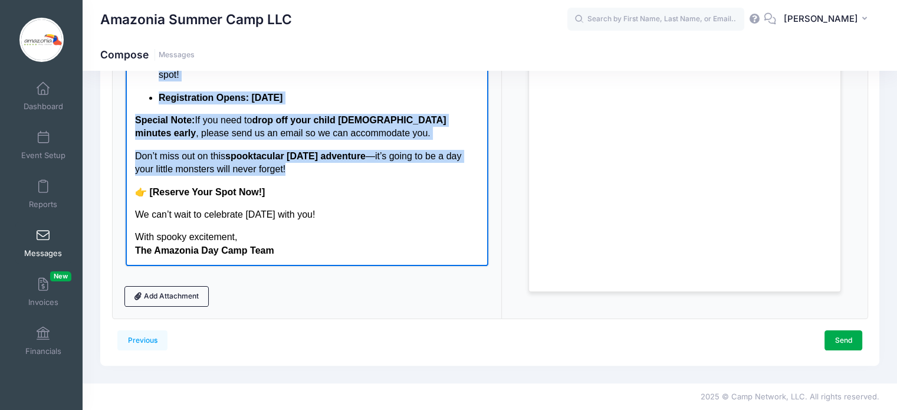
drag, startPoint x: 137, startPoint y: 64, endPoint x: 386, endPoint y: 172, distance: 272.2
click at [386, 172] on p "Don’t miss out on this spooktacular Halloween adventure —it’s going to be a day…" at bounding box center [307, 162] width 345 height 27
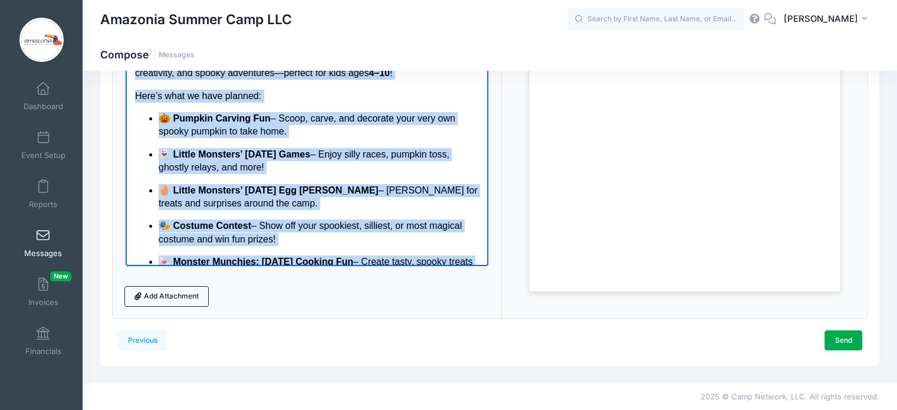
scroll to position [0, 0]
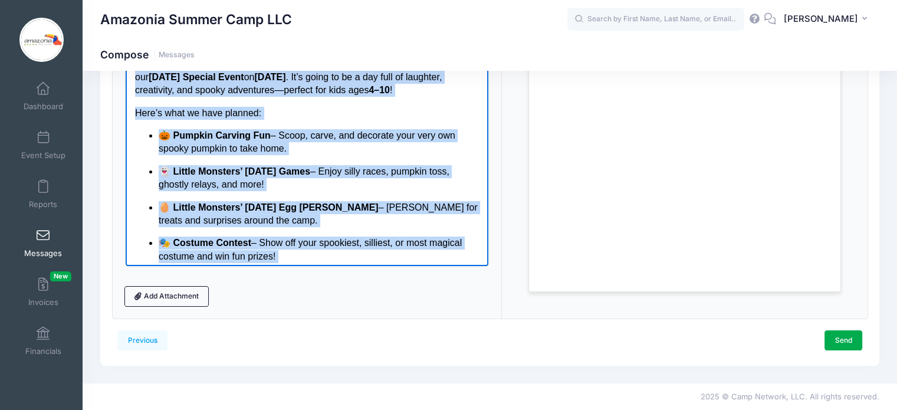
drag, startPoint x: 342, startPoint y: 172, endPoint x: 127, endPoint y: 57, distance: 243.4
click at [127, 57] on html "Dear Amazonia Families, Get ready for a frightfully fun day ! We’re excited to …" at bounding box center [306, 329] width 363 height 608
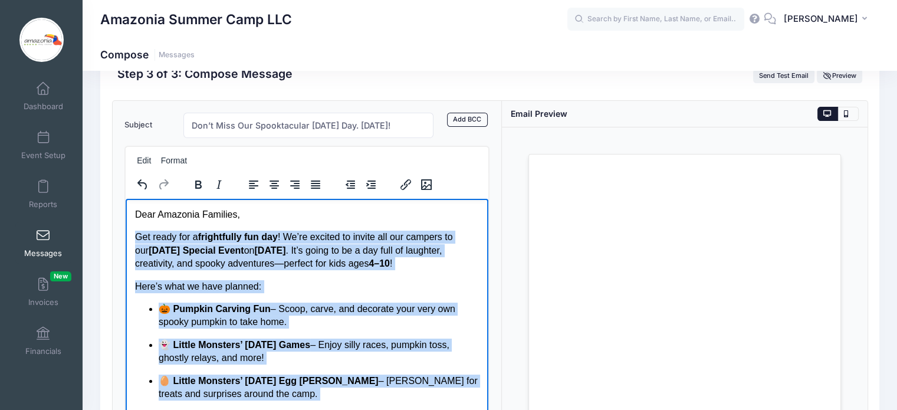
scroll to position [33, 0]
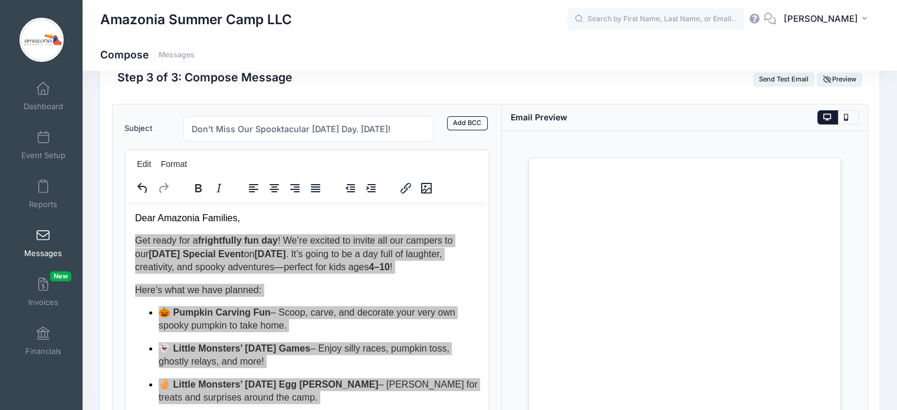
click at [127, 57] on h1 "Compose Messages" at bounding box center [147, 54] width 94 height 12
click at [314, 188] on icon "Justify" at bounding box center [315, 188] width 9 height 8
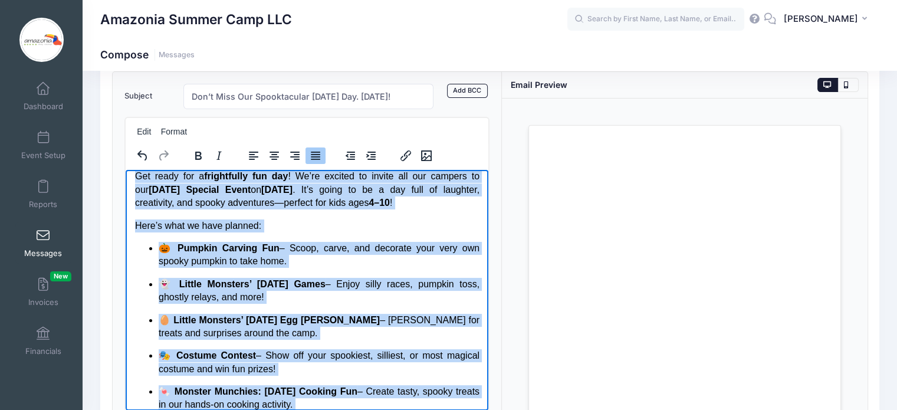
scroll to position [0, 0]
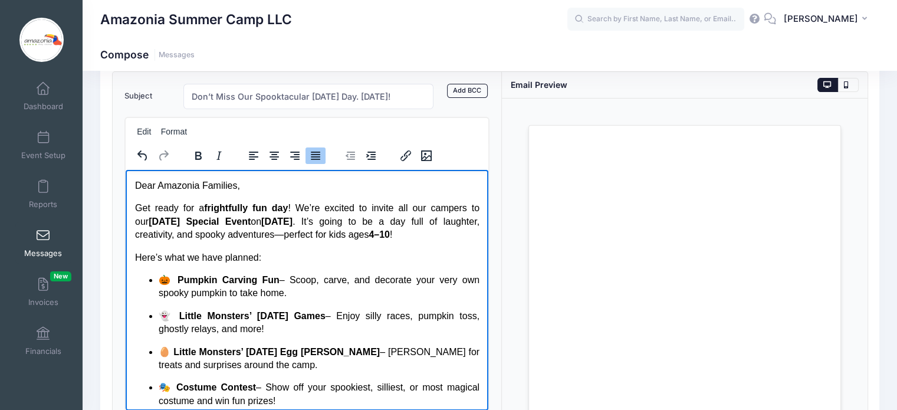
click at [348, 236] on p "Get ready for a frightfully fun day ! We’re excited to invite all our campers t…" at bounding box center [307, 221] width 345 height 40
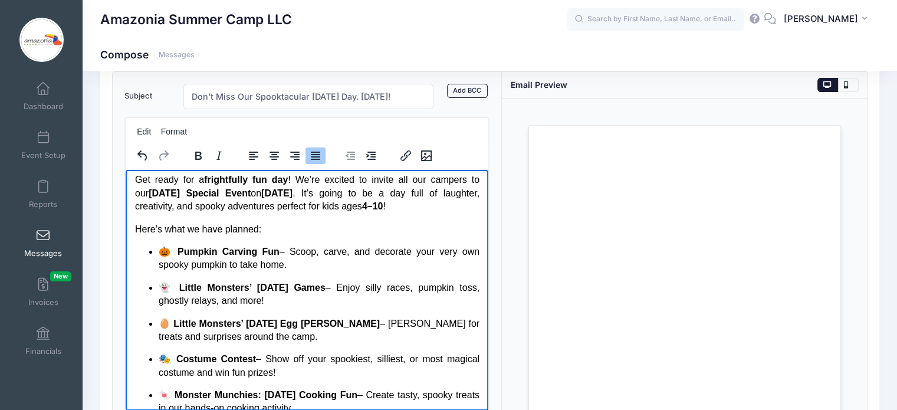
scroll to position [32, 0]
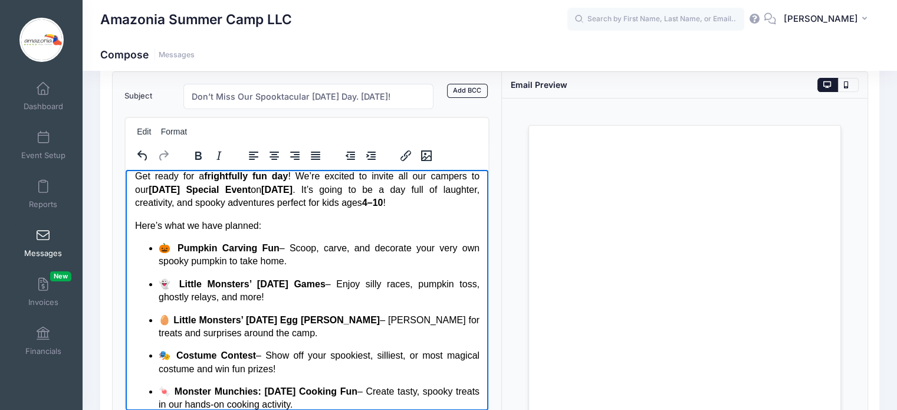
click at [287, 251] on p "🎃 Pumpkin Carving Fun – Scoop, carve, and decorate your very own spooky pumpkin…" at bounding box center [318, 254] width 321 height 27
click at [342, 285] on p "👻 Little Monsters’ Halloween Games – Enjoy silly races, pumpkin toss, ghostly r…" at bounding box center [318, 290] width 321 height 27
drag, startPoint x: 225, startPoint y: 246, endPoint x: 260, endPoint y: 251, distance: 35.1
click at [260, 251] on strong "🎃 Pumpkin Carving Fun:" at bounding box center [221, 247] width 127 height 10
click at [179, 246] on strong "🎃 Pumpkin Carving Fun:" at bounding box center [221, 247] width 127 height 10
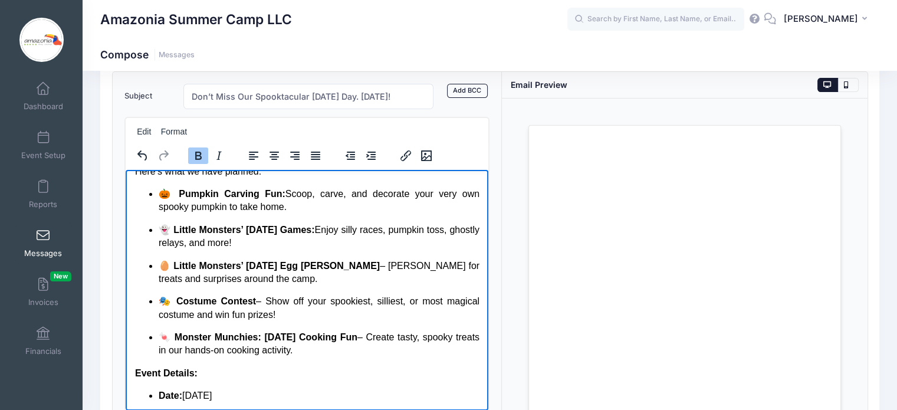
scroll to position [89, 0]
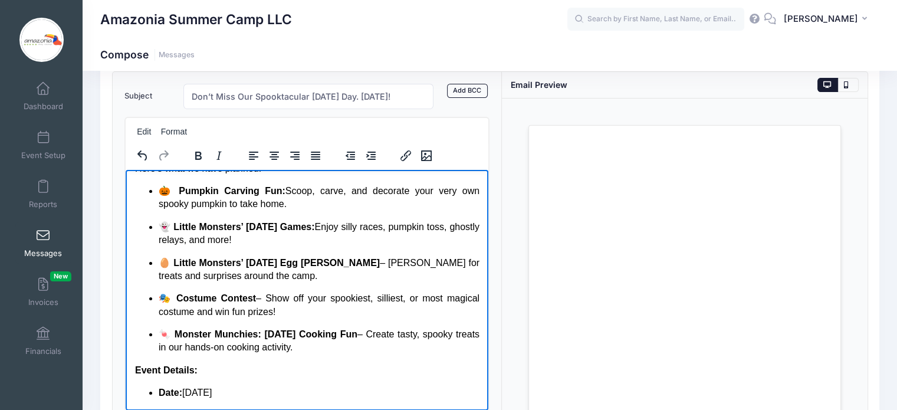
drag, startPoint x: 278, startPoint y: 312, endPoint x: 201, endPoint y: 312, distance: 77.9
click at [201, 312] on p "🎭 Costume Contest – Show off your spookiest, silliest, or most magical costume …" at bounding box center [318, 304] width 321 height 27
click at [385, 335] on p "🍬 Monster Munchies: Halloween Cooking Fun – Create tasty, spooky treats in our …" at bounding box center [318, 340] width 321 height 27
click at [264, 299] on p "🎭 Costume Contest – Show off your spookiest, silliest, or most magical costume" at bounding box center [318, 304] width 321 height 27
click at [349, 263] on p "🥚 Little Monsters’ Halloween Egg Hunt – Hunt for treats and surprises around th…" at bounding box center [318, 269] width 321 height 27
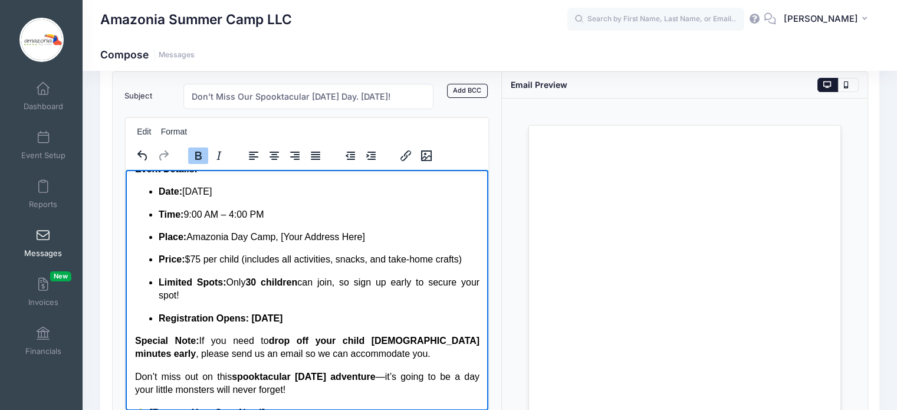
scroll to position [293, 0]
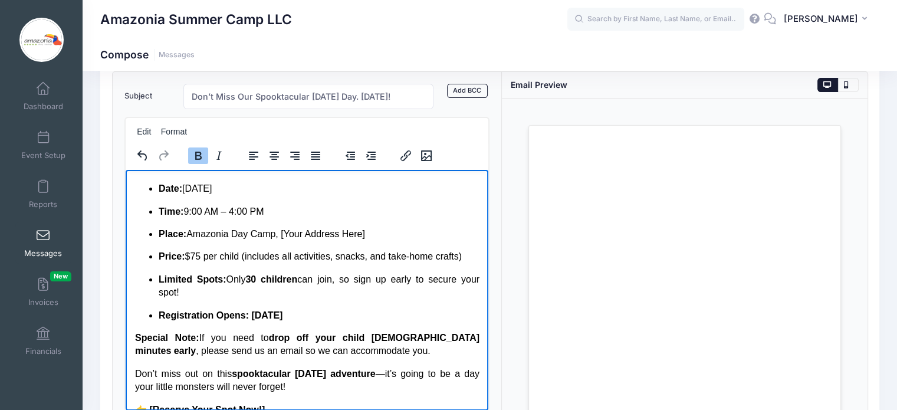
click at [350, 316] on p "Registration Opens: Saturday, September 6" at bounding box center [318, 315] width 321 height 13
click at [246, 317] on p "Registration Opens: Saturday, September 6 for ex campers" at bounding box center [318, 315] width 321 height 13
drag, startPoint x: 422, startPoint y: 319, endPoint x: 349, endPoint y: 311, distance: 73.0
click at [349, 311] on p "Registration Opens: Saturday, September 6 for ex campers" at bounding box center [318, 315] width 321 height 13
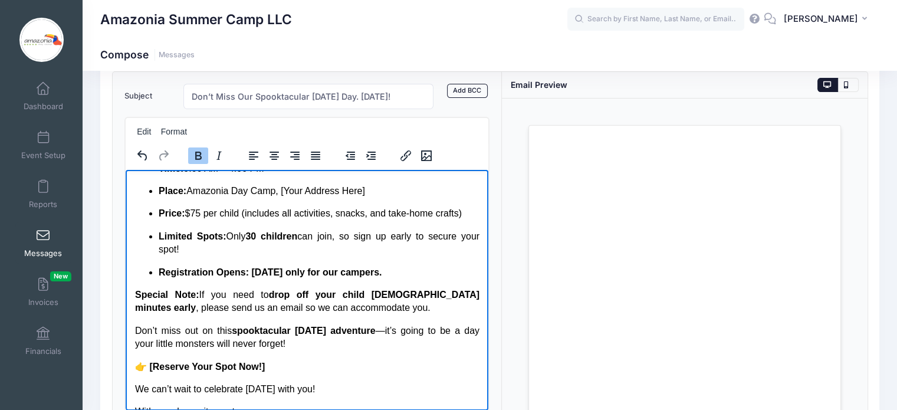
scroll to position [339, 0]
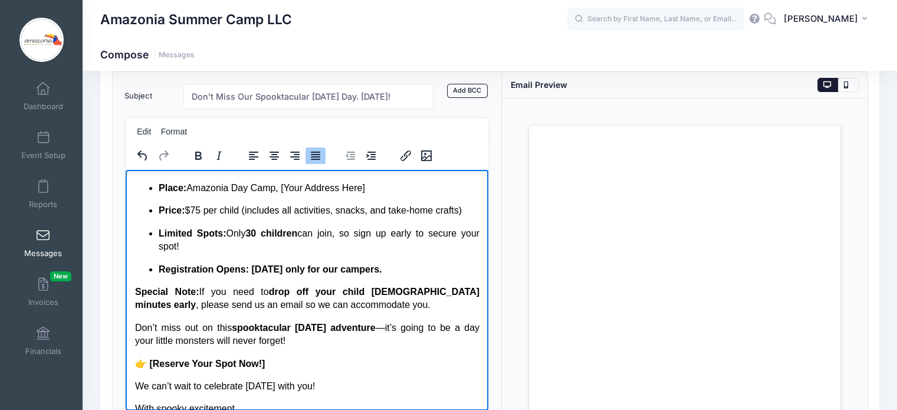
click at [396, 326] on p "Don’t miss out on this spooktacular Halloween adventure —it’s going to be a day…" at bounding box center [307, 334] width 345 height 27
drag, startPoint x: 232, startPoint y: 325, endPoint x: 397, endPoint y: 327, distance: 165.2
click at [397, 327] on p "Don’t miss out on this spooktacular Halloween adventure. I t’s going to be a da…" at bounding box center [307, 334] width 345 height 27
click at [196, 152] on icon "Bold" at bounding box center [198, 156] width 6 height 8
click at [386, 363] on p "👉 [Reserve Your Spot Now!]" at bounding box center [307, 363] width 345 height 13
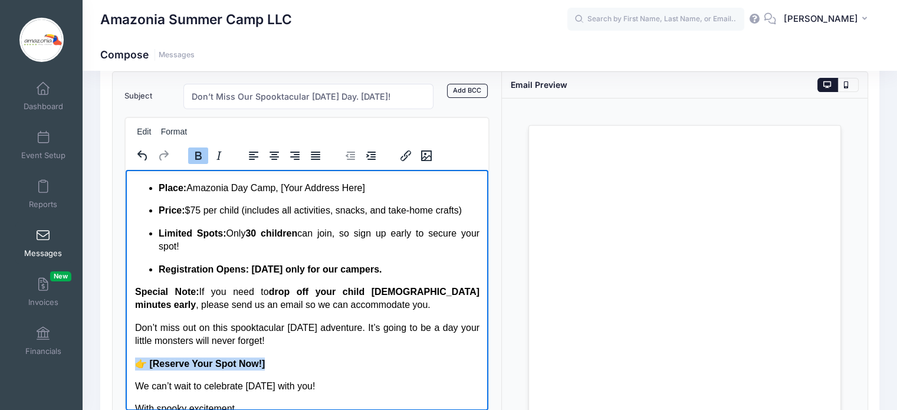
drag, startPoint x: 268, startPoint y: 363, endPoint x: 132, endPoint y: 368, distance: 136.4
click at [132, 368] on html "Dear Amazonia Families, Get ready for a frightfully fun day ! We’re excited to …" at bounding box center [306, 134] width 363 height 608
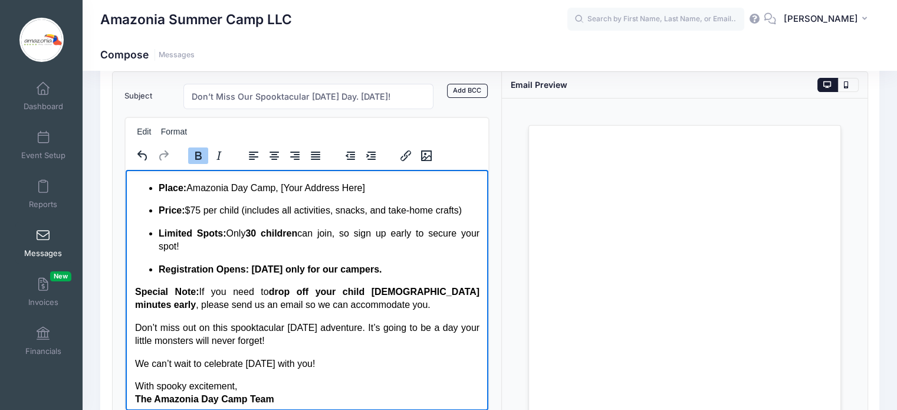
click at [450, 268] on p "Registration Opens: Saturday, September 6 only for our campers." at bounding box center [318, 269] width 321 height 13
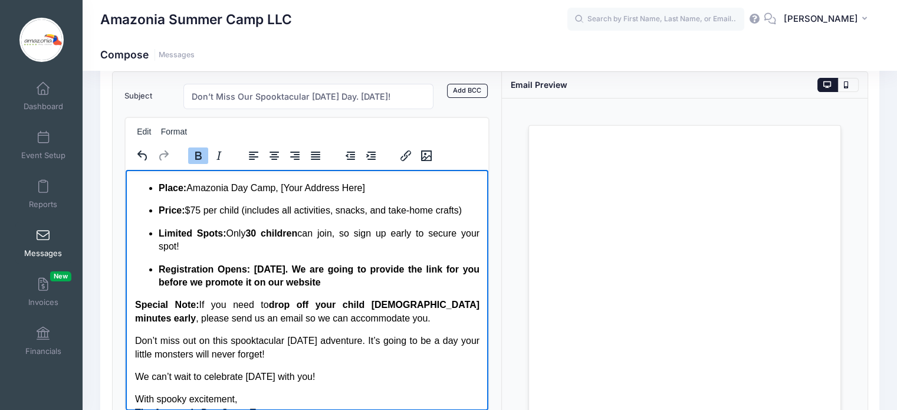
drag, startPoint x: 359, startPoint y: 267, endPoint x: 401, endPoint y: 286, distance: 45.7
click at [401, 286] on p "Registration Opens: Saturday, September 6. We are going to provide the link for…" at bounding box center [318, 276] width 321 height 27
click at [195, 149] on icon "Bold" at bounding box center [198, 156] width 14 height 14
click at [450, 294] on body "Dear Amazonia Families, Get ready for a frightfully fun day ! We’re excited to …" at bounding box center [307, 129] width 345 height 579
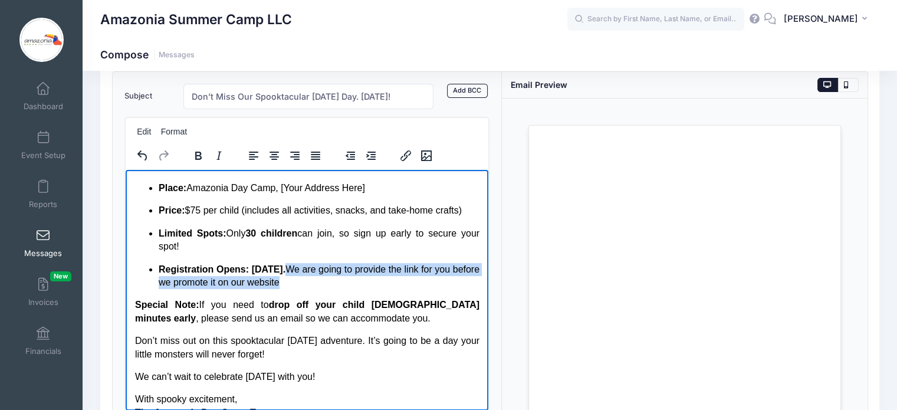
drag, startPoint x: 361, startPoint y: 267, endPoint x: 378, endPoint y: 284, distance: 23.8
click at [378, 284] on p "Registration Opens: Saturday, September 6. We are going to provide the link for…" at bounding box center [318, 276] width 321 height 27
copy p "We are going to provide the link for you before we promote it on our website"
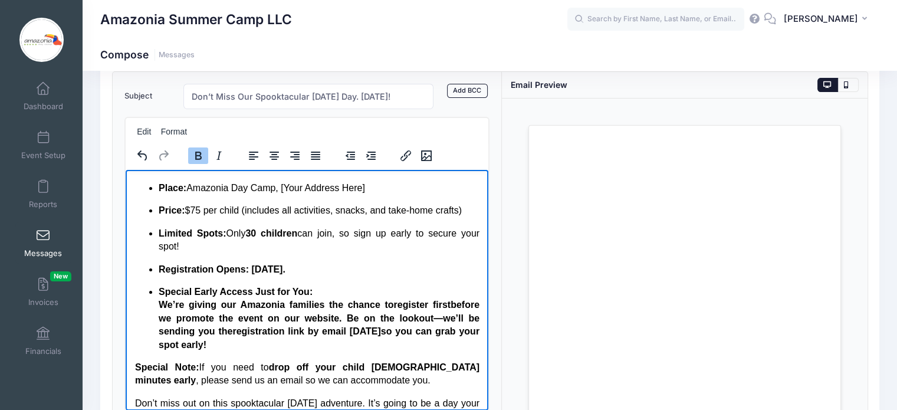
drag, startPoint x: 156, startPoint y: 303, endPoint x: 292, endPoint y: 345, distance: 142.6
click at [292, 345] on ul "Date: Monday, October 13, 2025 Time: 9:00 AM – 4:00 PM Place: Amazonia Day Camp…" at bounding box center [307, 243] width 345 height 215
click at [199, 154] on icon "Bold" at bounding box center [198, 156] width 6 height 8
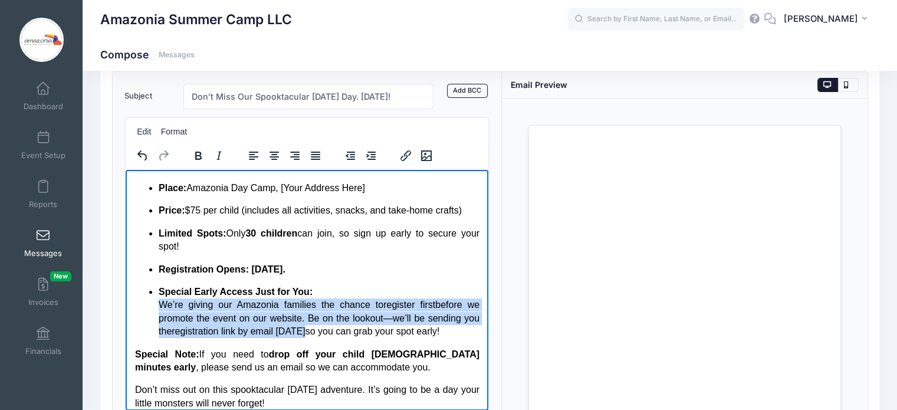
click at [401, 319] on li "Special Early Access Just for You: We’re giving our Amazonia families the chanc…" at bounding box center [318, 311] width 321 height 53
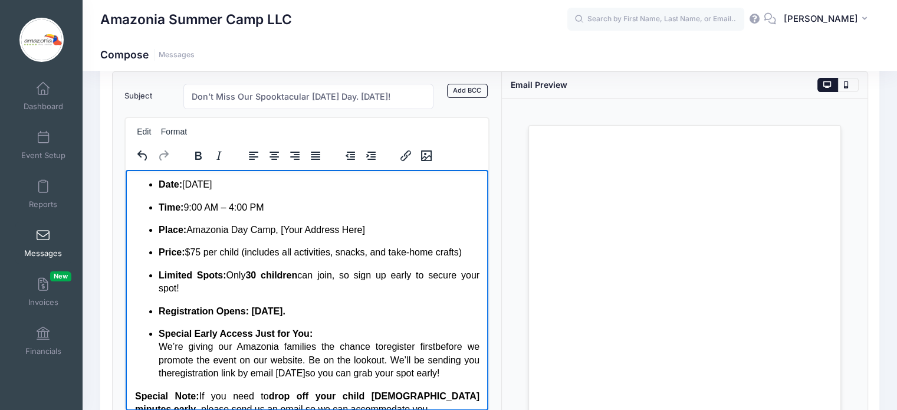
scroll to position [290, 0]
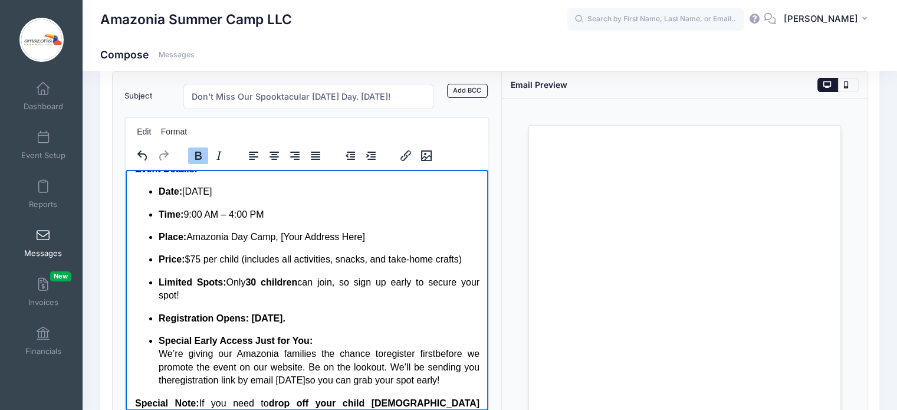
drag, startPoint x: 248, startPoint y: 317, endPoint x: 359, endPoint y: 314, distance: 111.5
click at [359, 314] on p "Registration Opens: Saturday, September 6." at bounding box center [318, 318] width 321 height 13
click at [198, 153] on icon "Bold" at bounding box center [198, 156] width 14 height 14
click at [472, 233] on html "Dear Amazonia Families, Get ready for a frightfully fun day ! We’re excited to …" at bounding box center [306, 202] width 363 height 647
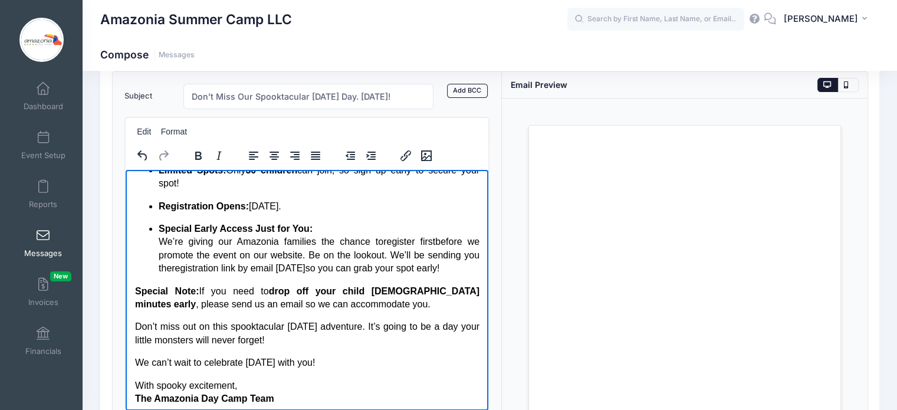
scroll to position [404, 0]
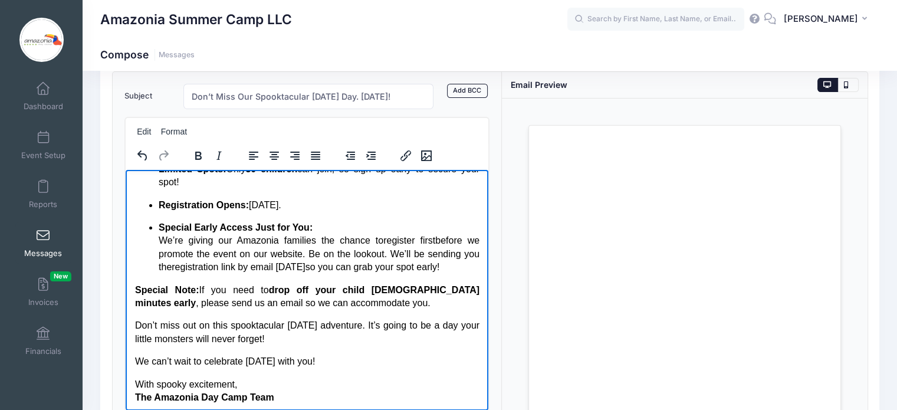
drag, startPoint x: 484, startPoint y: 303, endPoint x: 615, endPoint y: 510, distance: 245.3
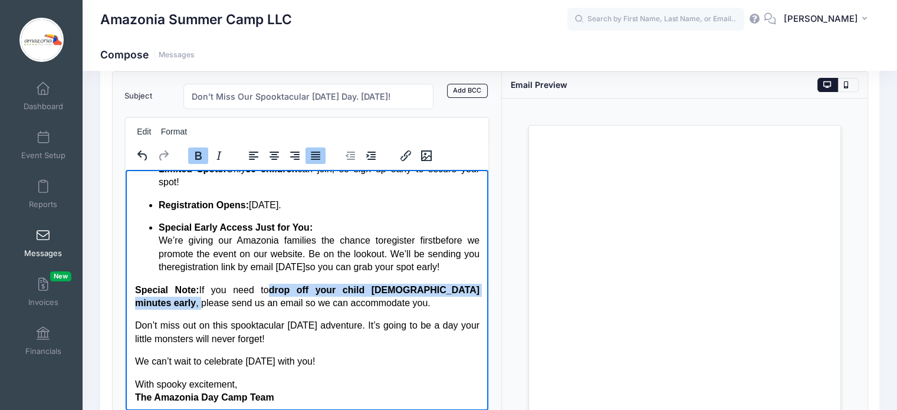
drag, startPoint x: 255, startPoint y: 301, endPoint x: 422, endPoint y: 302, distance: 166.4
click at [422, 302] on p "Special Note: If you need to drop off your child 30 minutes early , please send…" at bounding box center [307, 296] width 345 height 27
click at [198, 154] on icon "Bold" at bounding box center [198, 156] width 6 height 8
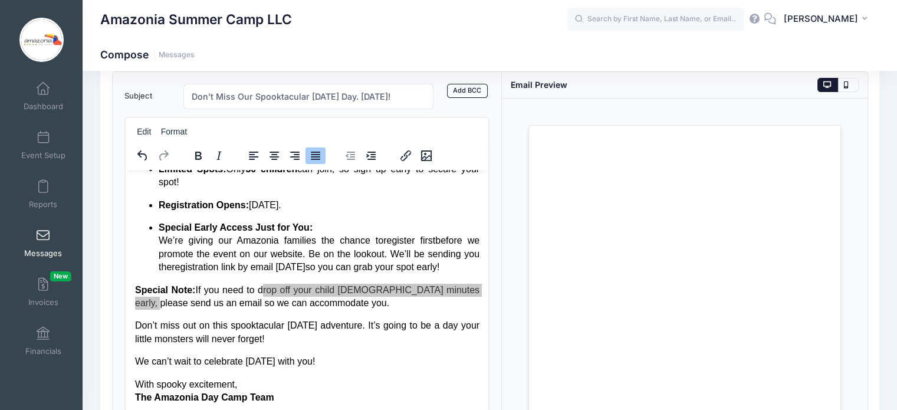
click at [507, 271] on div "Loading..." at bounding box center [685, 281] width 366 height 365
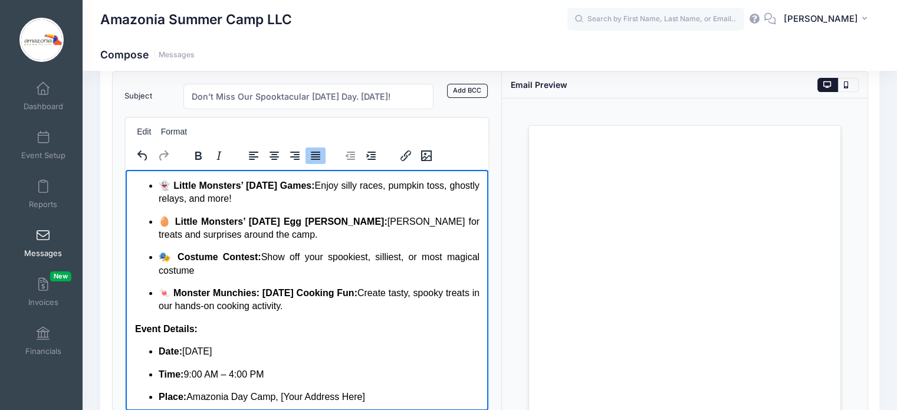
scroll to position [137, 0]
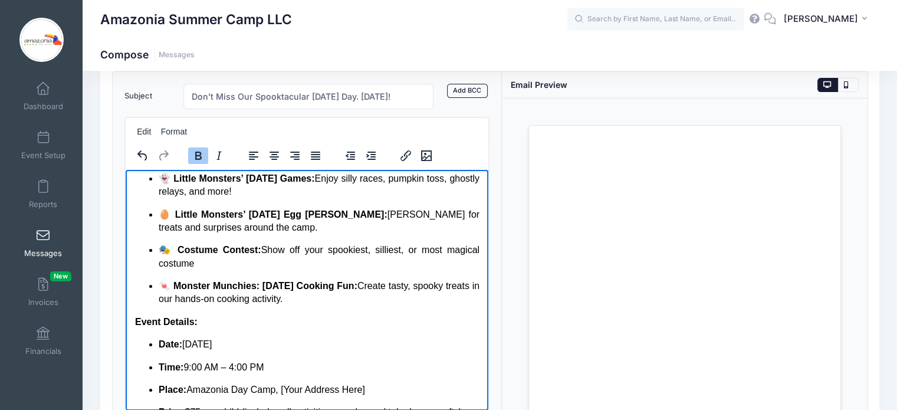
drag, startPoint x: 265, startPoint y: 284, endPoint x: 363, endPoint y: 288, distance: 97.4
click at [357, 288] on strong "🍬 Monster Munchies: Halloween Cooking Fun:" at bounding box center [257, 285] width 199 height 10
drag, startPoint x: 380, startPoint y: 287, endPoint x: 268, endPoint y: 284, distance: 112.1
click at [268, 284] on strong "🍬 Monster Munchies: Halloween Cooking Fun:" at bounding box center [257, 285] width 199 height 10
click at [192, 157] on icon "Bold" at bounding box center [198, 156] width 14 height 14
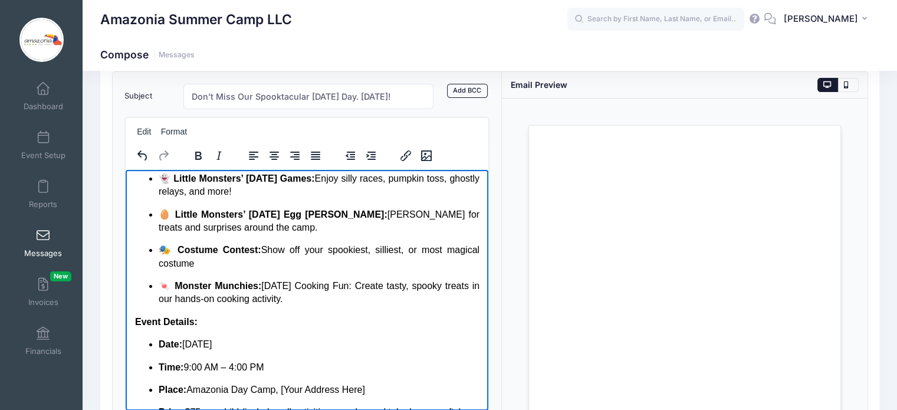
click at [386, 287] on p "🍬 Monster Munchies: Halloween Cooking Fun: Create tasty, spooky treats in our h…" at bounding box center [318, 292] width 321 height 27
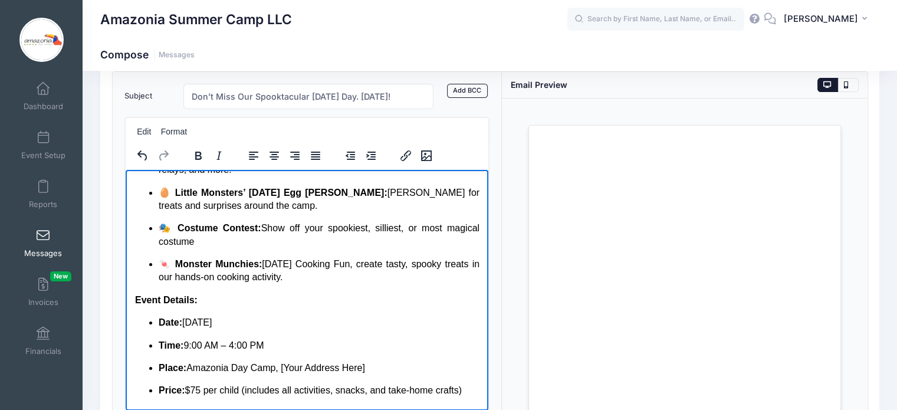
scroll to position [165, 0]
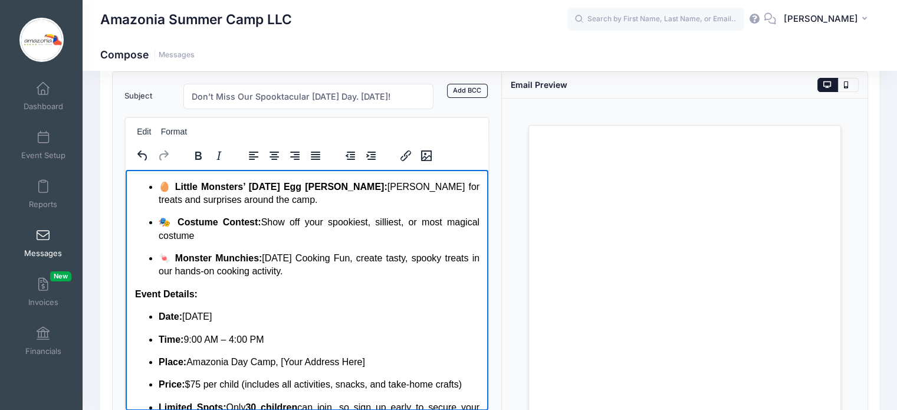
click at [331, 274] on p "🍬 Monster Munchies: Halloween Cooking Fun, create tasty, spooky treats in our h…" at bounding box center [318, 264] width 321 height 27
click at [261, 258] on strong "🍬 Monster Munchies:" at bounding box center [209, 258] width 103 height 10
click at [366, 362] on p "Place: Amazonia Day Camp, [Your Address Here]" at bounding box center [318, 361] width 321 height 13
drag, startPoint x: 366, startPoint y: 362, endPoint x: 186, endPoint y: 365, distance: 180.0
click at [186, 365] on p "Place: Amazonia Day Camp, [Your Address Here]" at bounding box center [318, 361] width 321 height 13
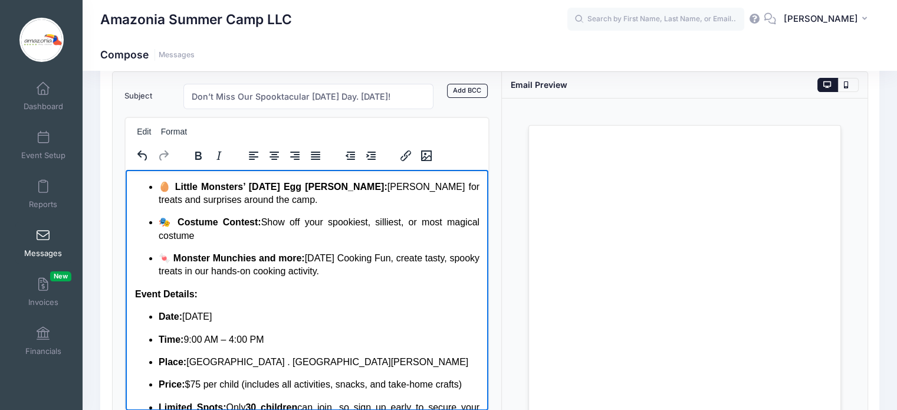
click at [360, 383] on p "Price: $75 per child (includes all activities, snacks, and take-home crafts)" at bounding box center [318, 384] width 321 height 13
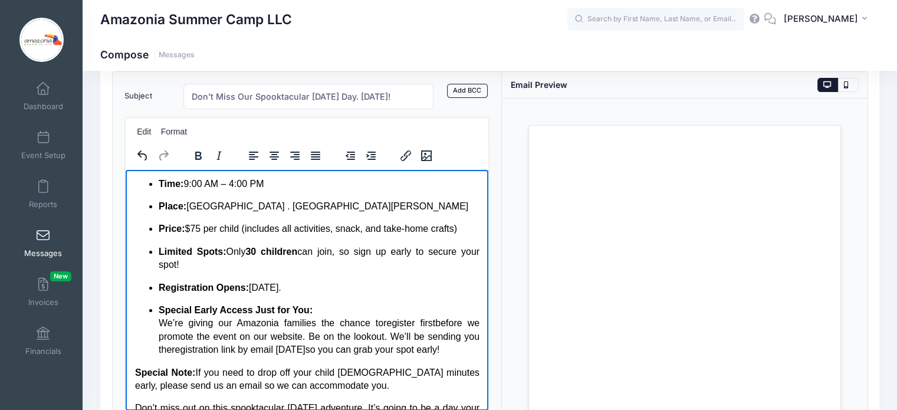
scroll to position [327, 0]
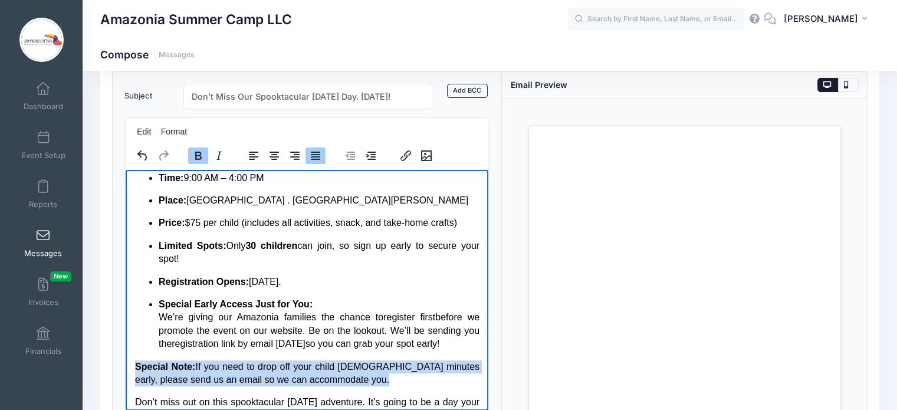
drag, startPoint x: 303, startPoint y: 397, endPoint x: 132, endPoint y: 373, distance: 172.1
click at [132, 373] on html "Dear Amazonia Families, Get ready for a frightfully fun day ! We’re excited to …" at bounding box center [306, 165] width 363 height 647
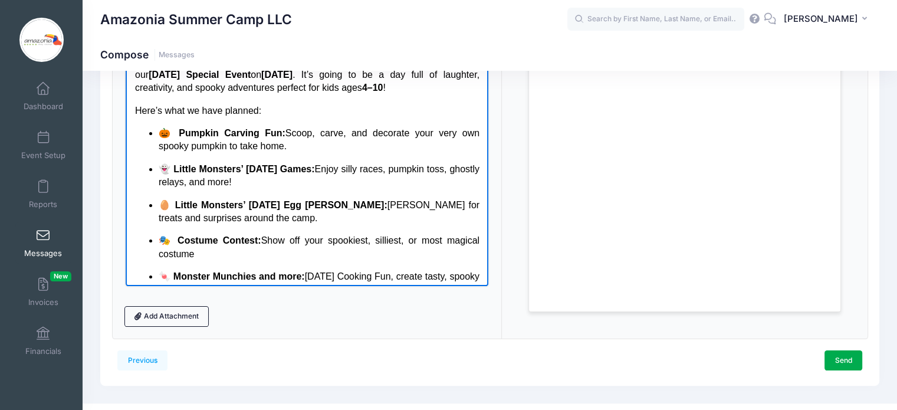
scroll to position [0, 0]
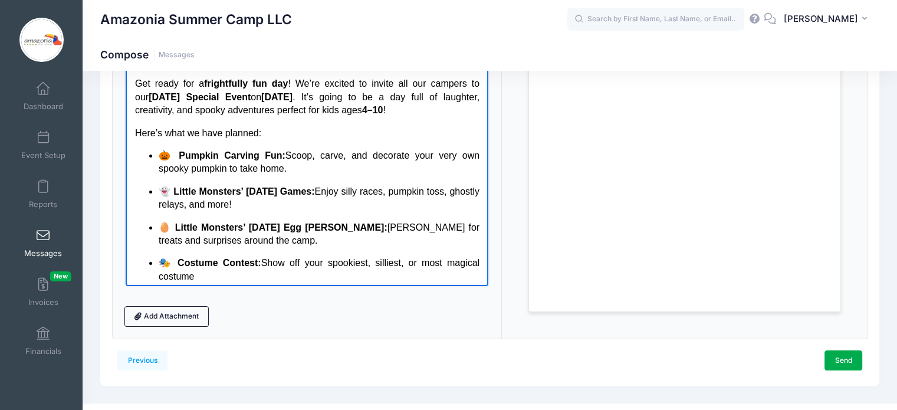
drag, startPoint x: 483, startPoint y: 214, endPoint x: 615, endPoint y: 73, distance: 193.3
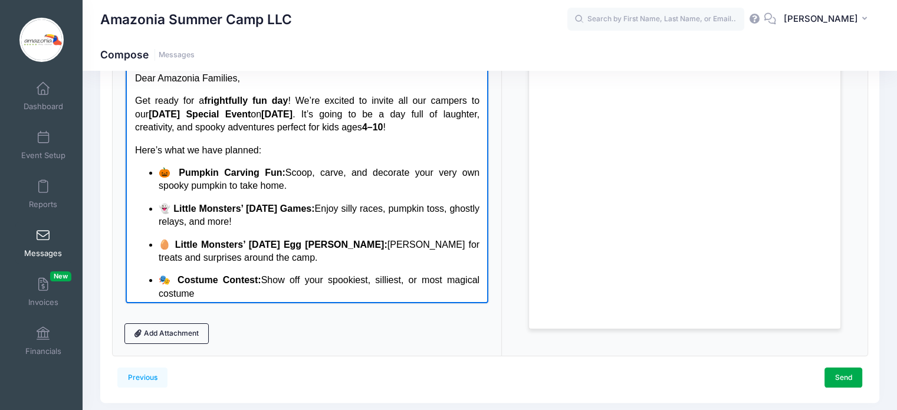
scroll to position [210, 0]
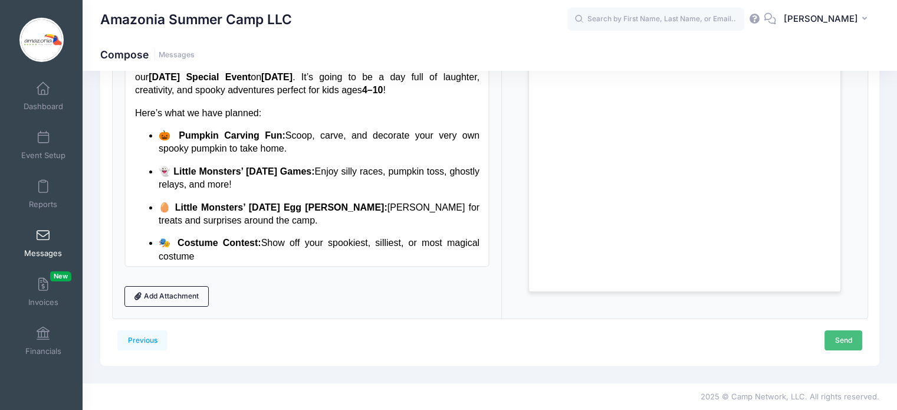
click at [840, 339] on link "Send" at bounding box center [844, 340] width 38 height 20
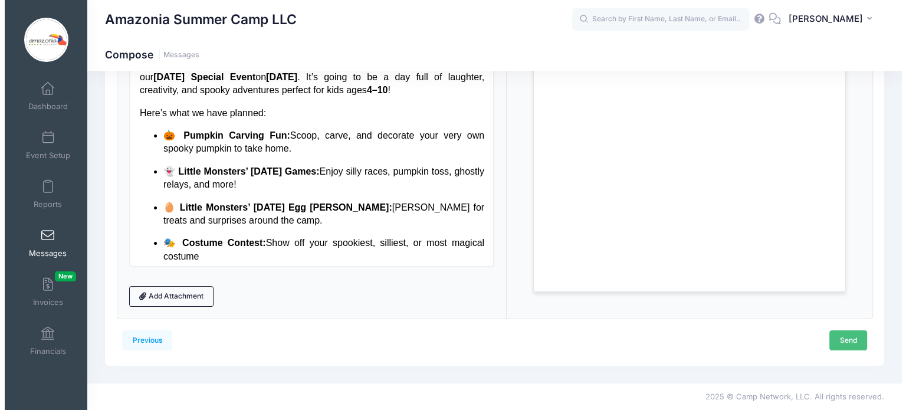
scroll to position [0, 0]
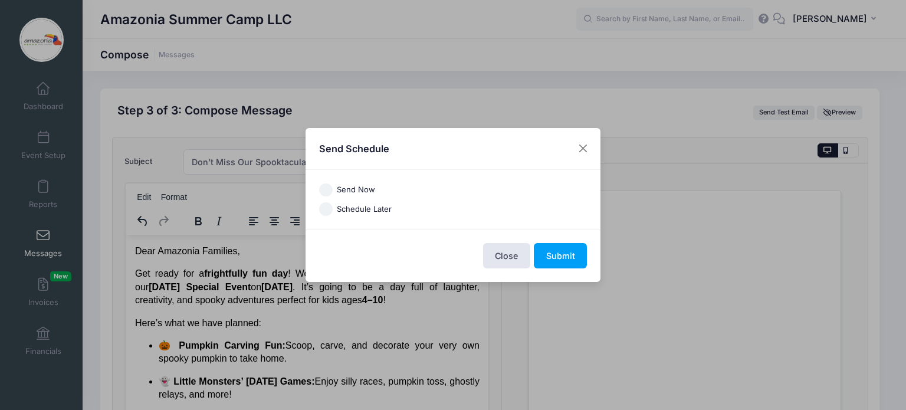
click at [324, 189] on input "Send Now" at bounding box center [326, 190] width 14 height 14
radio input "true"
click at [549, 257] on button "Submit" at bounding box center [560, 255] width 53 height 25
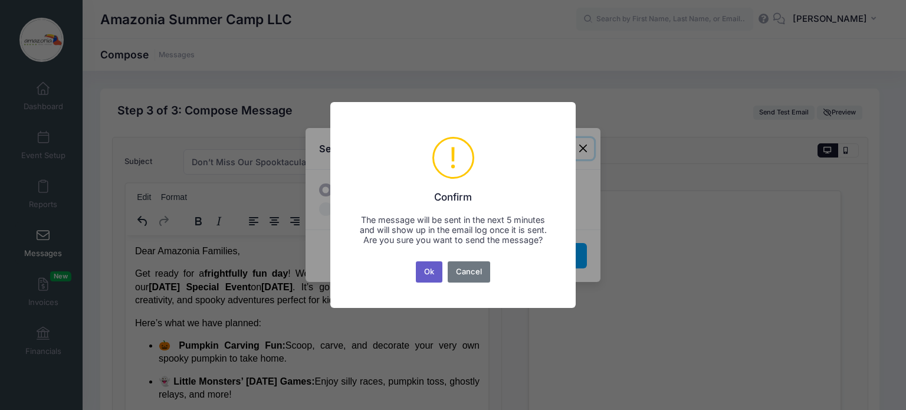
click at [432, 273] on button "Ok" at bounding box center [429, 271] width 27 height 21
